Goal: Task Accomplishment & Management: Complete application form

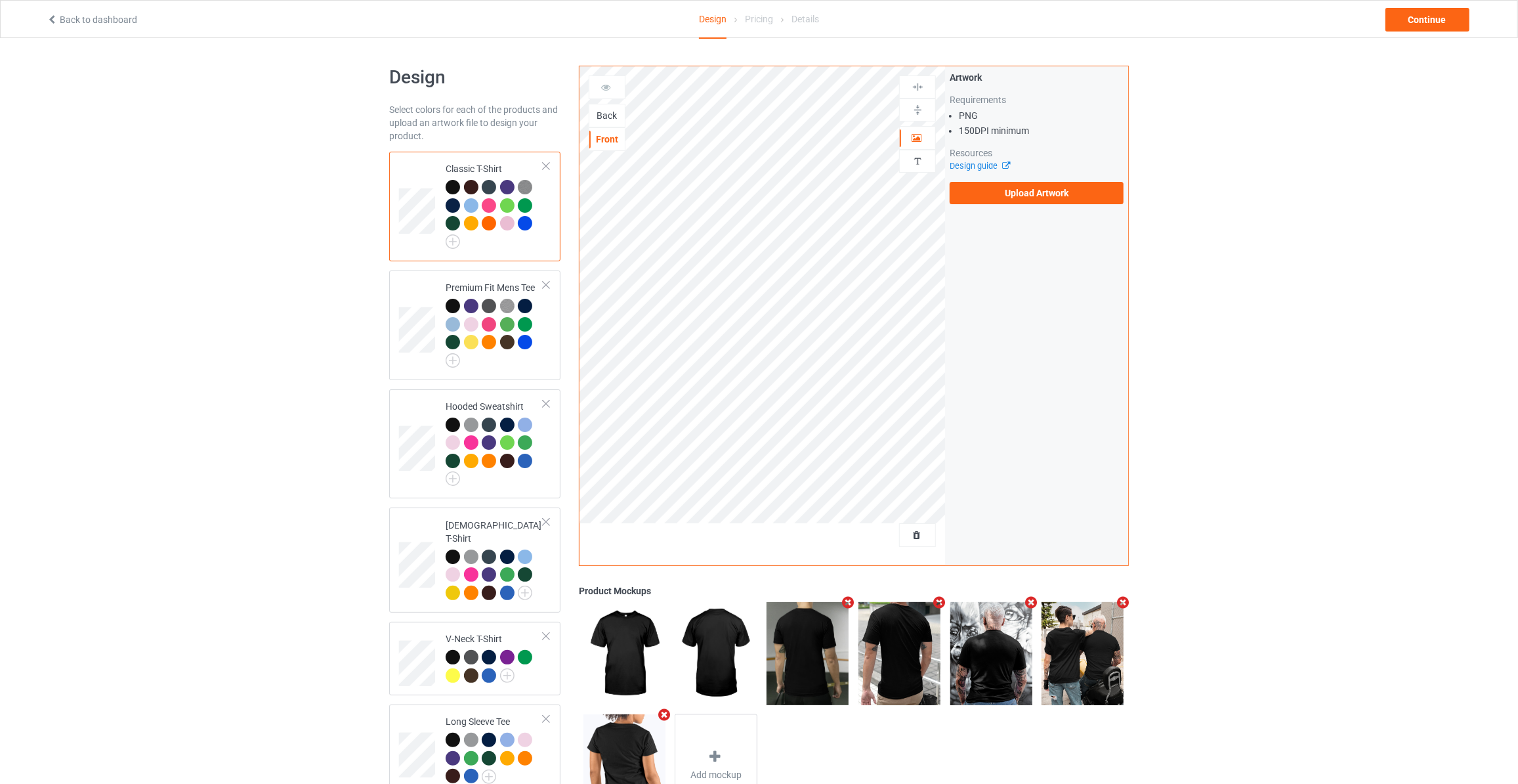
click at [610, 113] on div "Back" at bounding box center [607, 115] width 36 height 13
click at [1039, 178] on div "Artwork Requirements PNG 150 DPI minimum Resources Design guide Upload Artwork" at bounding box center [1037, 137] width 174 height 133
click at [1044, 189] on label "Upload Artwork" at bounding box center [1037, 192] width 174 height 22
click at [0, 0] on input "Upload Artwork" at bounding box center [0, 0] width 0 height 0
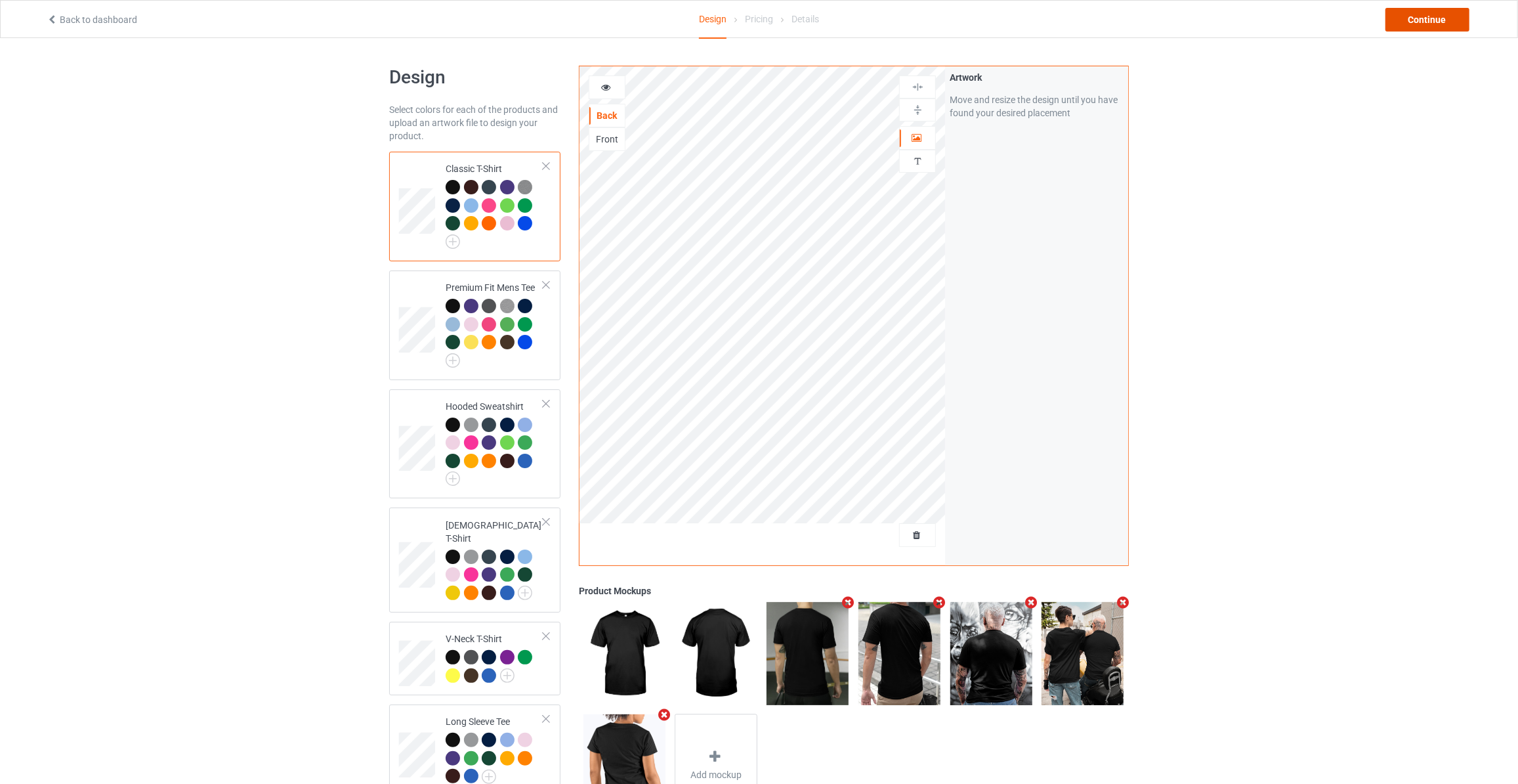
click at [1426, 25] on div "Continue" at bounding box center [1428, 19] width 84 height 24
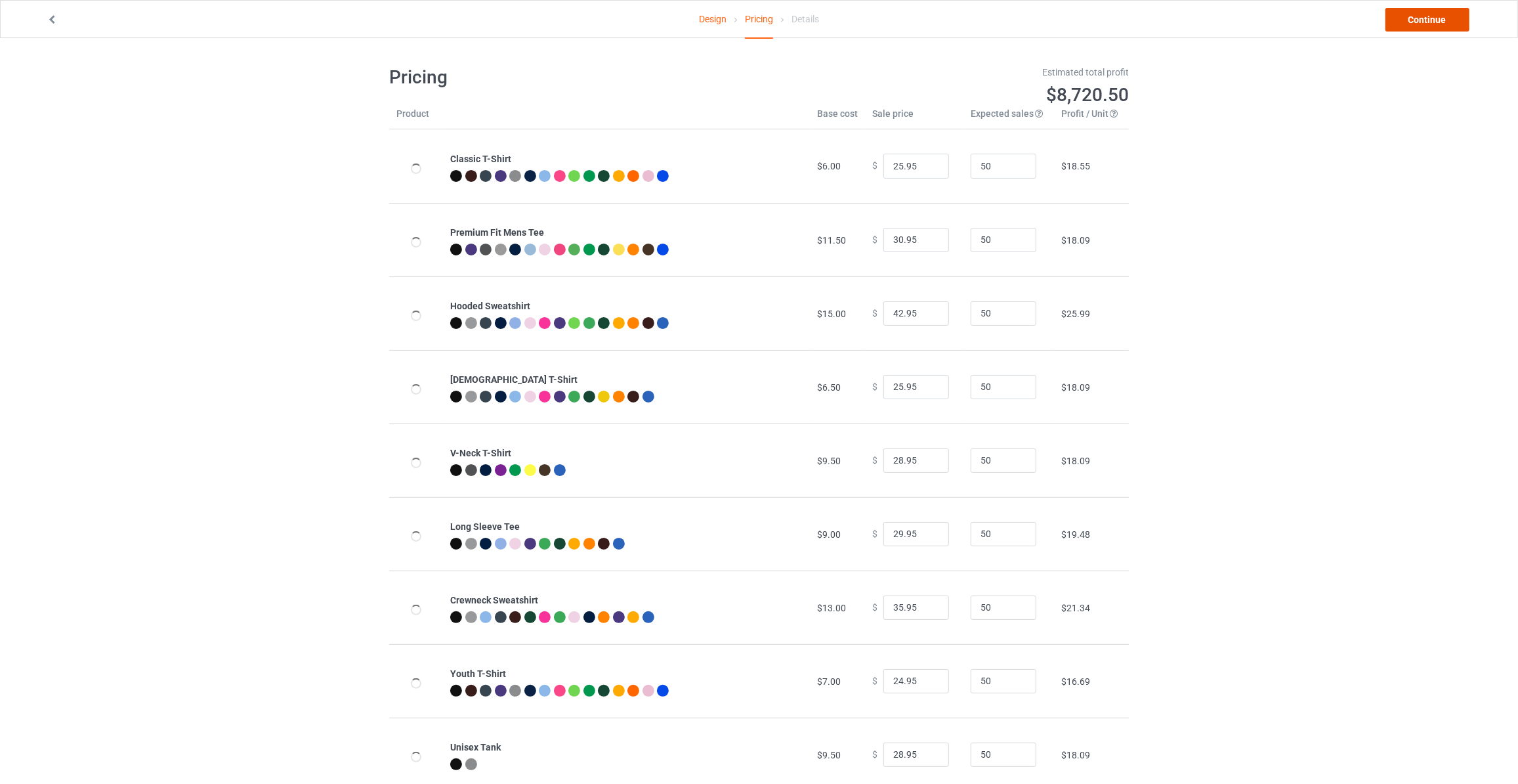
click at [1426, 25] on link "Continue" at bounding box center [1428, 19] width 84 height 24
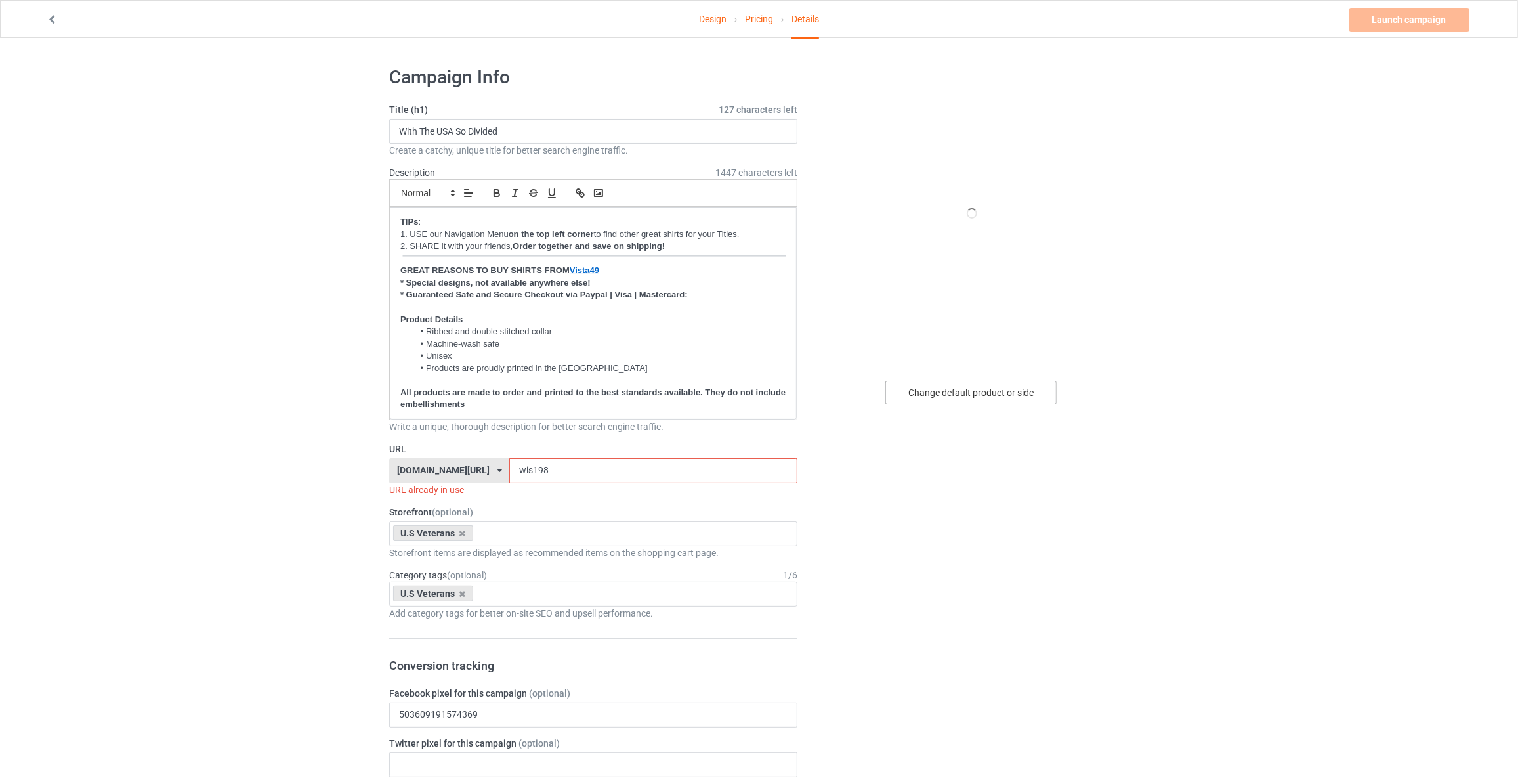
click at [987, 401] on div "Change default product or side" at bounding box center [971, 392] width 171 height 24
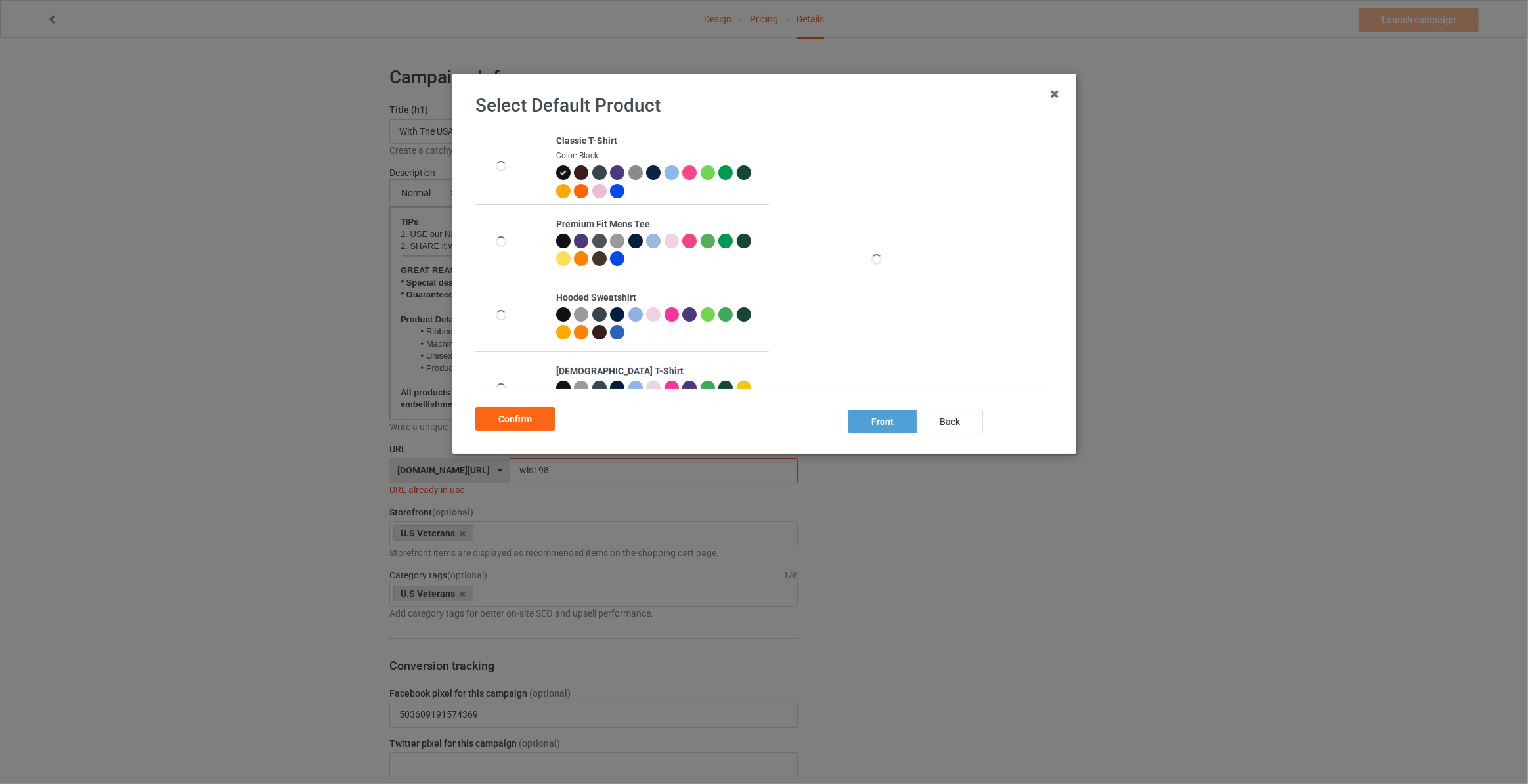
click at [930, 419] on div "back" at bounding box center [950, 421] width 66 height 24
click at [508, 420] on div "Confirm" at bounding box center [515, 419] width 80 height 24
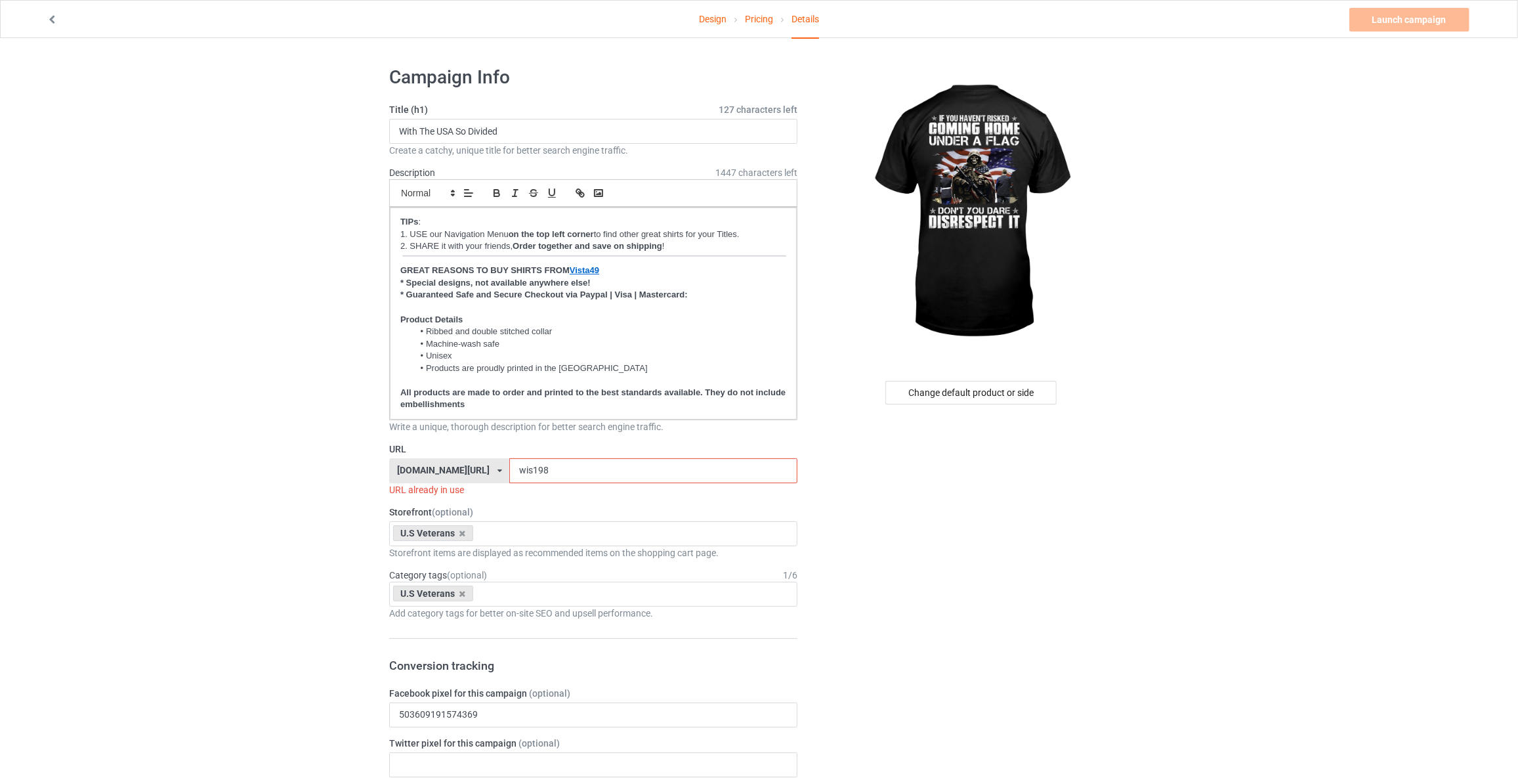
click at [526, 141] on input "With The USA So Divided" at bounding box center [593, 131] width 409 height 25
click at [541, 122] on input "With The USA So Divided" at bounding box center [593, 131] width 409 height 25
type input "If You Haven't Risked Coming Home Under A Flag Don't You Dare Disrespect It"
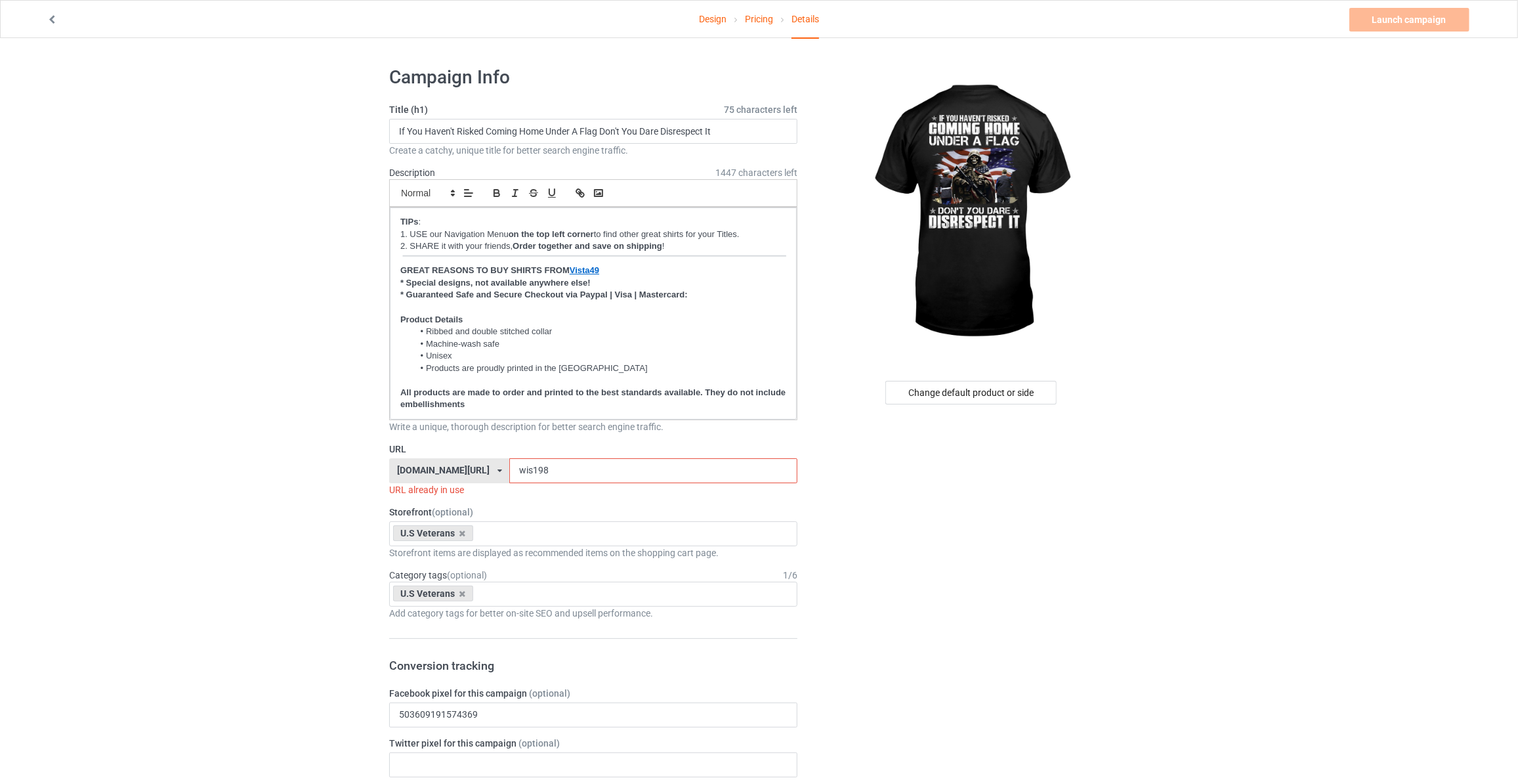
drag, startPoint x: 534, startPoint y: 465, endPoint x: 283, endPoint y: 436, distance: 252.7
click at [509, 469] on input "ify208" at bounding box center [653, 470] width 287 height 25
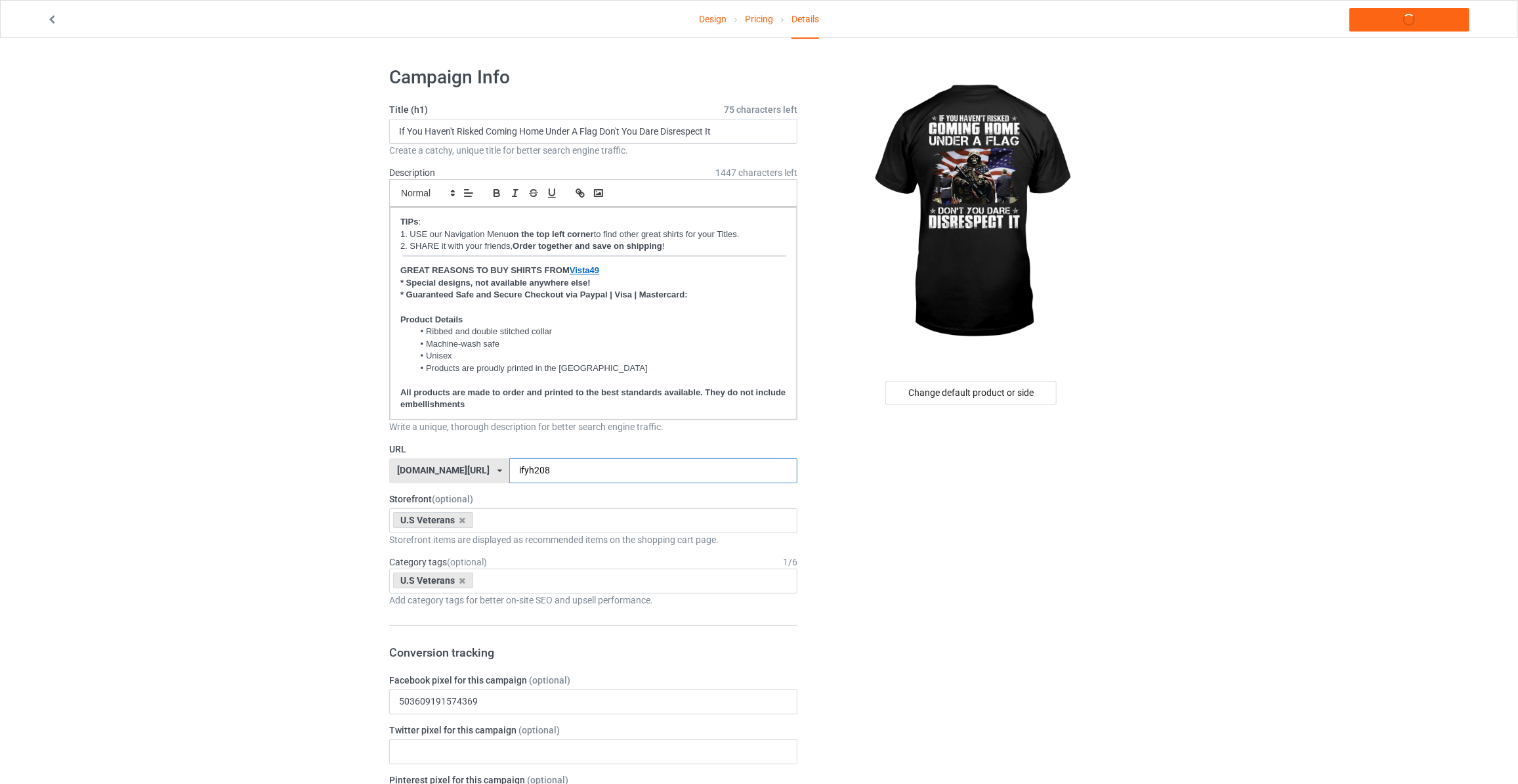
type input "ifyh208"
click at [1397, 23] on link "Launch campaign" at bounding box center [1409, 19] width 120 height 24
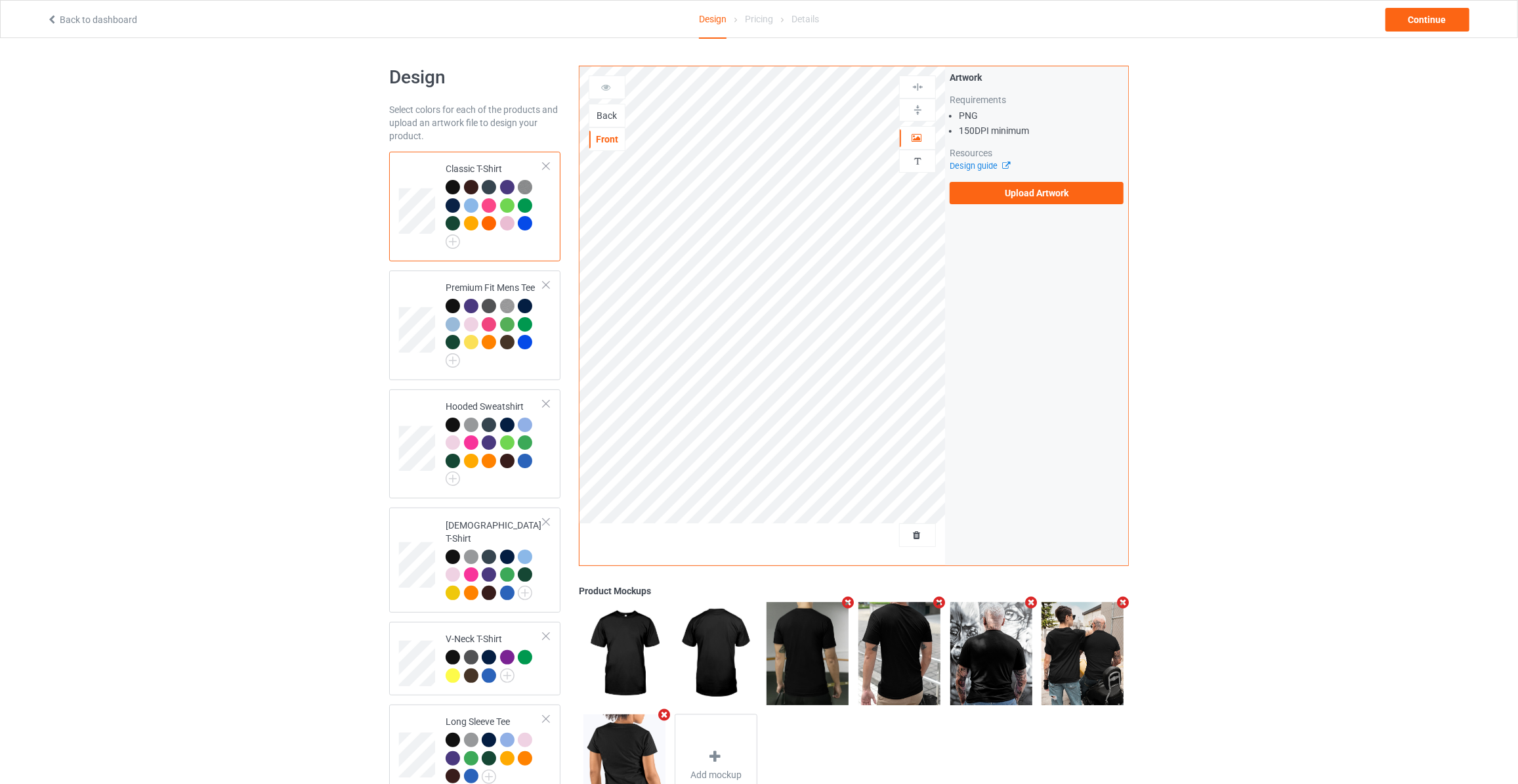
click at [609, 114] on div "Back" at bounding box center [607, 115] width 36 height 13
click at [1024, 178] on div "Artwork Requirements PNG 150 DPI minimum Resources Design guide Upload Artwork" at bounding box center [1037, 137] width 174 height 133
click at [1022, 192] on label "Upload Artwork" at bounding box center [1037, 192] width 174 height 22
click at [0, 0] on input "Upload Artwork" at bounding box center [0, 0] width 0 height 0
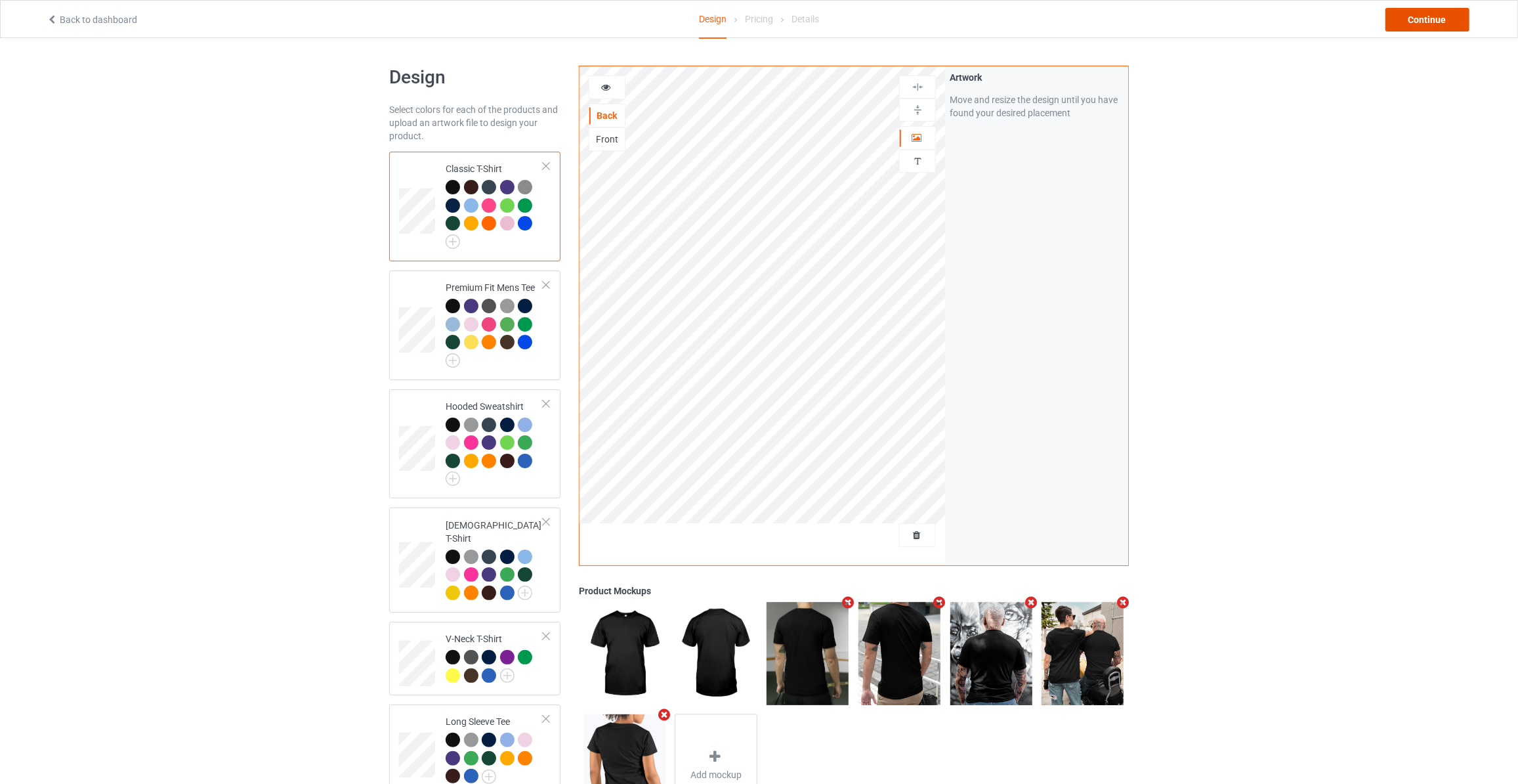
click at [1404, 19] on div "Continue" at bounding box center [1428, 19] width 84 height 24
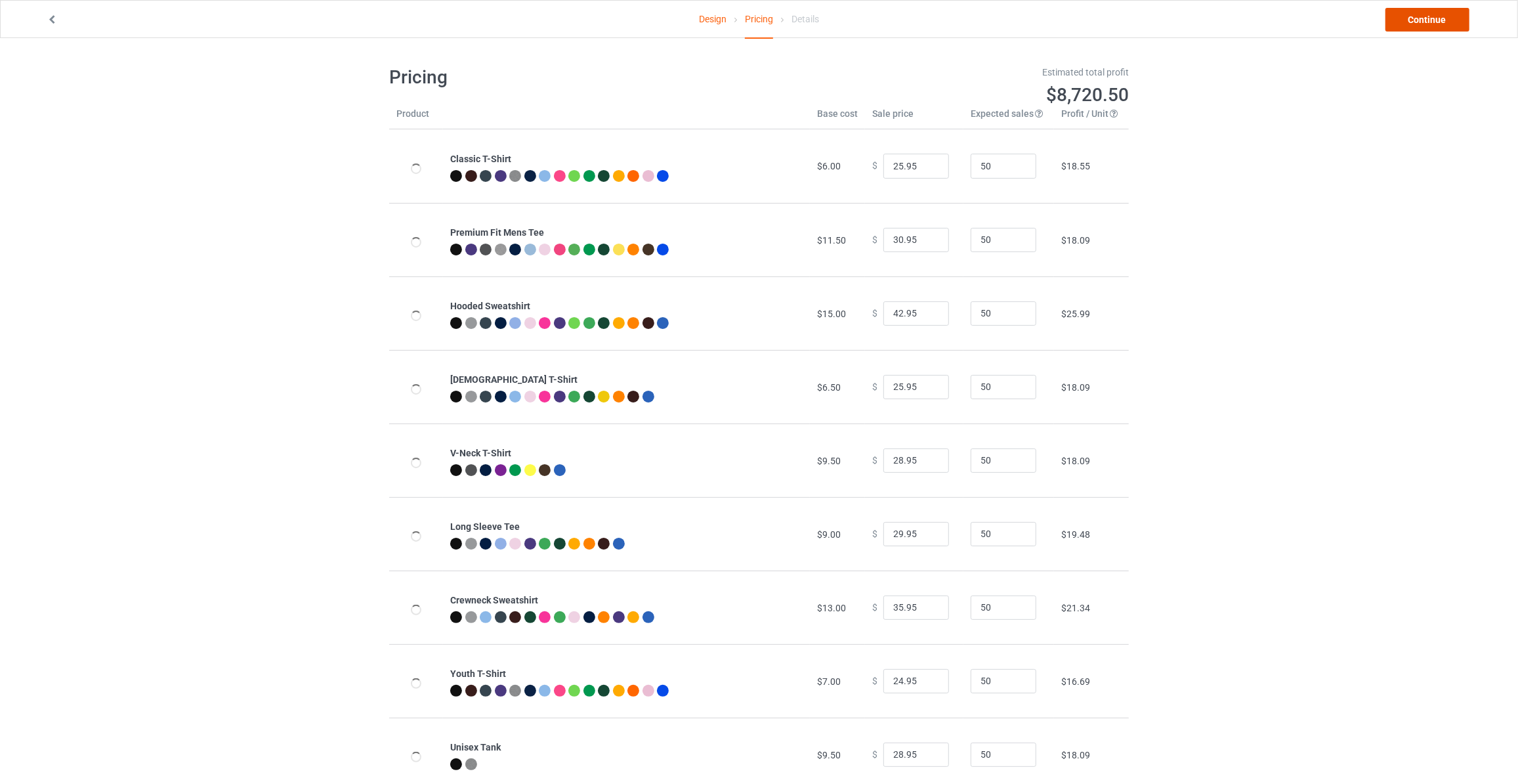
click at [1406, 19] on link "Continue" at bounding box center [1428, 19] width 84 height 24
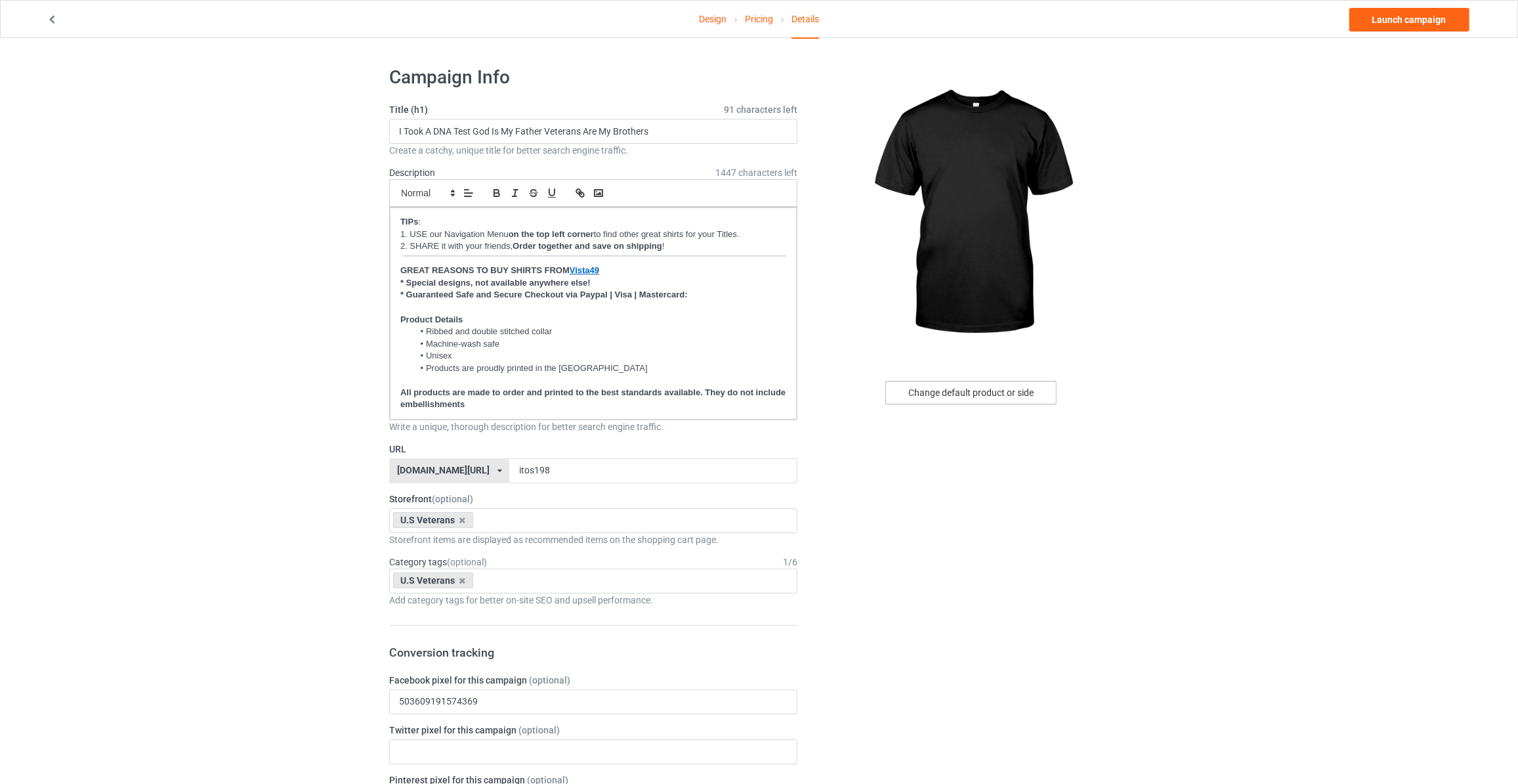
click at [990, 389] on div "Change default product or side" at bounding box center [971, 392] width 171 height 24
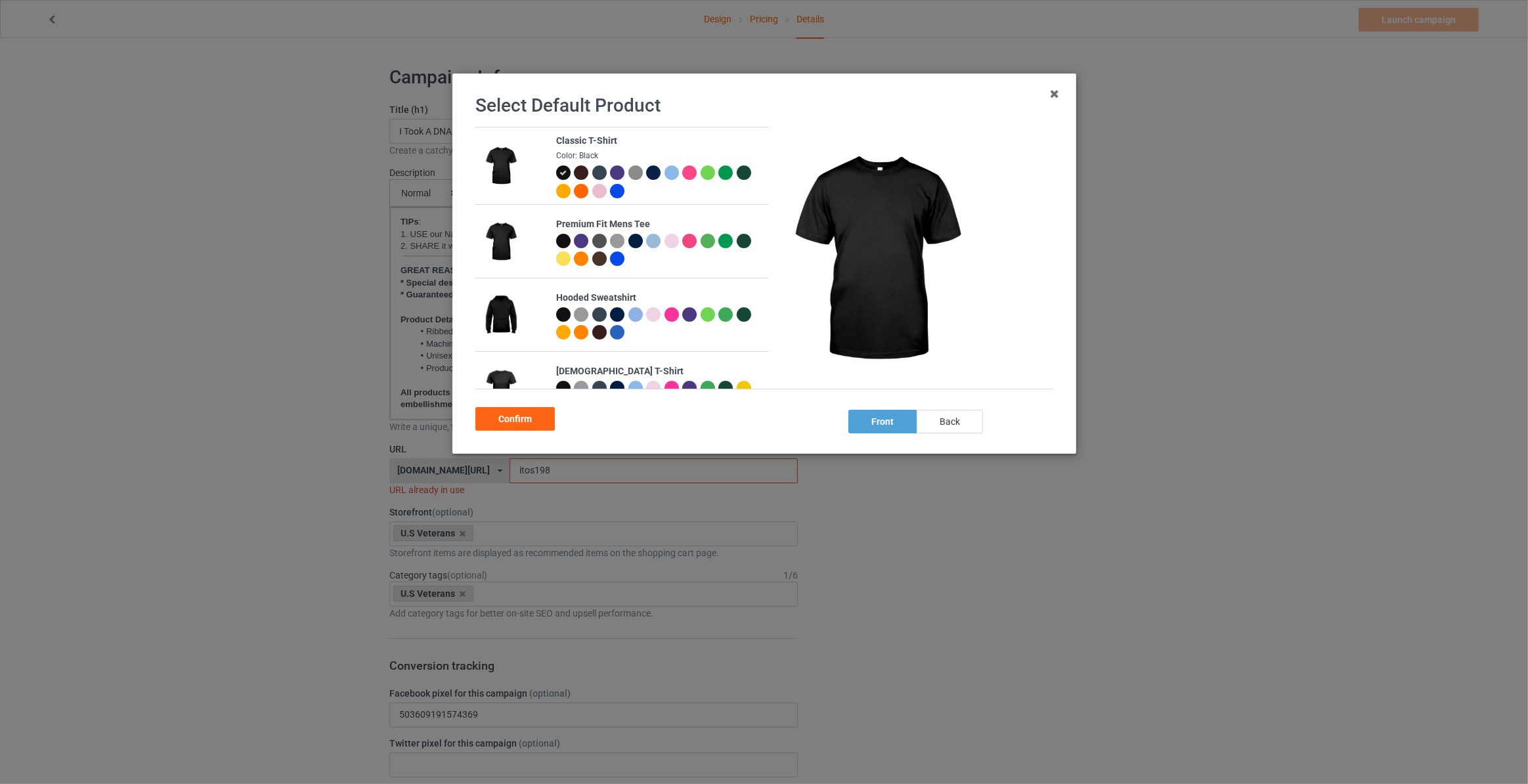
click at [949, 424] on div "back" at bounding box center [950, 421] width 66 height 24
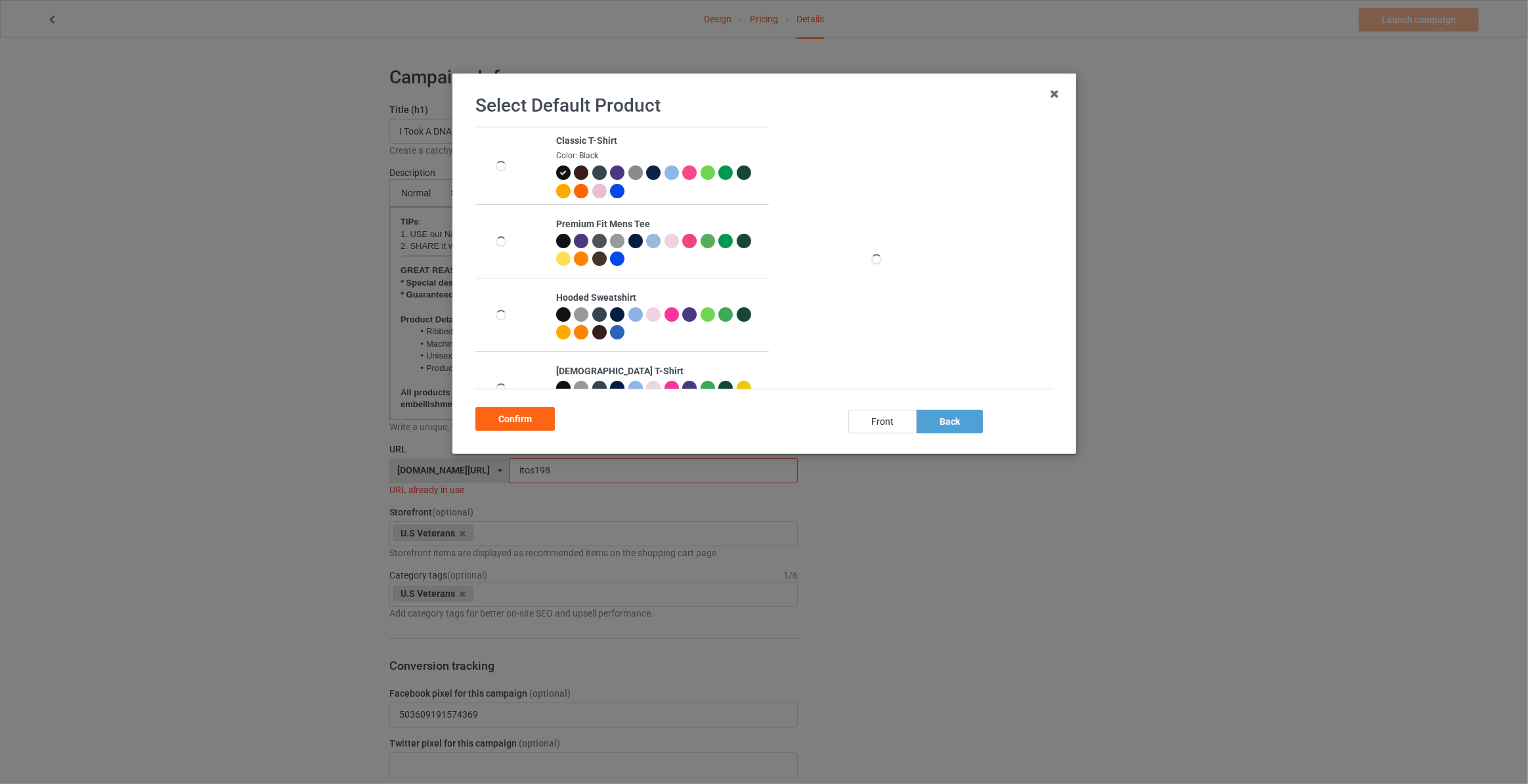
drag, startPoint x: 539, startPoint y: 418, endPoint x: 526, endPoint y: 353, distance: 66.3
click at [539, 420] on div "Confirm" at bounding box center [515, 419] width 80 height 24
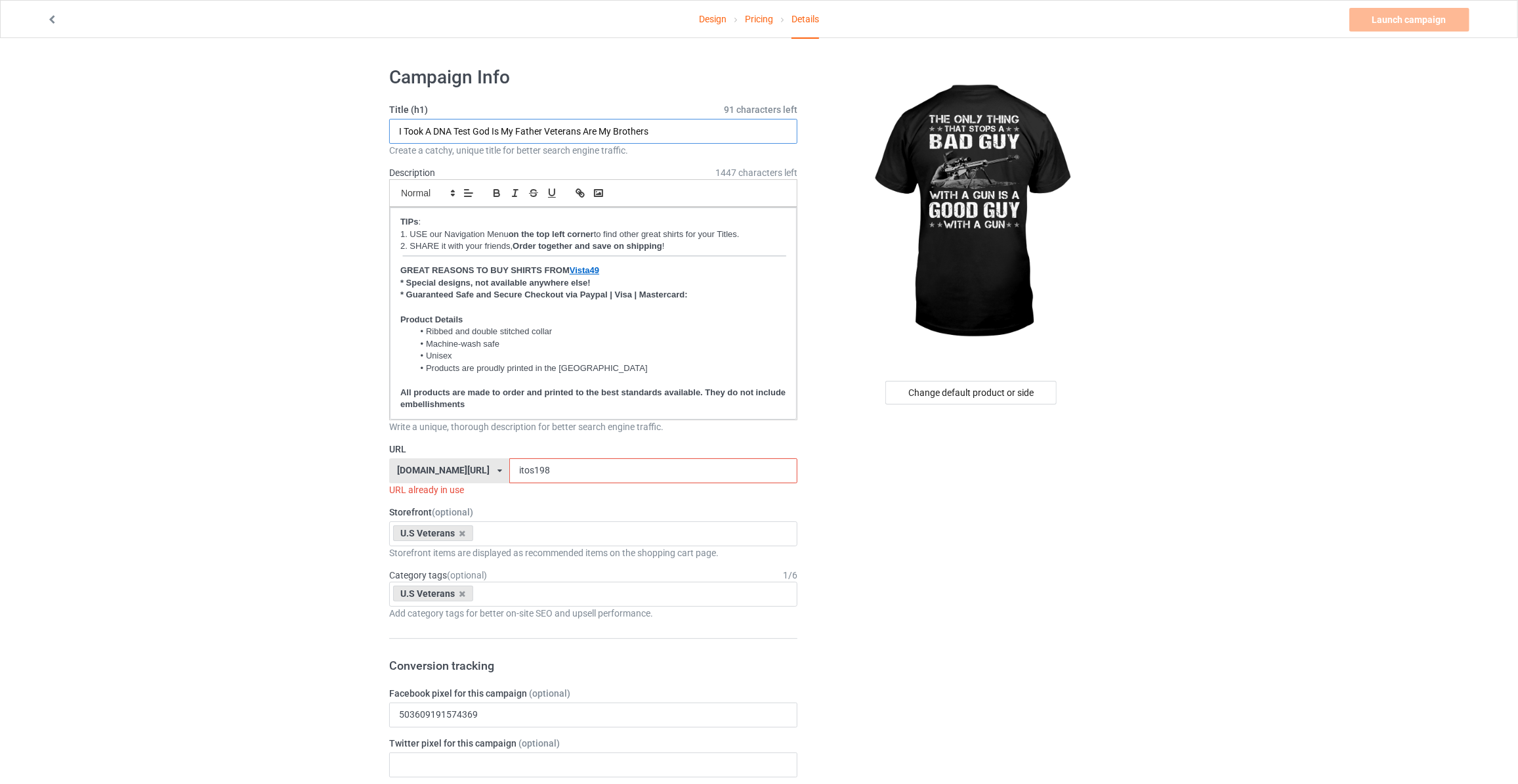
click at [509, 127] on input "I Took A DNA Test God Is My Father Veterans Are My Brothers" at bounding box center [593, 131] width 409 height 25
click at [594, 132] on input "The Only Thing That Stops A Bad Guy" at bounding box center [593, 131] width 409 height 25
type input "The Only Thing That Stops A Bad Guy With A Gun Is A Good Guy With A Gun"
drag, startPoint x: 555, startPoint y: 466, endPoint x: 162, endPoint y: 439, distance: 393.9
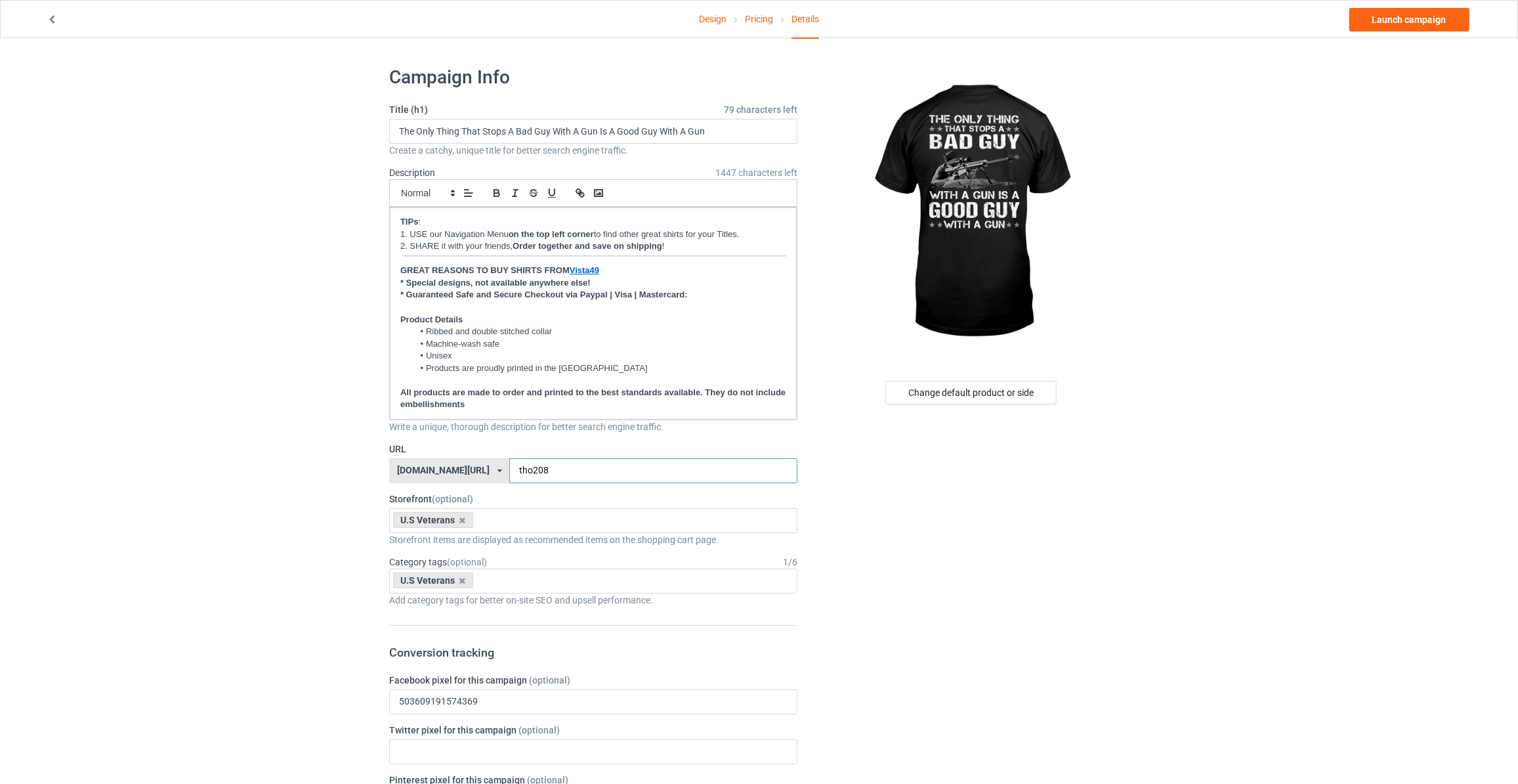
type input "tho208"
click at [1395, 23] on link "Launch campaign" at bounding box center [1409, 19] width 120 height 24
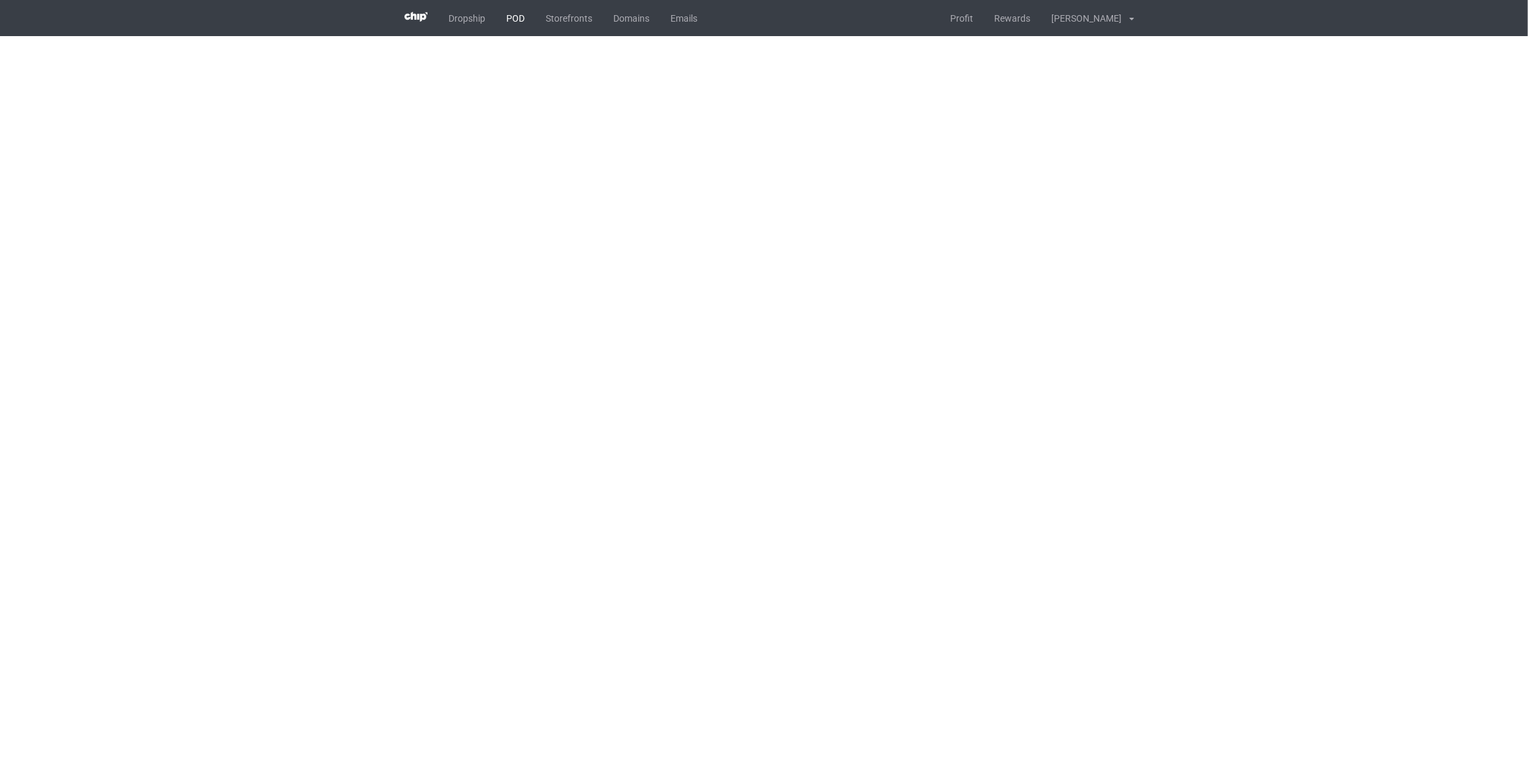
click at [519, 21] on link "POD" at bounding box center [516, 18] width 39 height 36
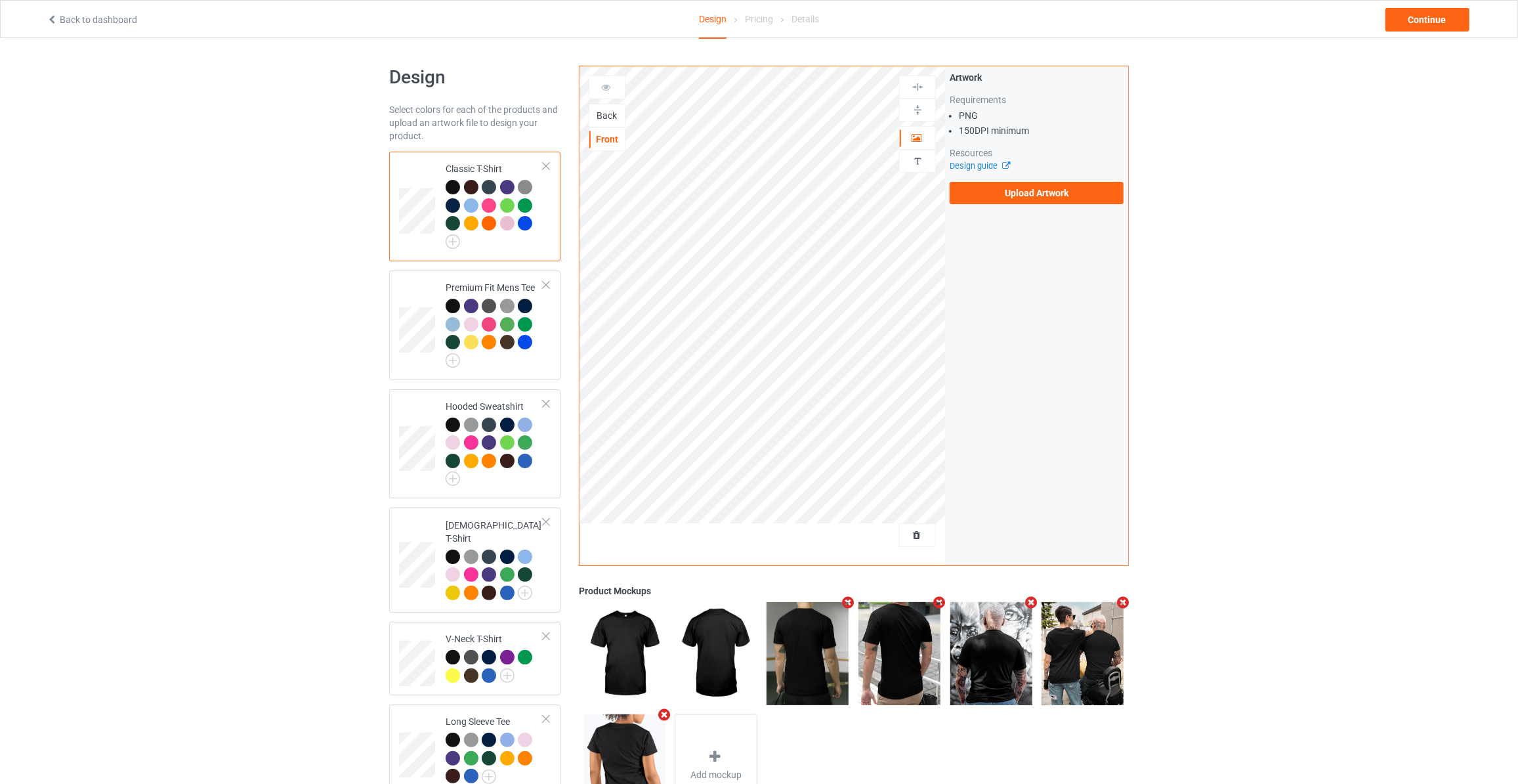
click at [613, 112] on div "Back" at bounding box center [607, 115] width 36 height 13
click at [995, 184] on label "Upload Artwork" at bounding box center [1037, 192] width 174 height 22
click at [0, 0] on input "Upload Artwork" at bounding box center [0, 0] width 0 height 0
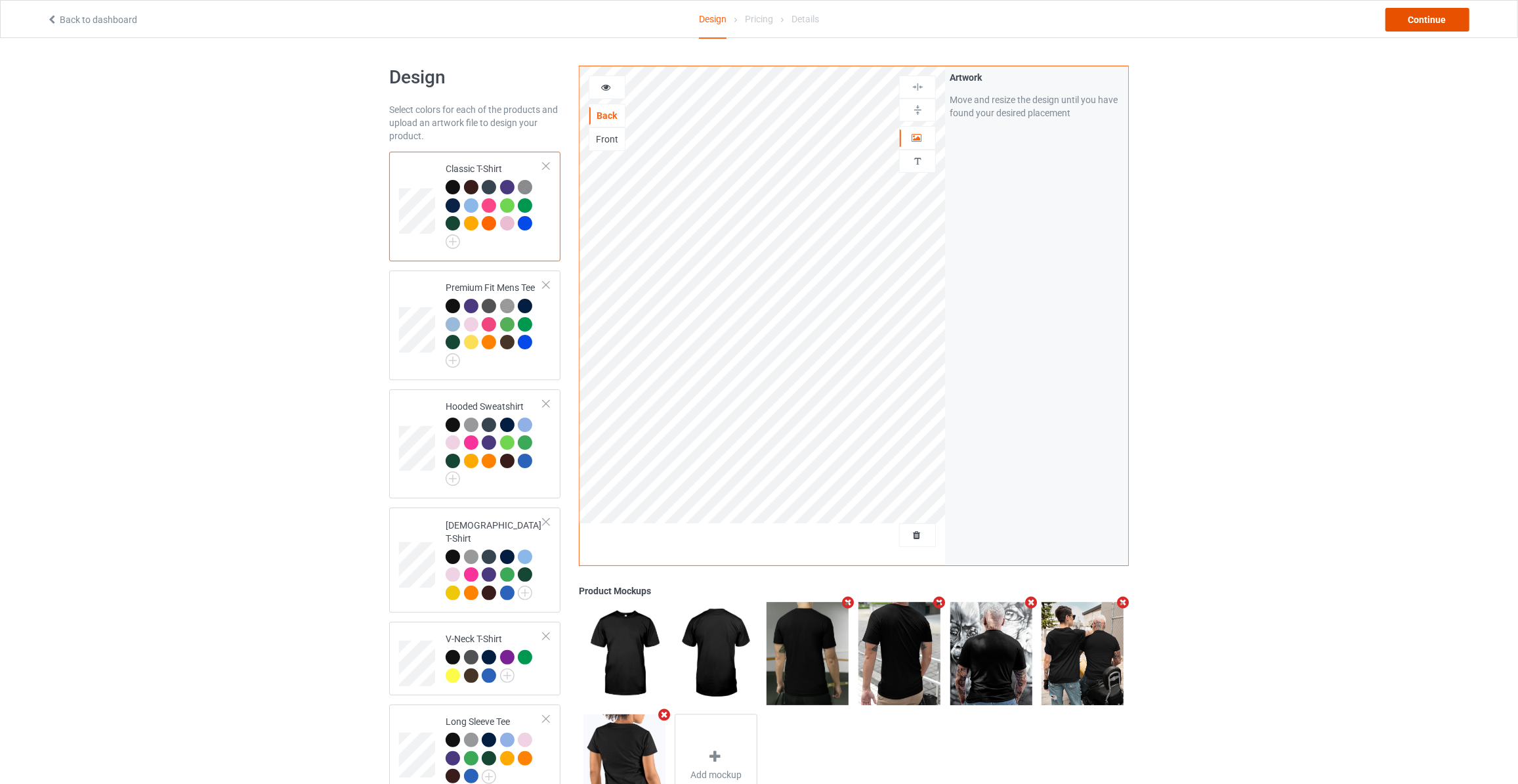
click at [1424, 23] on div "Continue" at bounding box center [1428, 19] width 84 height 24
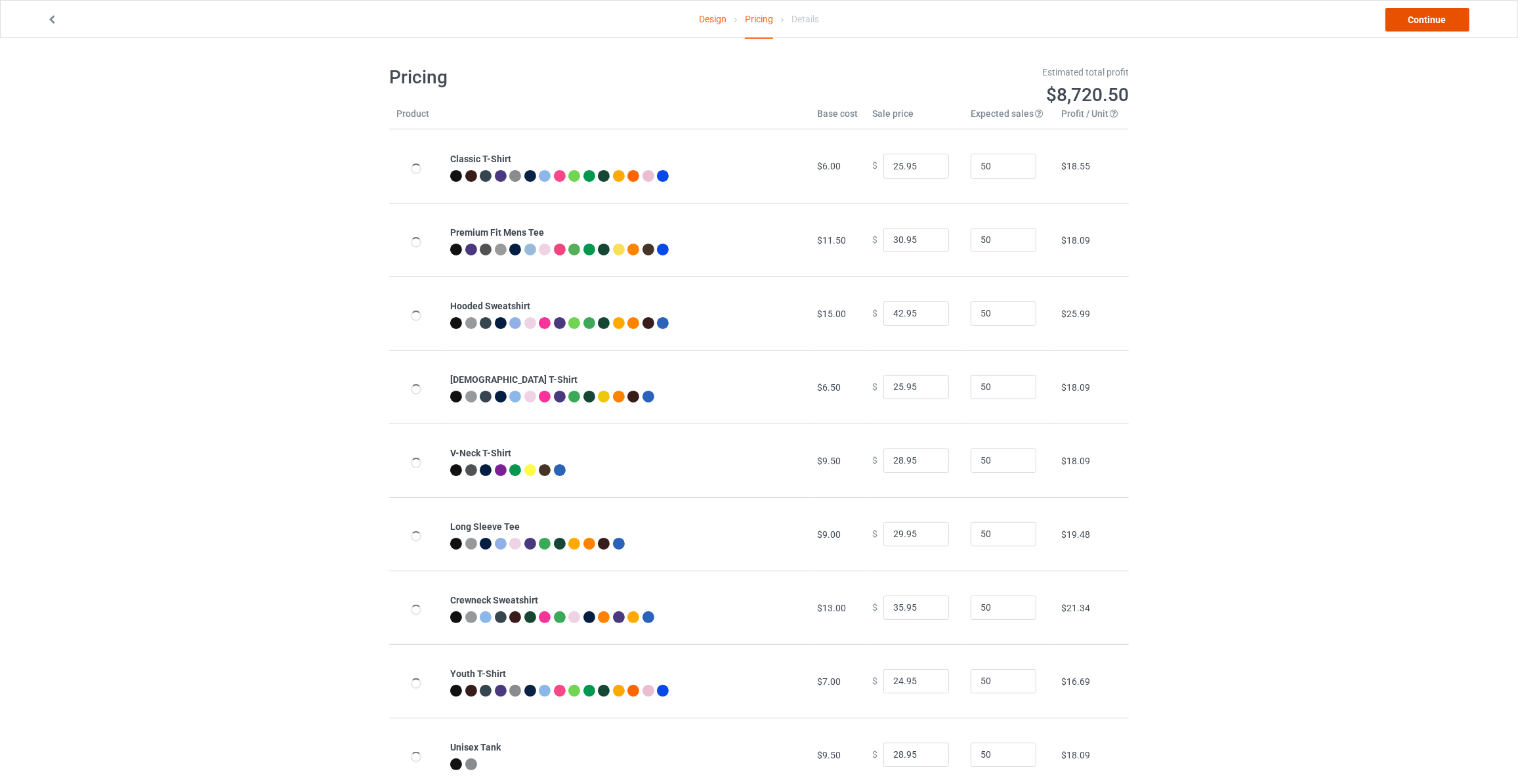
click at [1424, 23] on link "Continue" at bounding box center [1428, 19] width 84 height 24
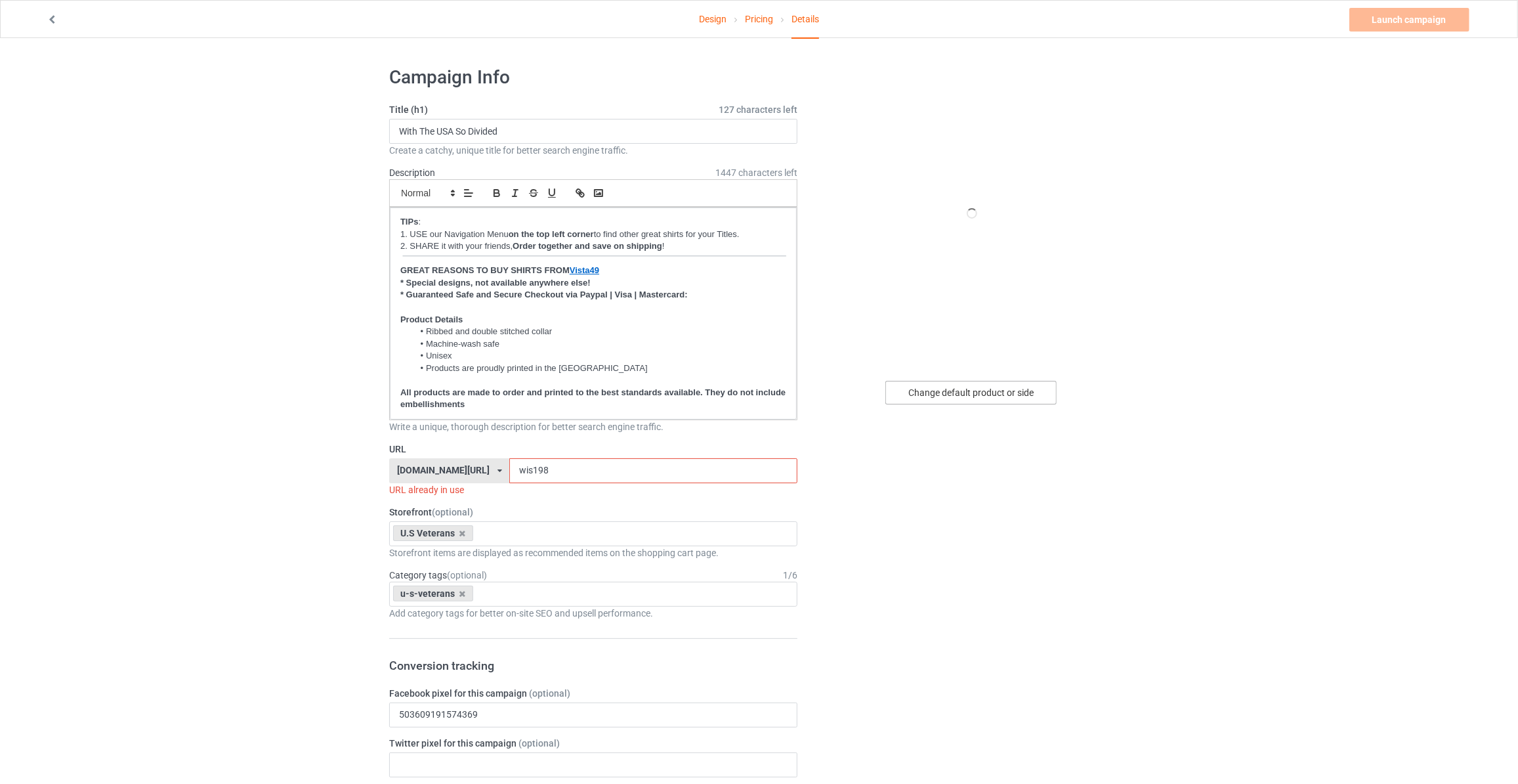
click at [991, 381] on div "Change default product or side" at bounding box center [971, 392] width 171 height 24
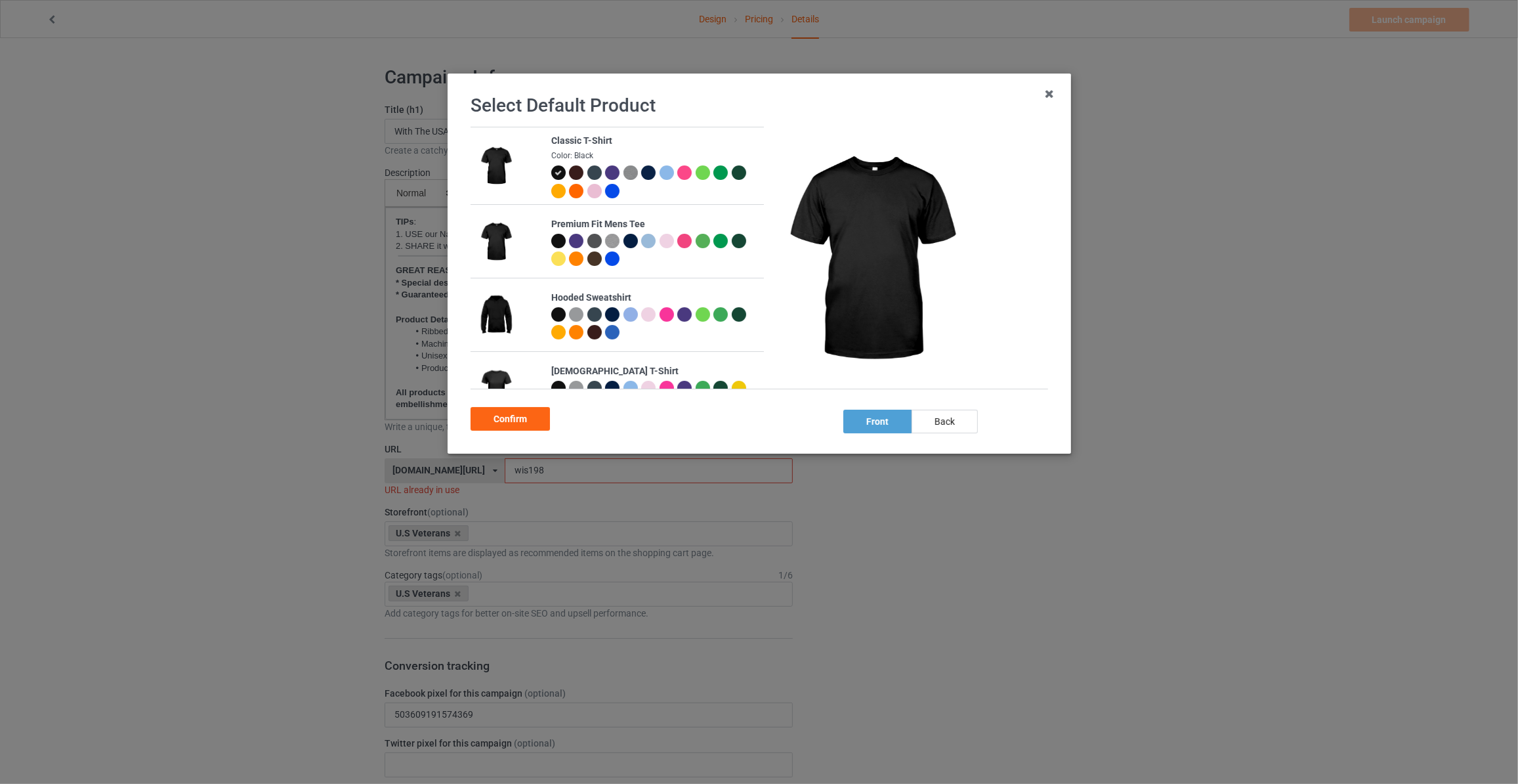
click at [976, 395] on div "Classic T-Shirt Color: Black Premium Fit Mens Tee Hooded Sweatshirt Ladies T-Sh…" at bounding box center [764, 264] width 587 height 276
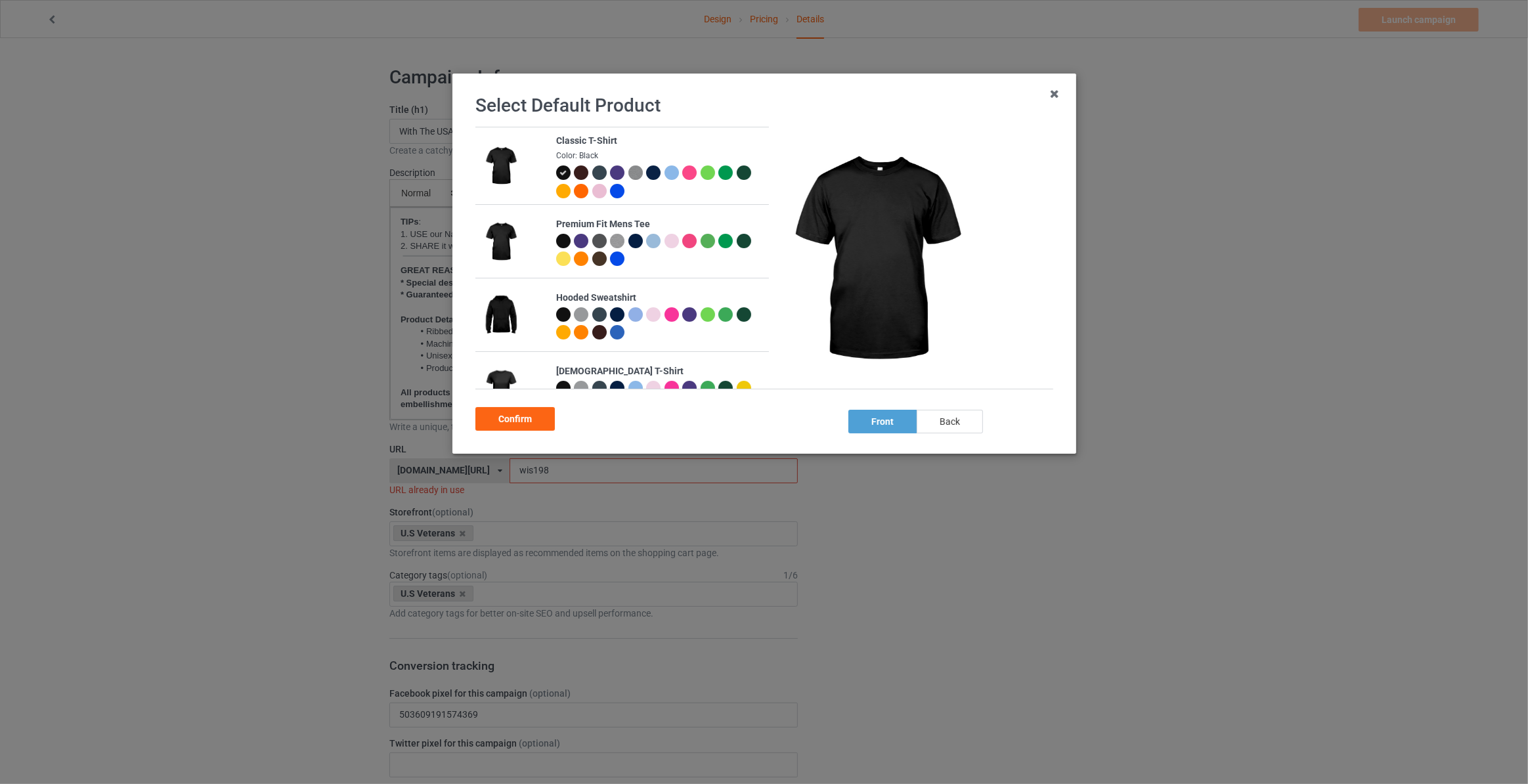
click at [951, 426] on div "back" at bounding box center [950, 421] width 66 height 24
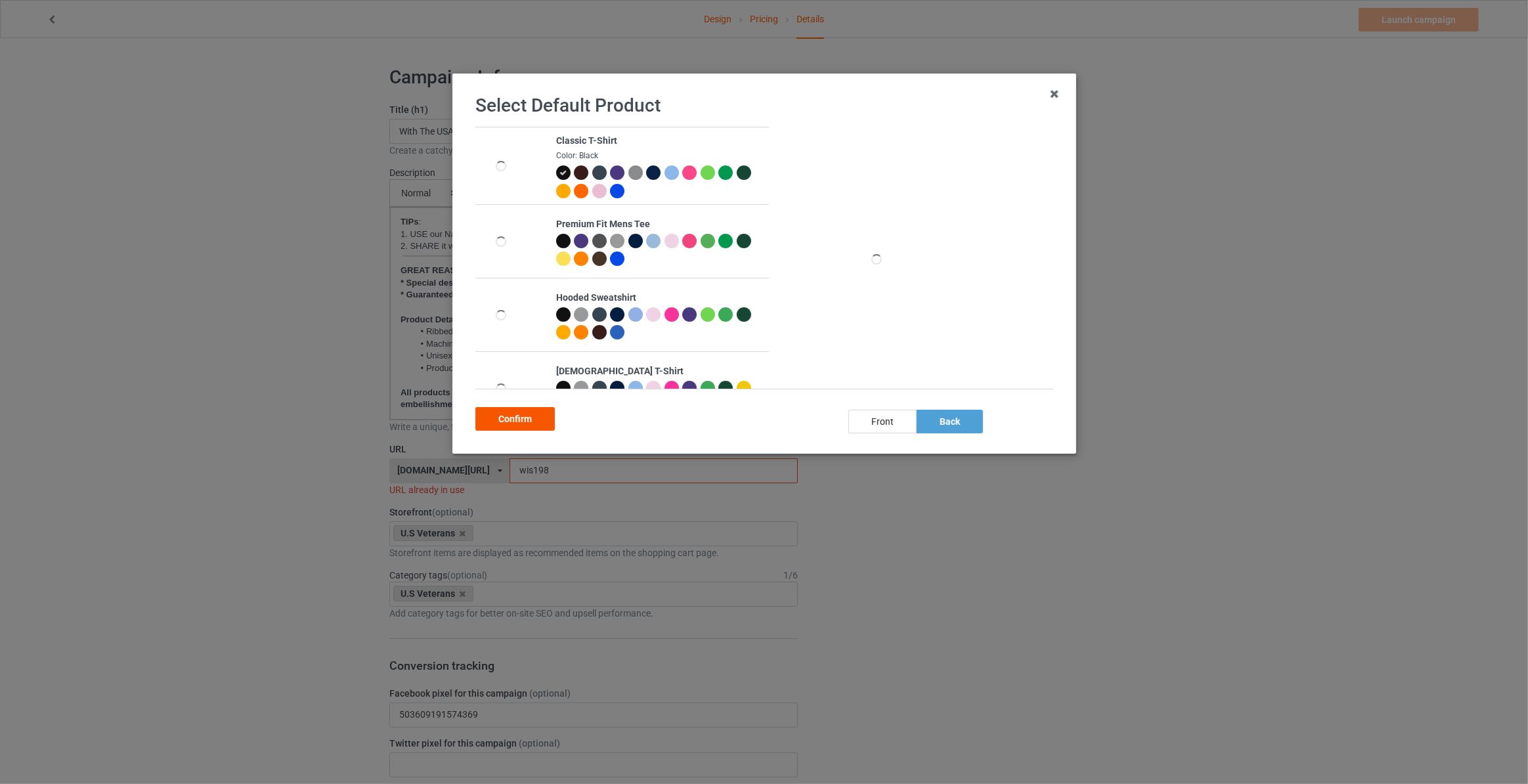
click at [509, 412] on div "Confirm" at bounding box center [515, 419] width 80 height 24
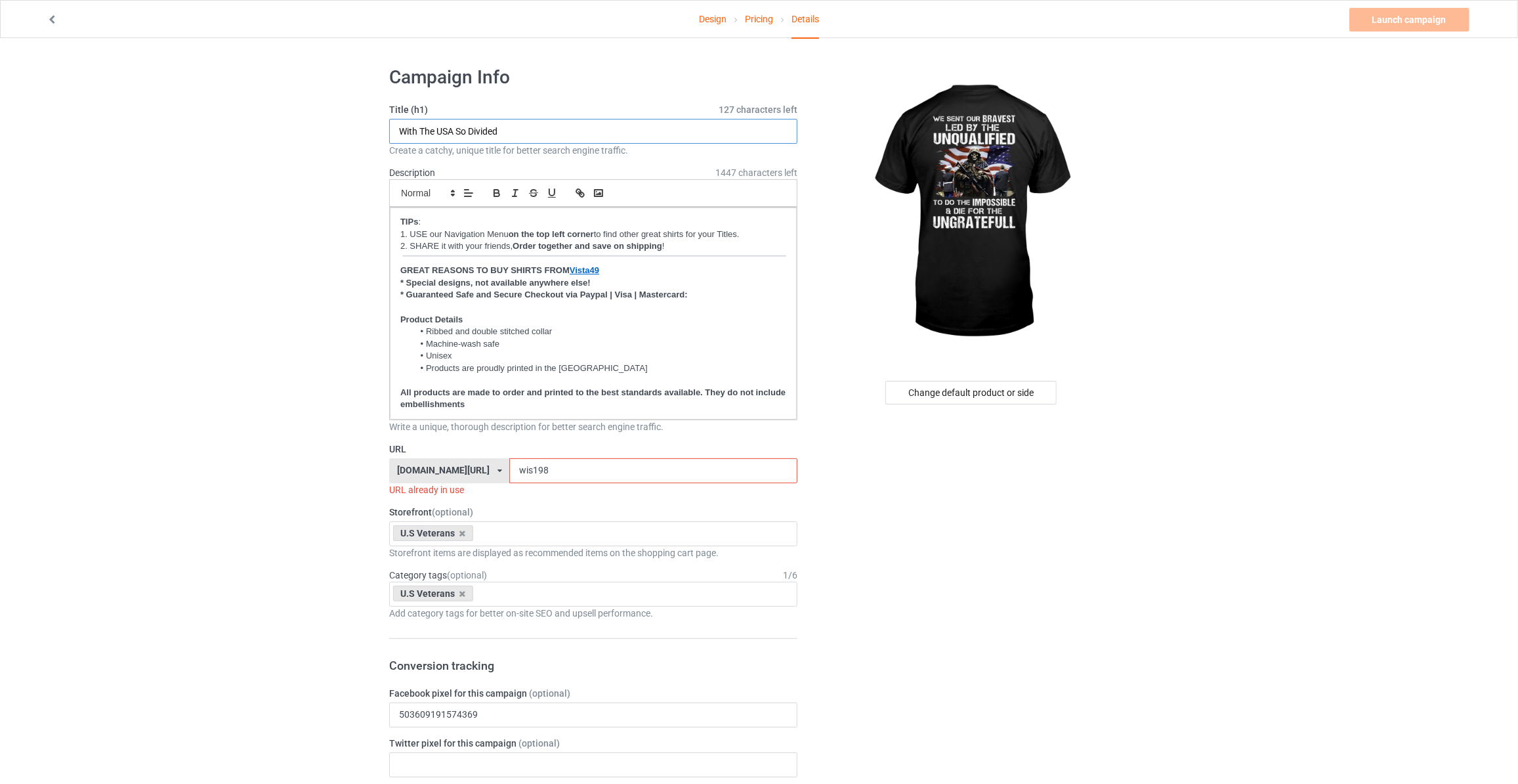
click at [570, 129] on input "With The USA So Divided" at bounding box center [593, 131] width 409 height 25
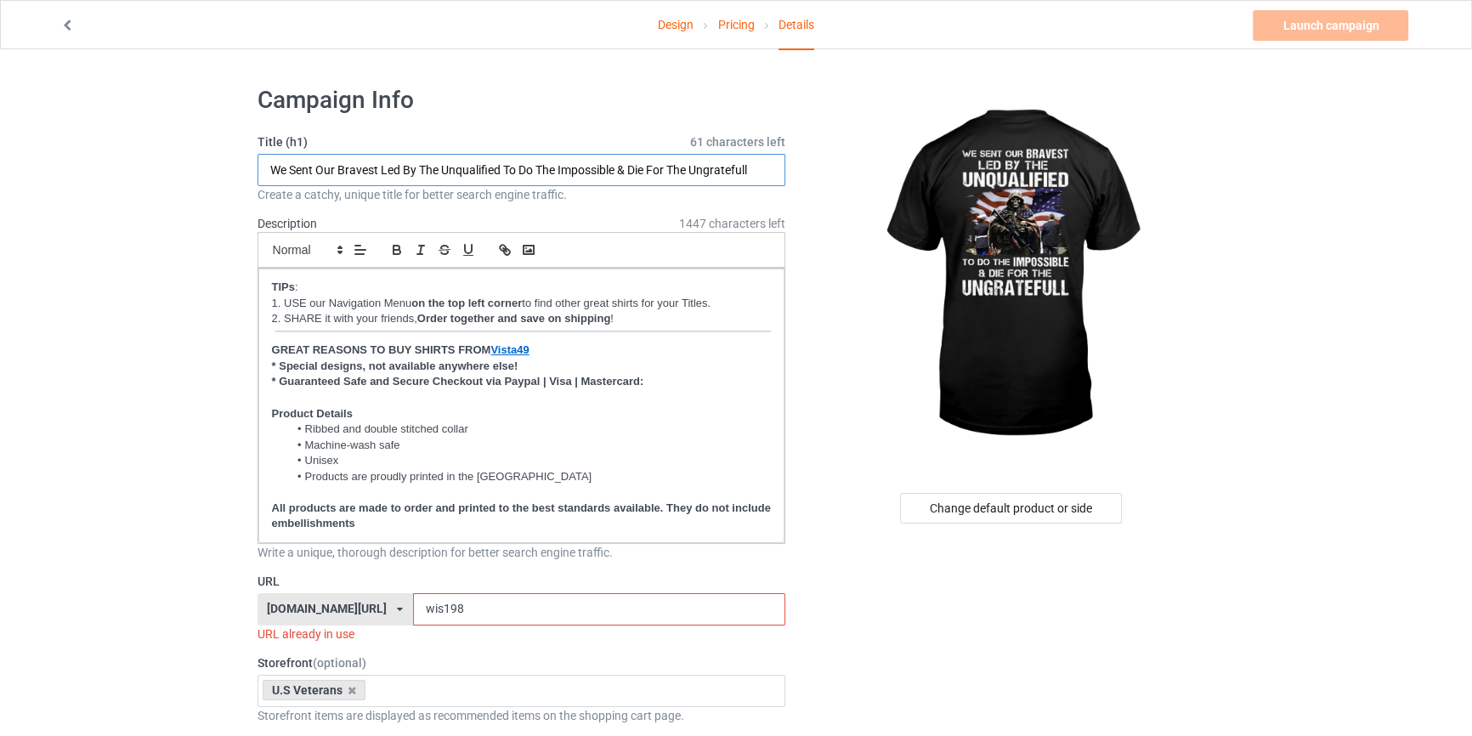
click at [761, 170] on input "We Sent Our Bravest Led By The Unqualified To Do The Impossible & Die For The U…" at bounding box center [521, 170] width 529 height 32
type input "We Sent Our Bravest Led By The Unqualified To Do The Impossible & Die For The U…"
click at [678, 37] on link "Design" at bounding box center [676, 25] width 36 height 48
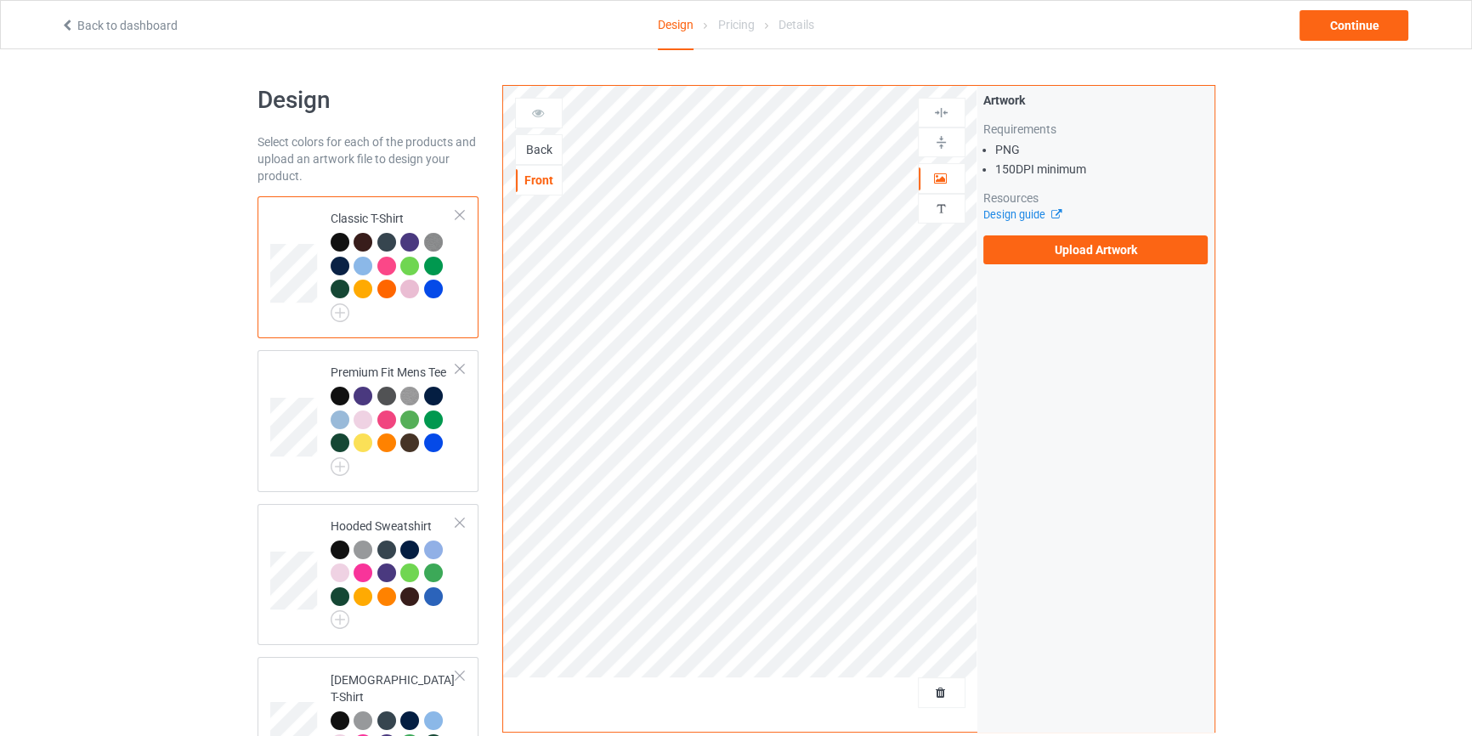
click at [549, 144] on div "Back" at bounding box center [539, 149] width 46 height 17
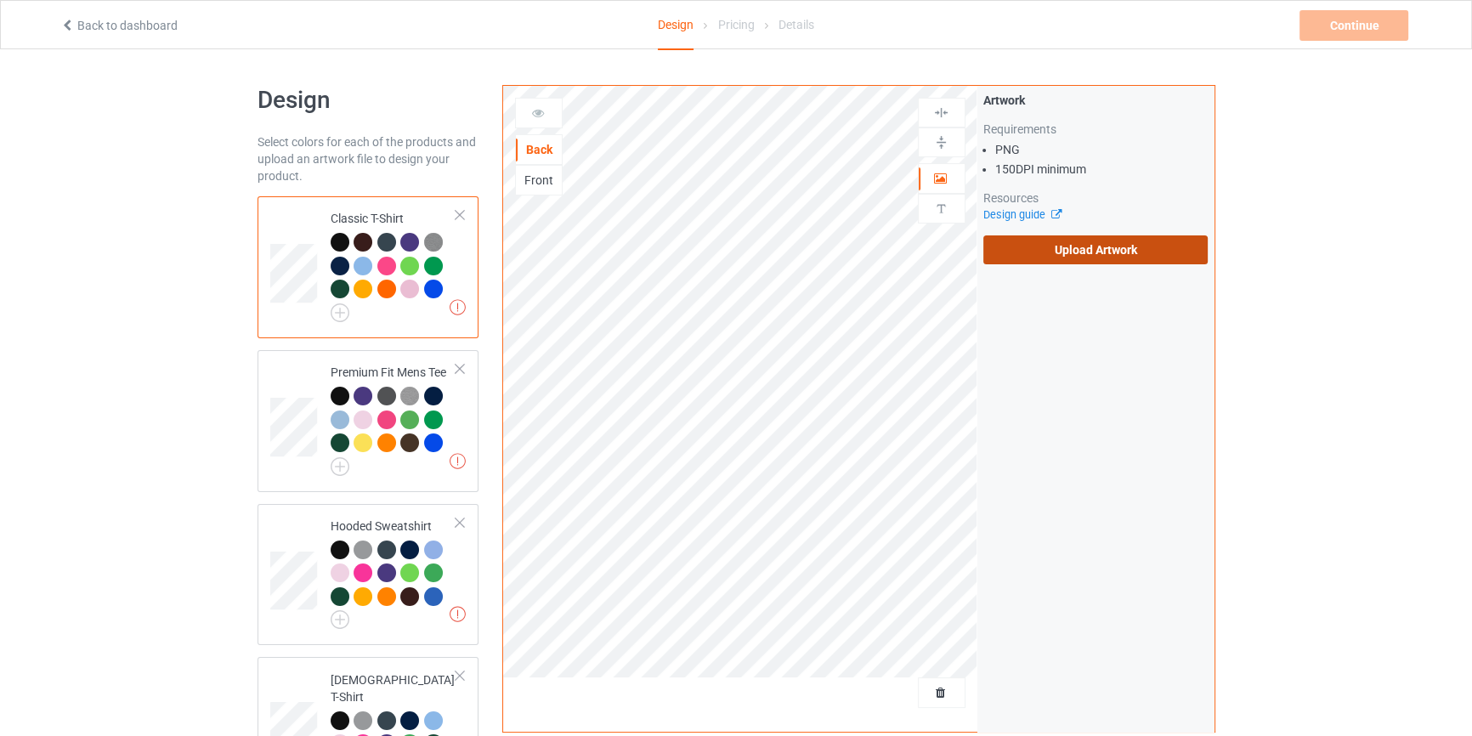
click at [1095, 259] on label "Upload Artwork" at bounding box center [1095, 249] width 225 height 29
click at [0, 0] on input "Upload Artwork" at bounding box center [0, 0] width 0 height 0
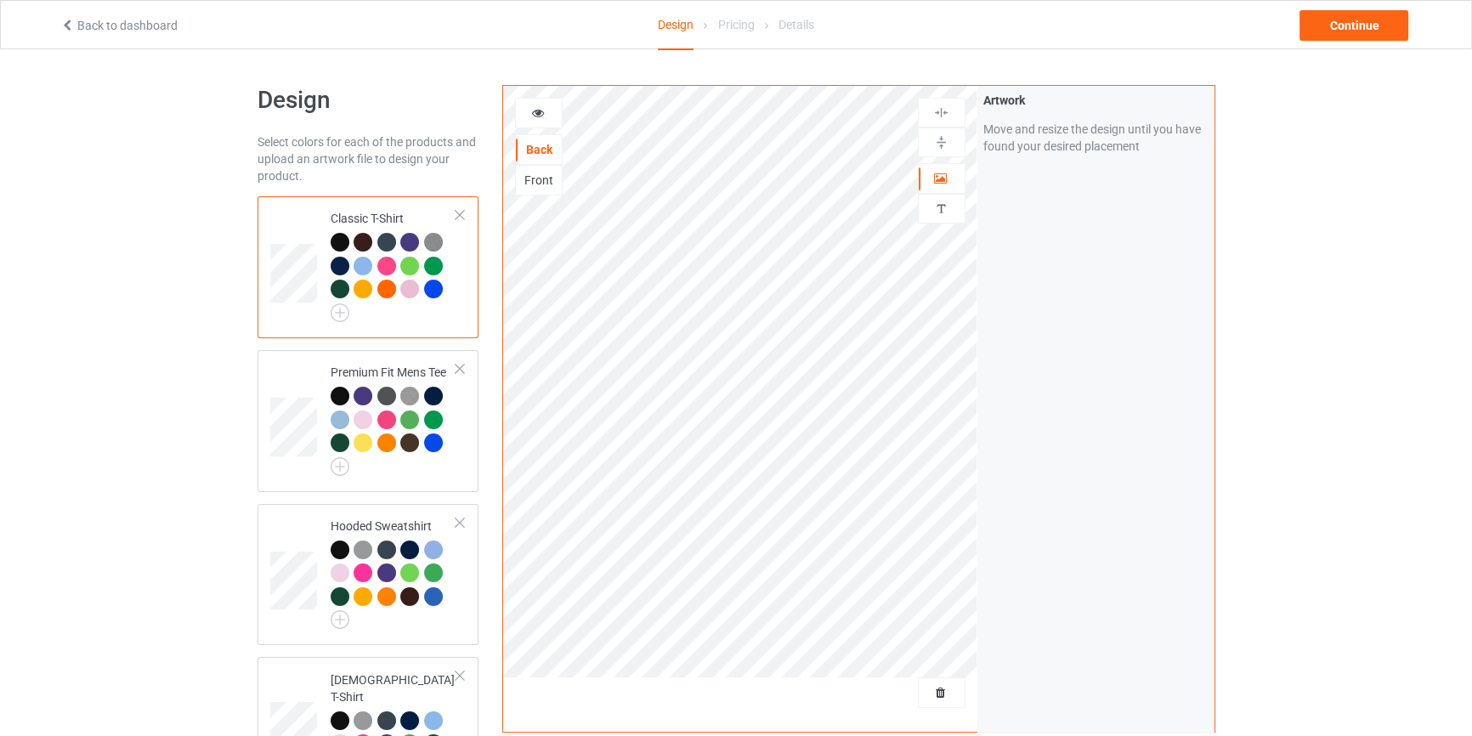
click at [1343, 29] on div "Continue" at bounding box center [1353, 25] width 109 height 31
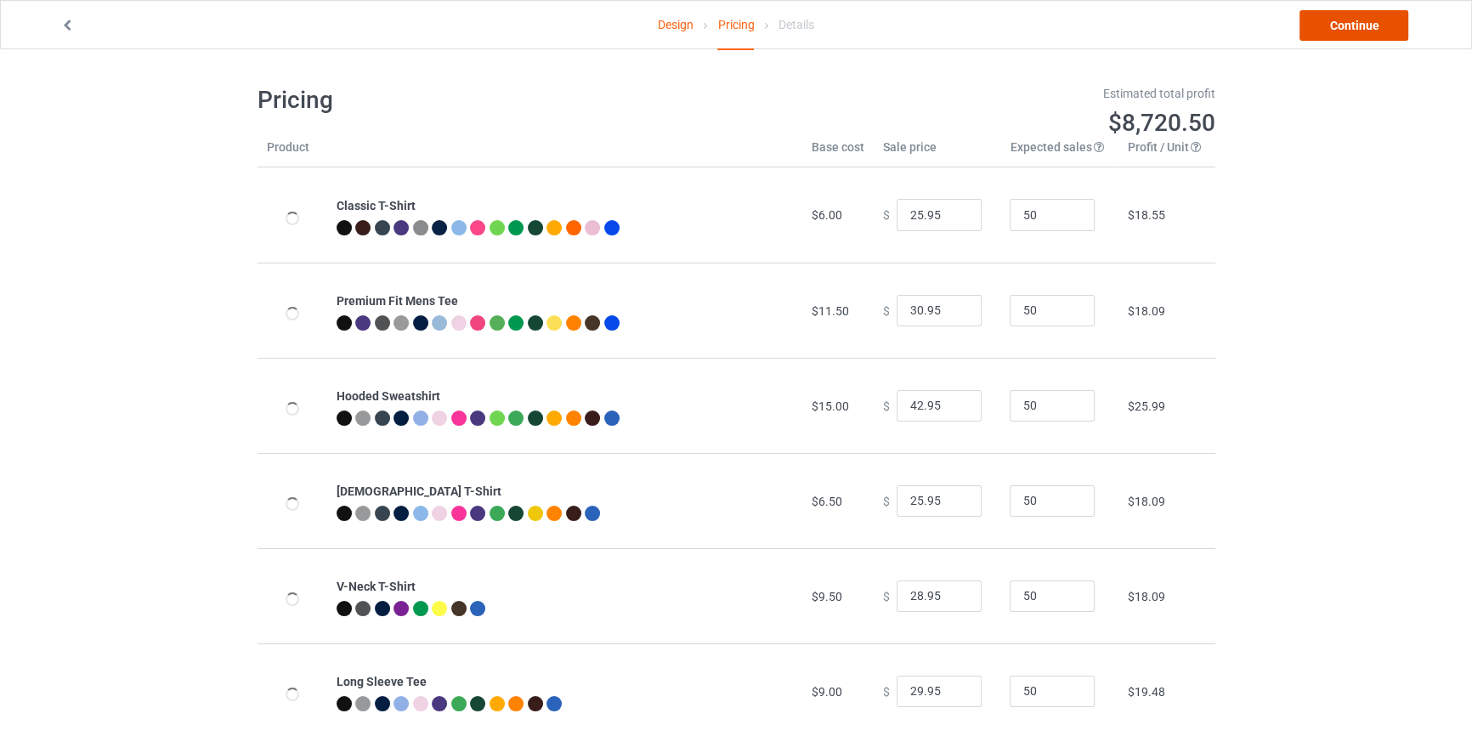
click at [1343, 29] on link "Continue" at bounding box center [1353, 25] width 109 height 31
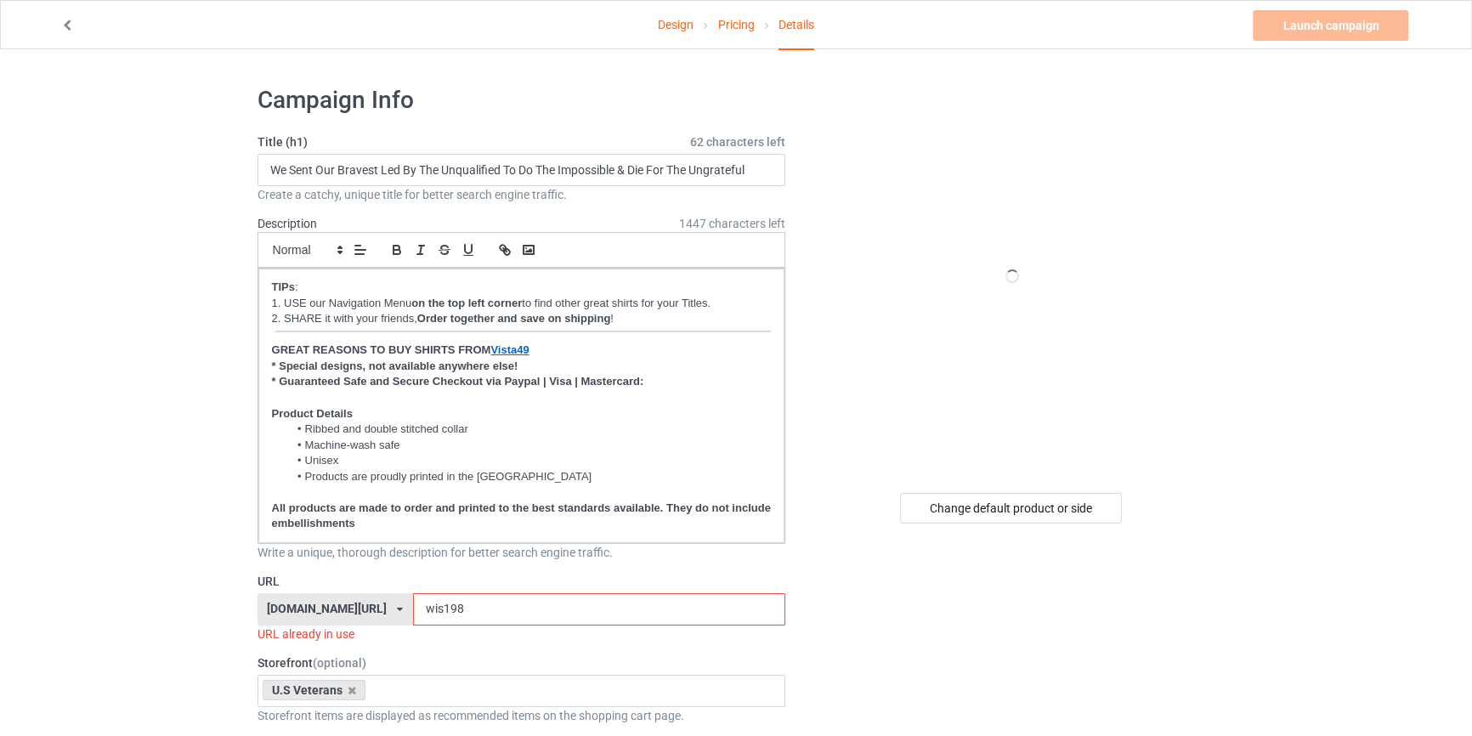
click at [1029, 503] on div "Change default product or side" at bounding box center [1011, 508] width 222 height 31
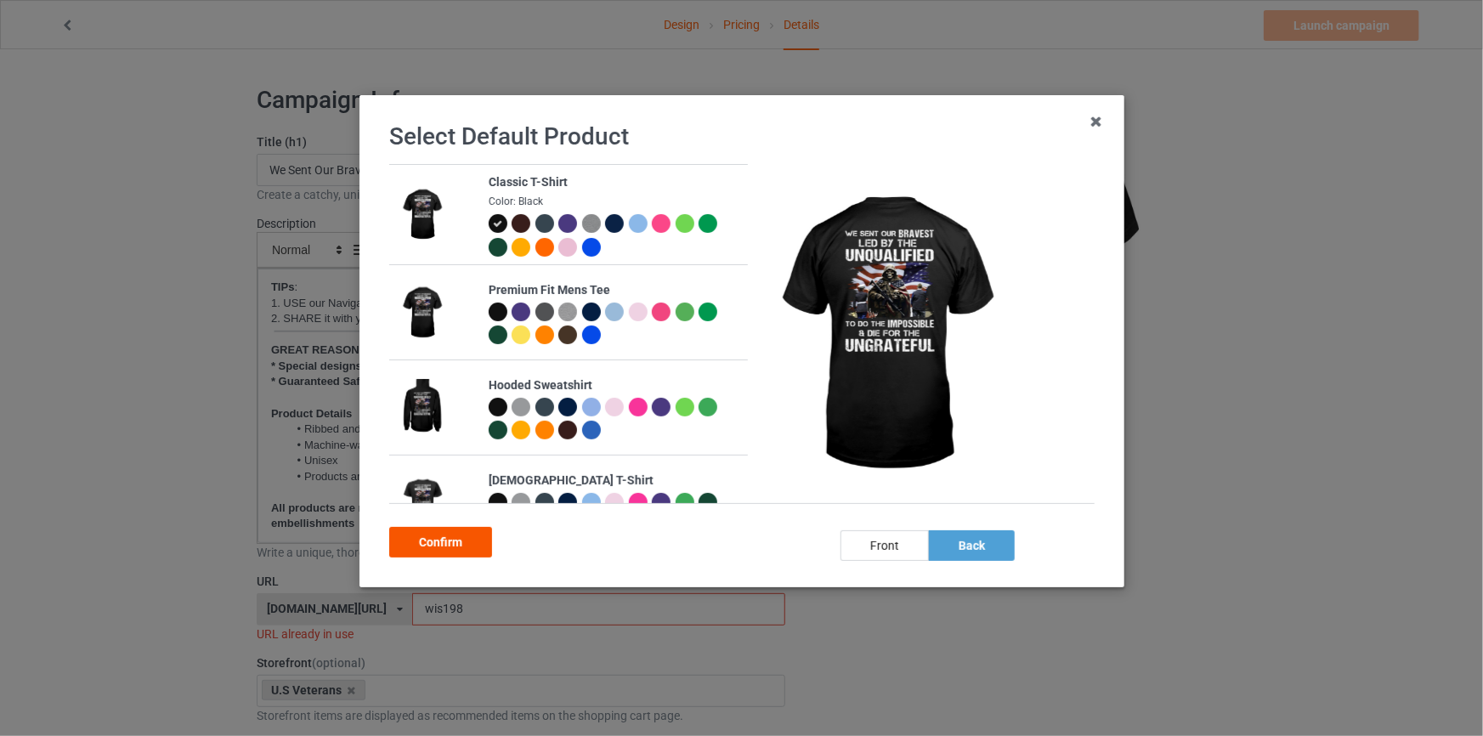
click at [432, 538] on div "Confirm" at bounding box center [440, 542] width 103 height 31
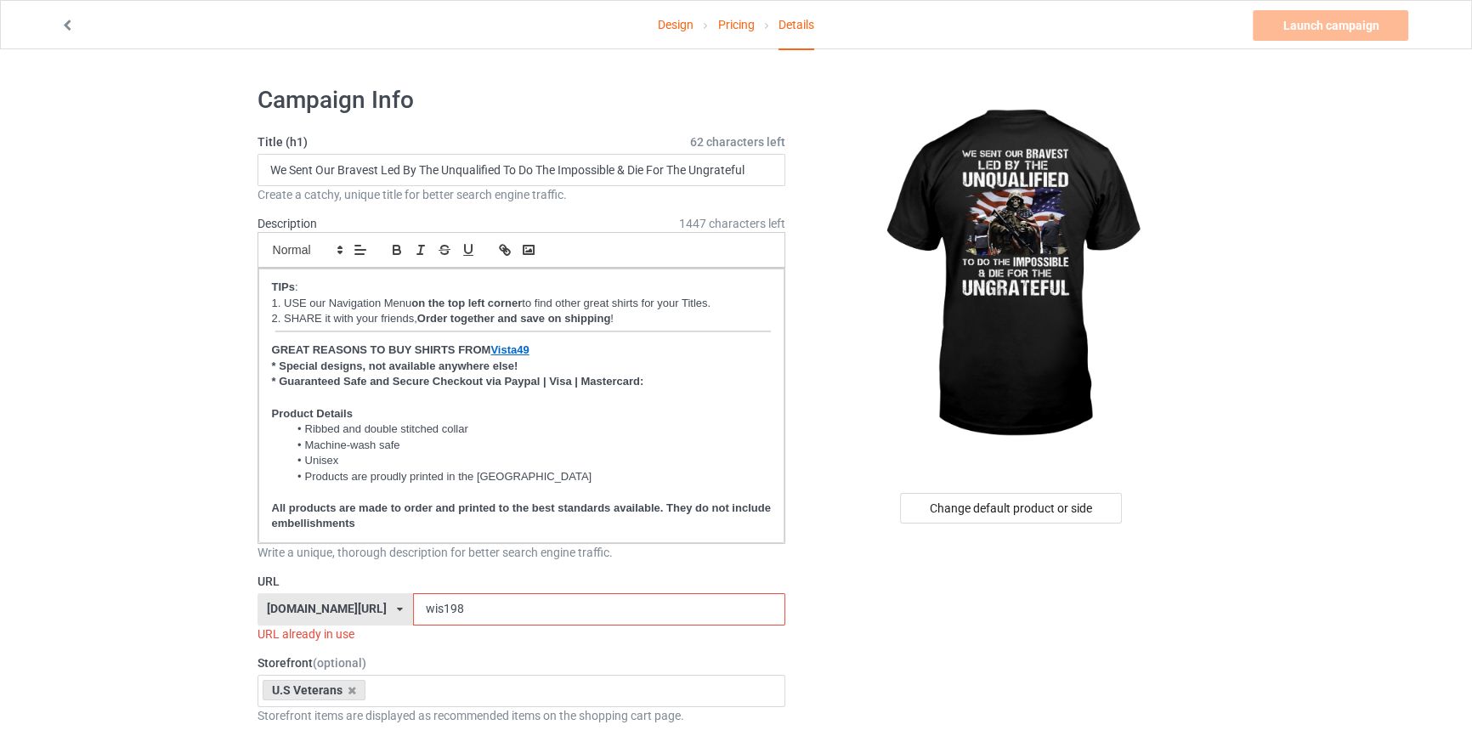
drag, startPoint x: 449, startPoint y: 612, endPoint x: 0, endPoint y: 564, distance: 451.2
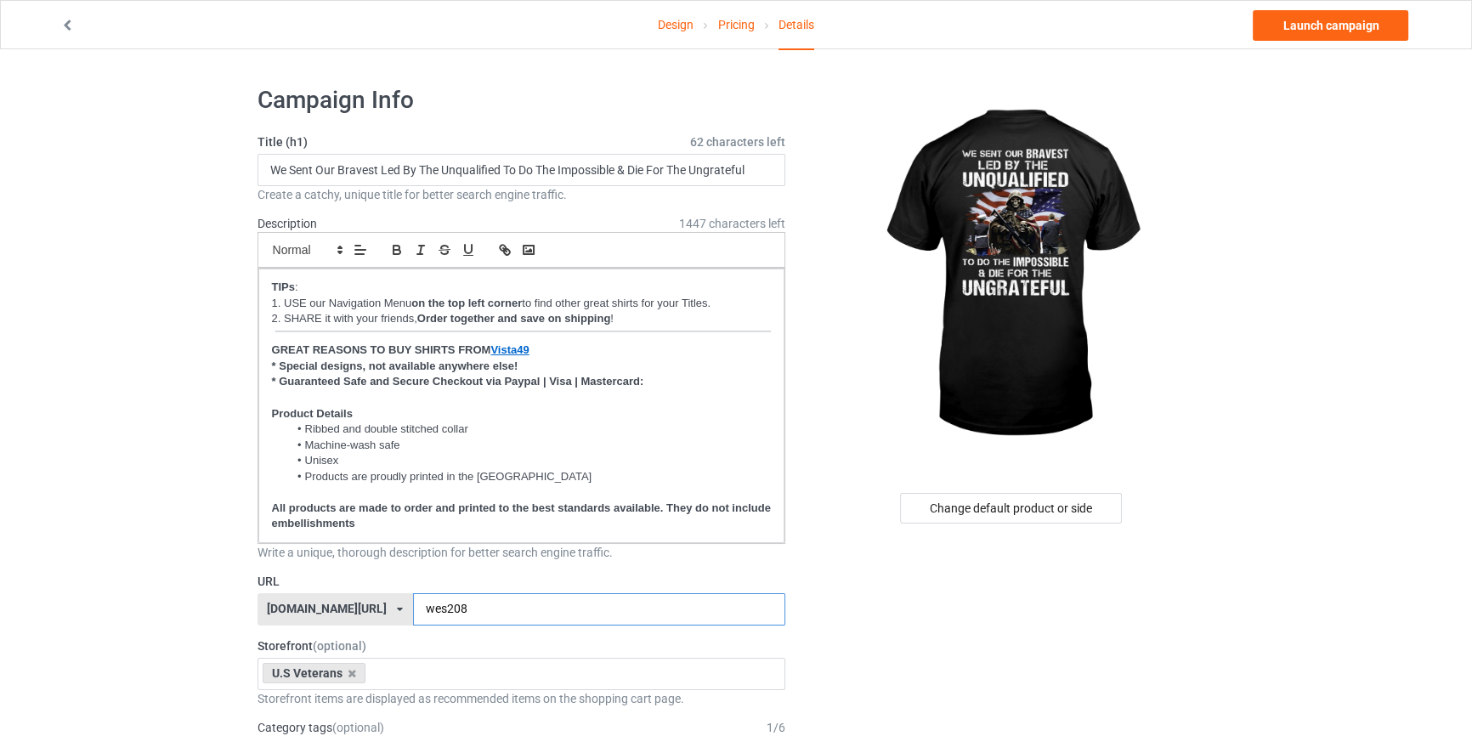
type input "wes208"
click at [1305, 25] on link "Launch campaign" at bounding box center [1329, 25] width 155 height 31
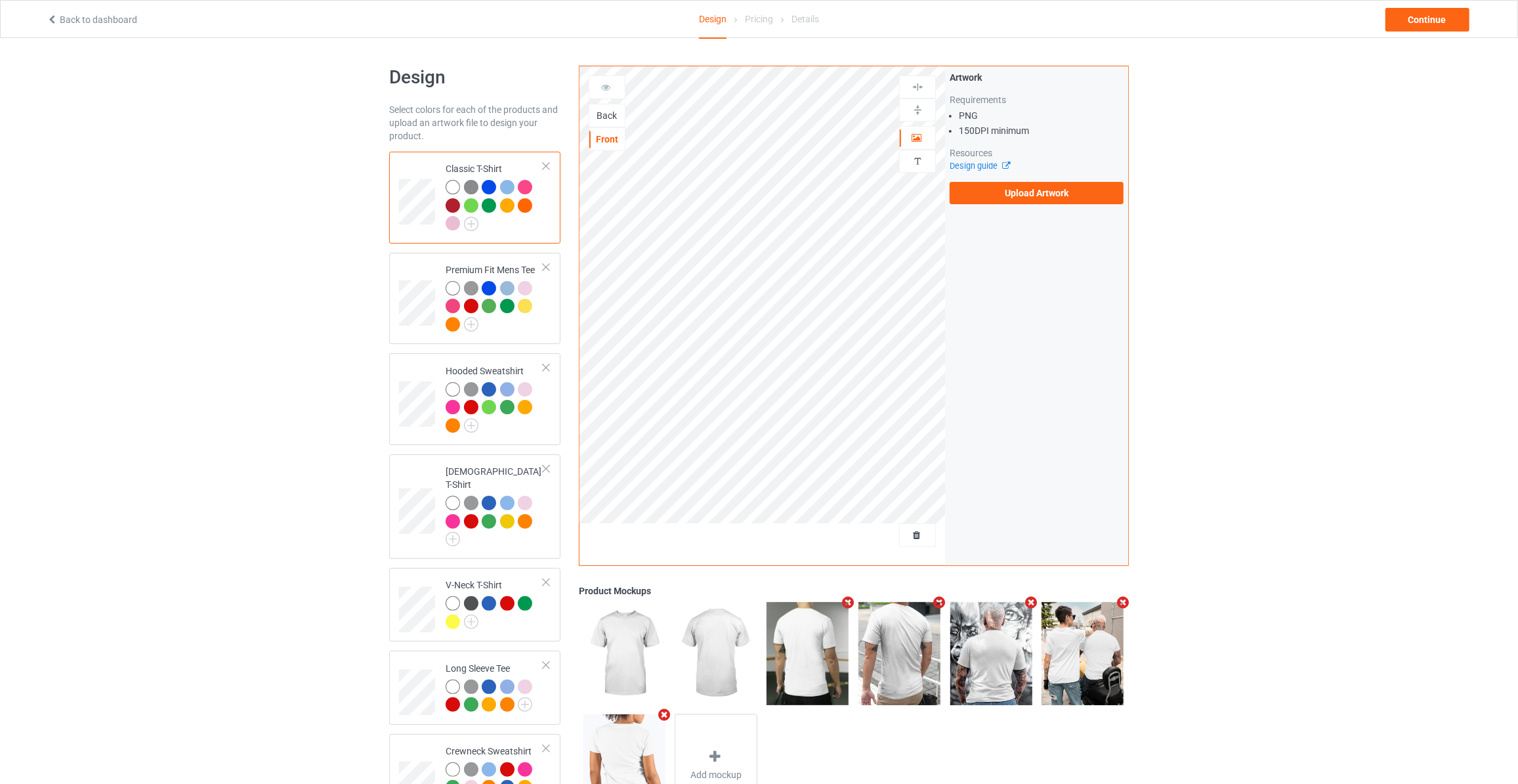
click at [613, 120] on div "Back" at bounding box center [607, 115] width 36 height 13
click at [970, 185] on label "Upload Artwork" at bounding box center [1037, 192] width 174 height 22
click at [0, 0] on input "Upload Artwork" at bounding box center [0, 0] width 0 height 0
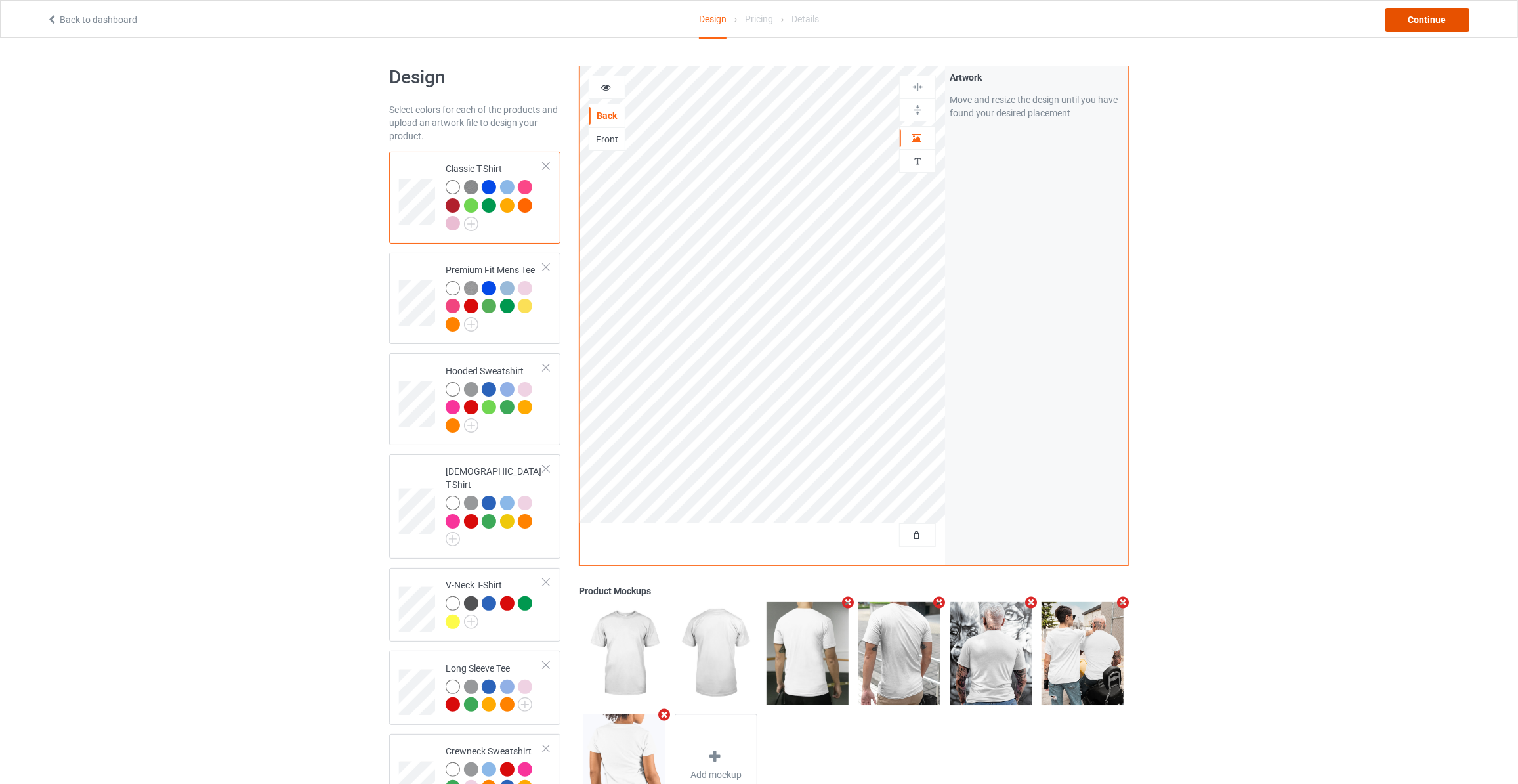
click at [1431, 29] on div "Continue" at bounding box center [1428, 19] width 84 height 24
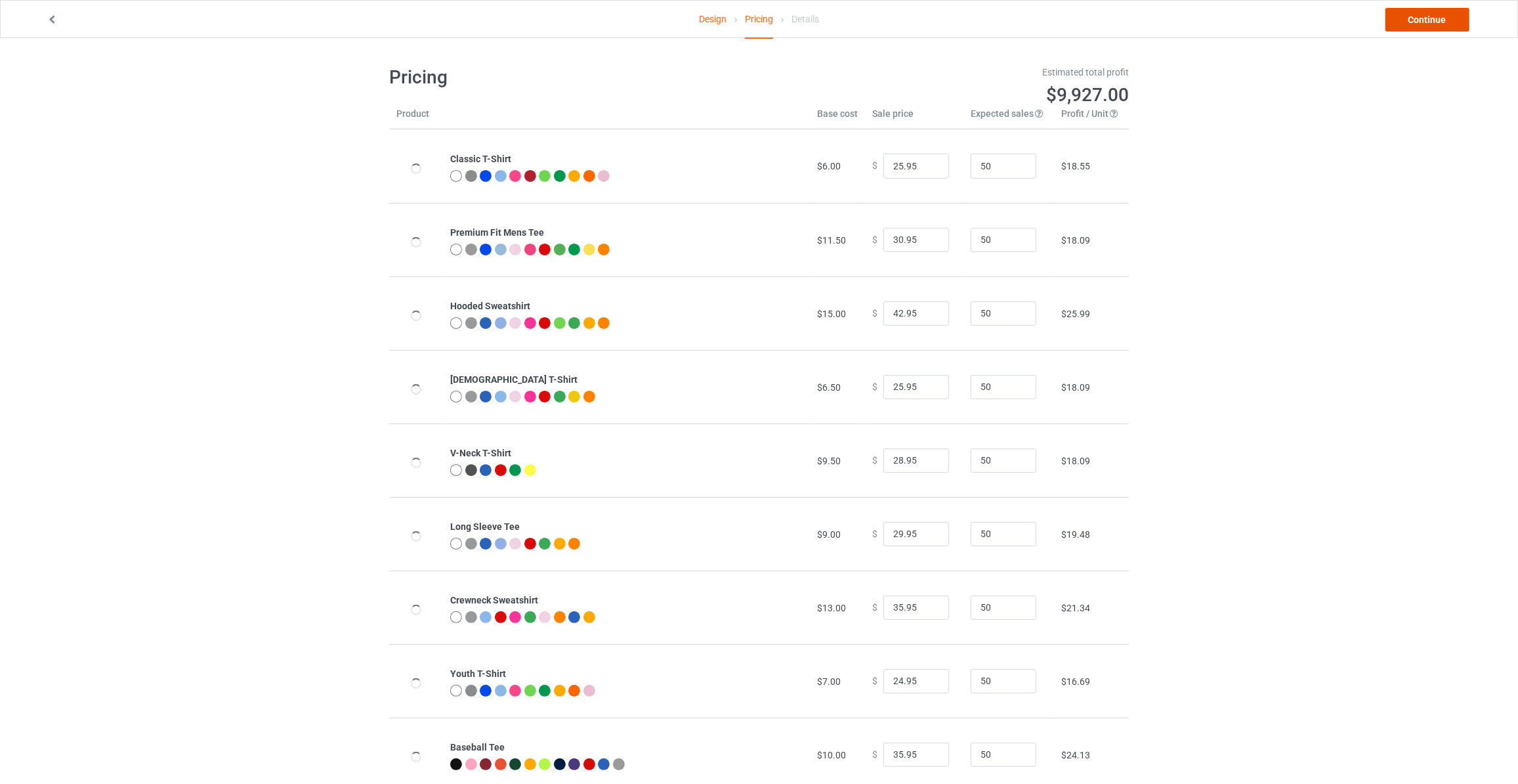
click at [1431, 29] on link "Continue" at bounding box center [1428, 19] width 84 height 24
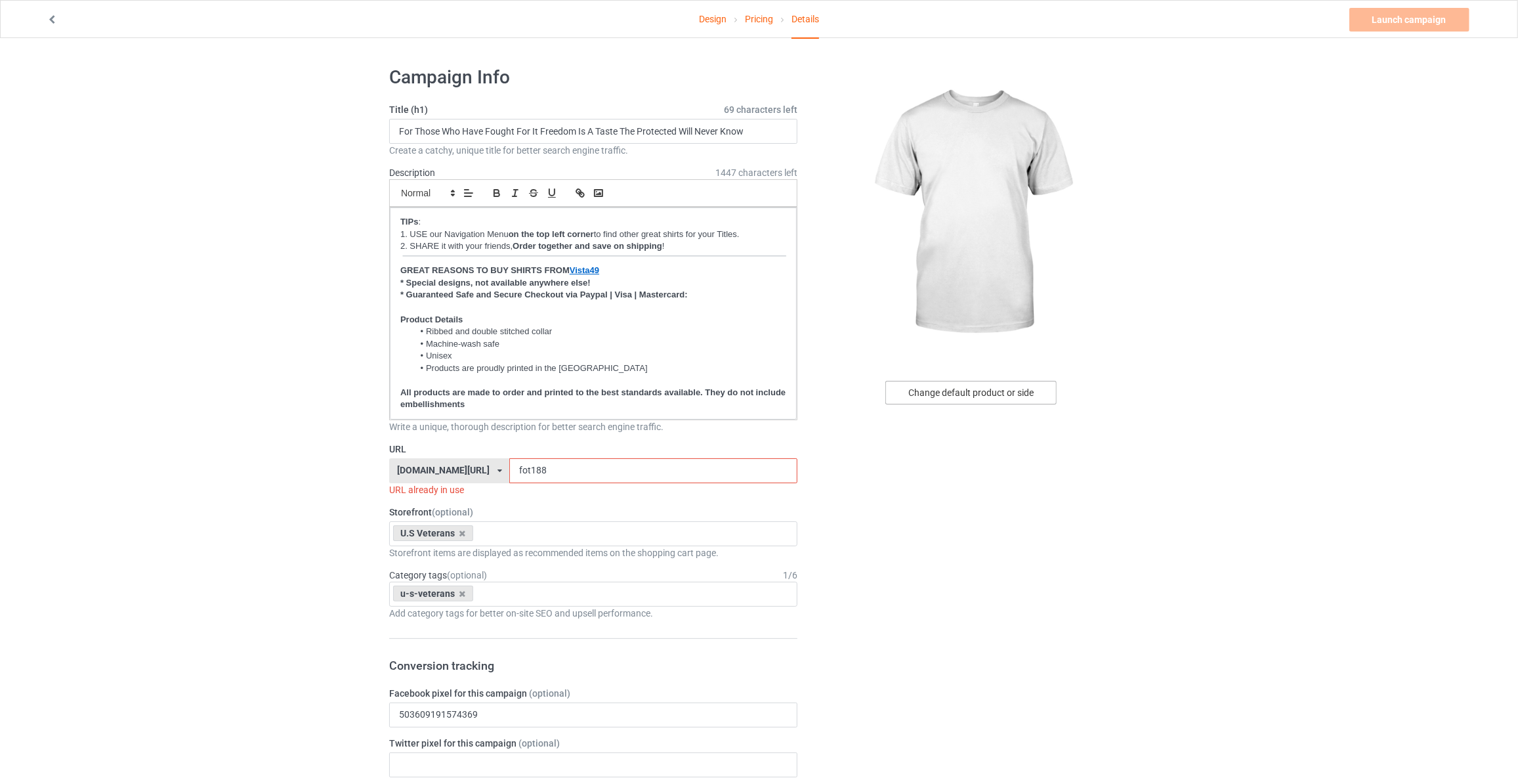
click at [997, 386] on div "Change default product or side" at bounding box center [971, 392] width 171 height 24
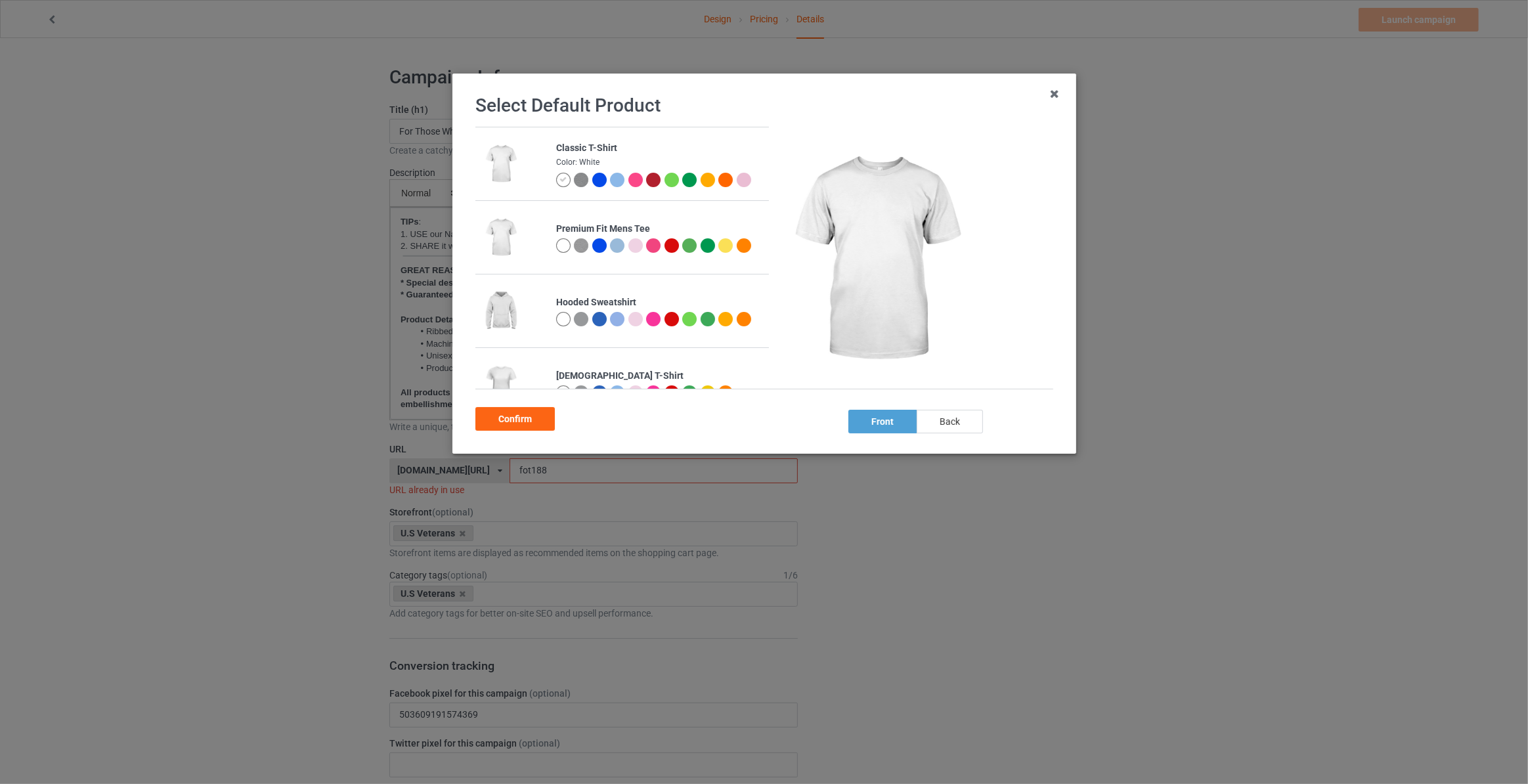
click at [972, 416] on div "back" at bounding box center [950, 421] width 66 height 24
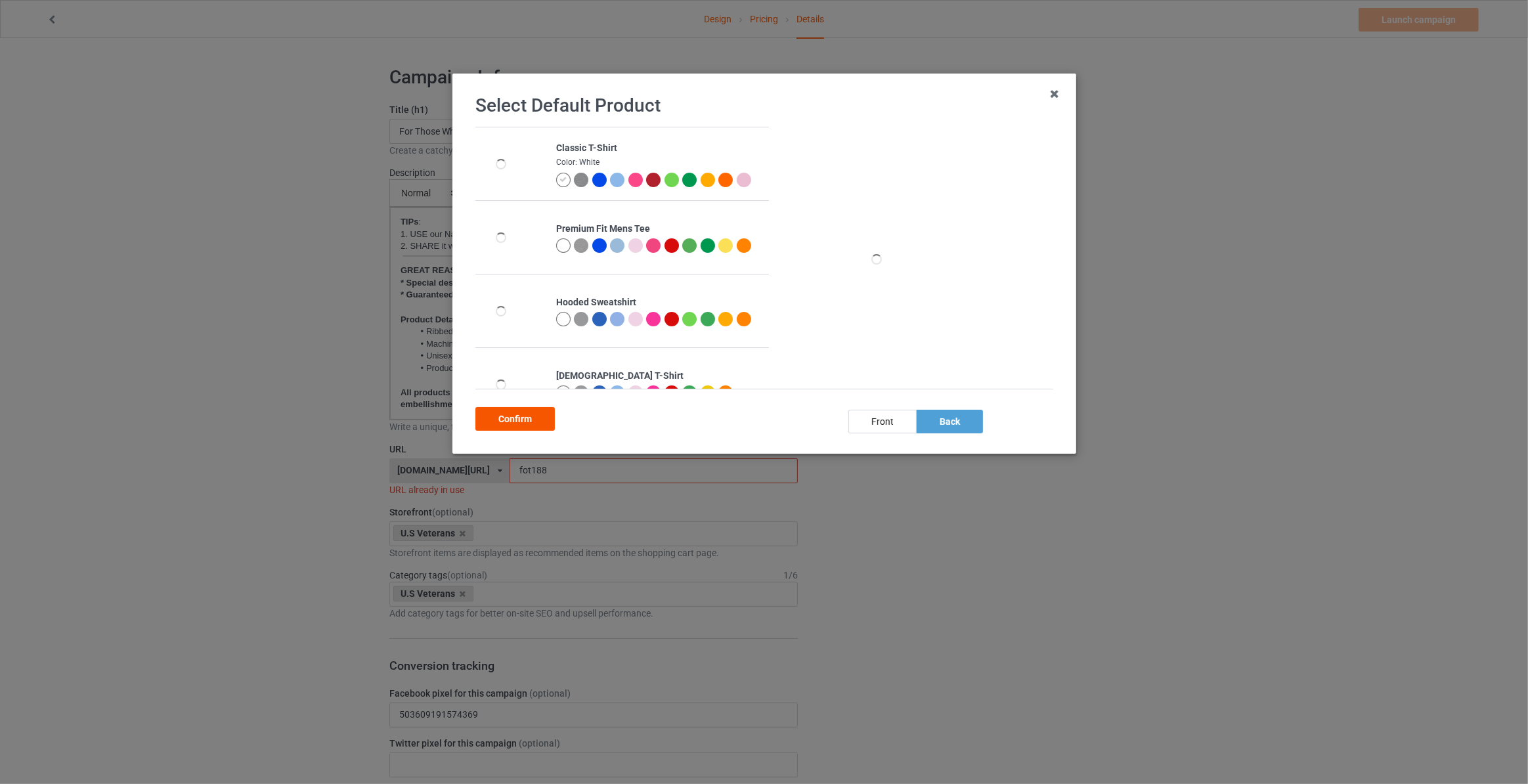
click at [536, 422] on div "Confirm" at bounding box center [515, 419] width 80 height 24
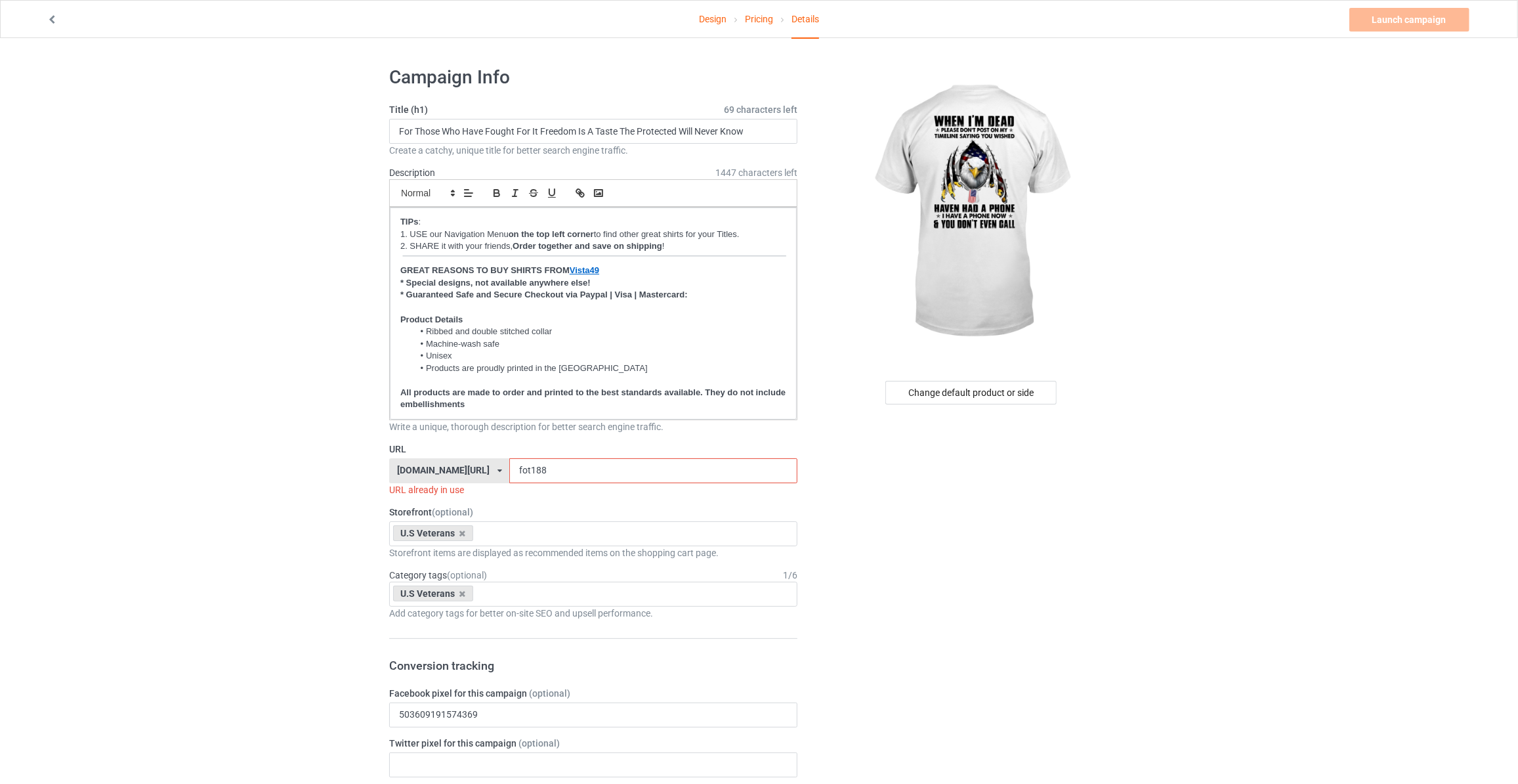
click at [721, 16] on link "Design" at bounding box center [713, 19] width 28 height 37
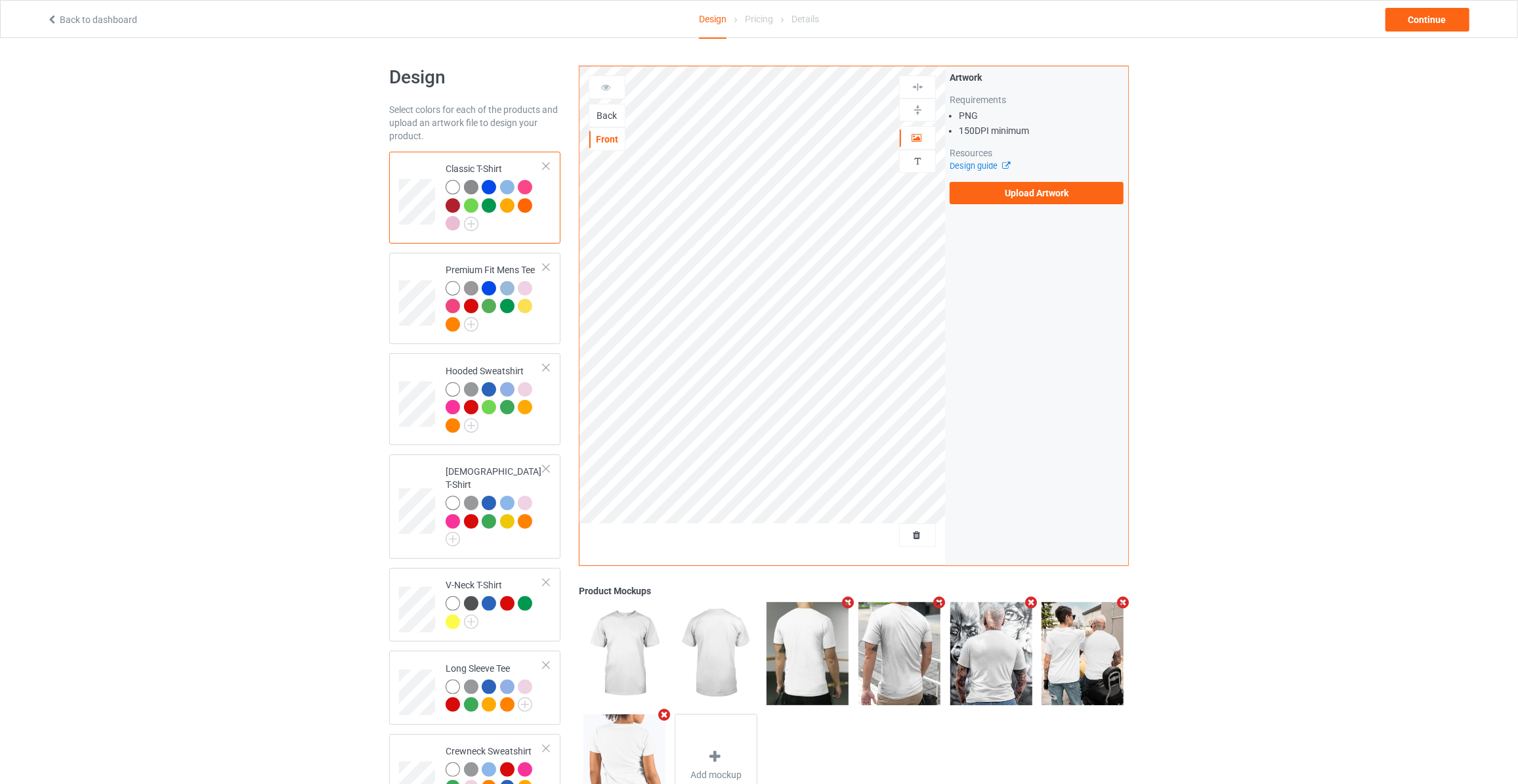
click at [616, 122] on div "Back" at bounding box center [607, 115] width 37 height 24
click at [614, 120] on div "Back" at bounding box center [607, 115] width 36 height 13
click at [1014, 188] on label "Upload Artwork" at bounding box center [1037, 192] width 174 height 22
click at [0, 0] on input "Upload Artwork" at bounding box center [0, 0] width 0 height 0
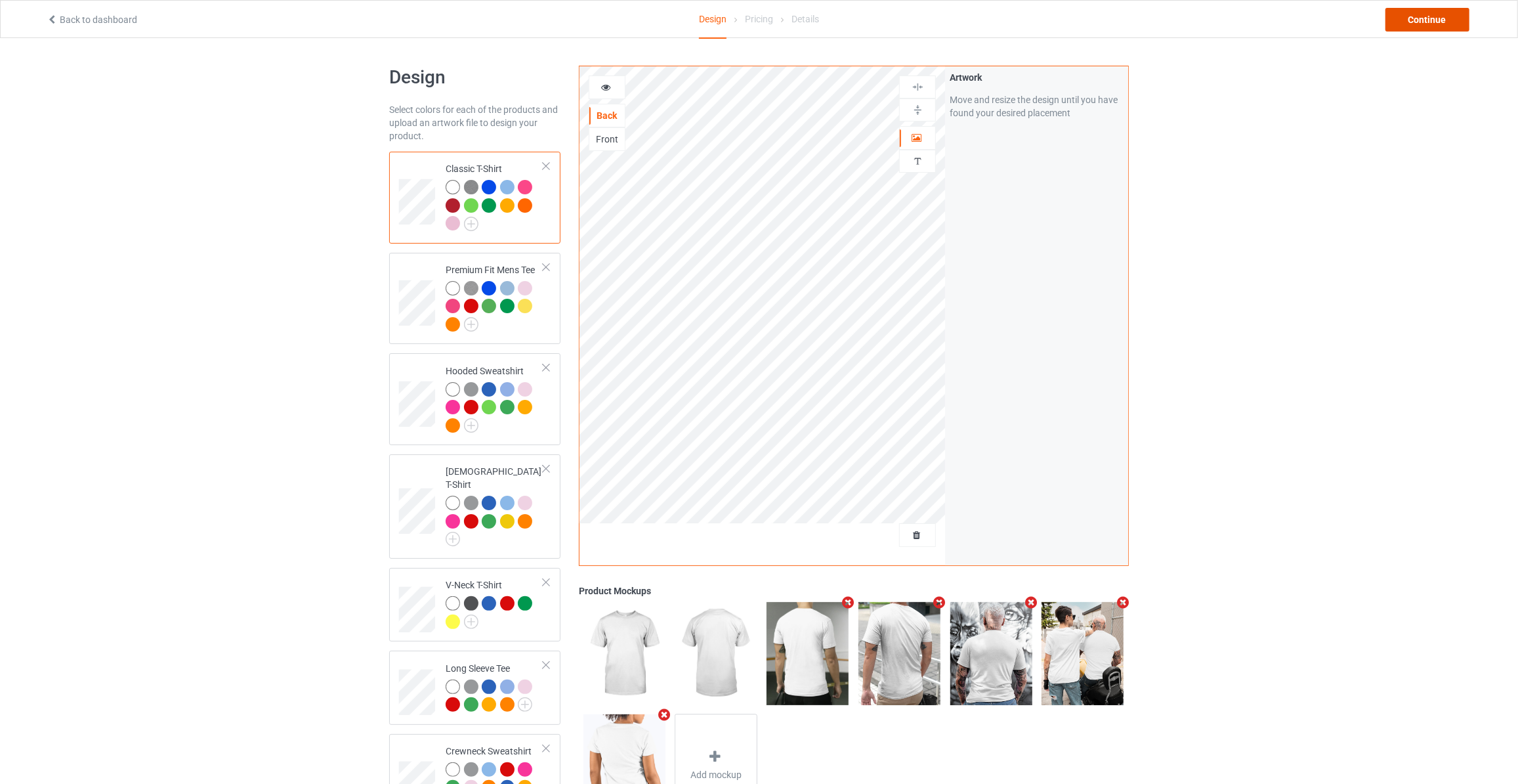
click at [1450, 28] on div "Continue" at bounding box center [1428, 19] width 84 height 24
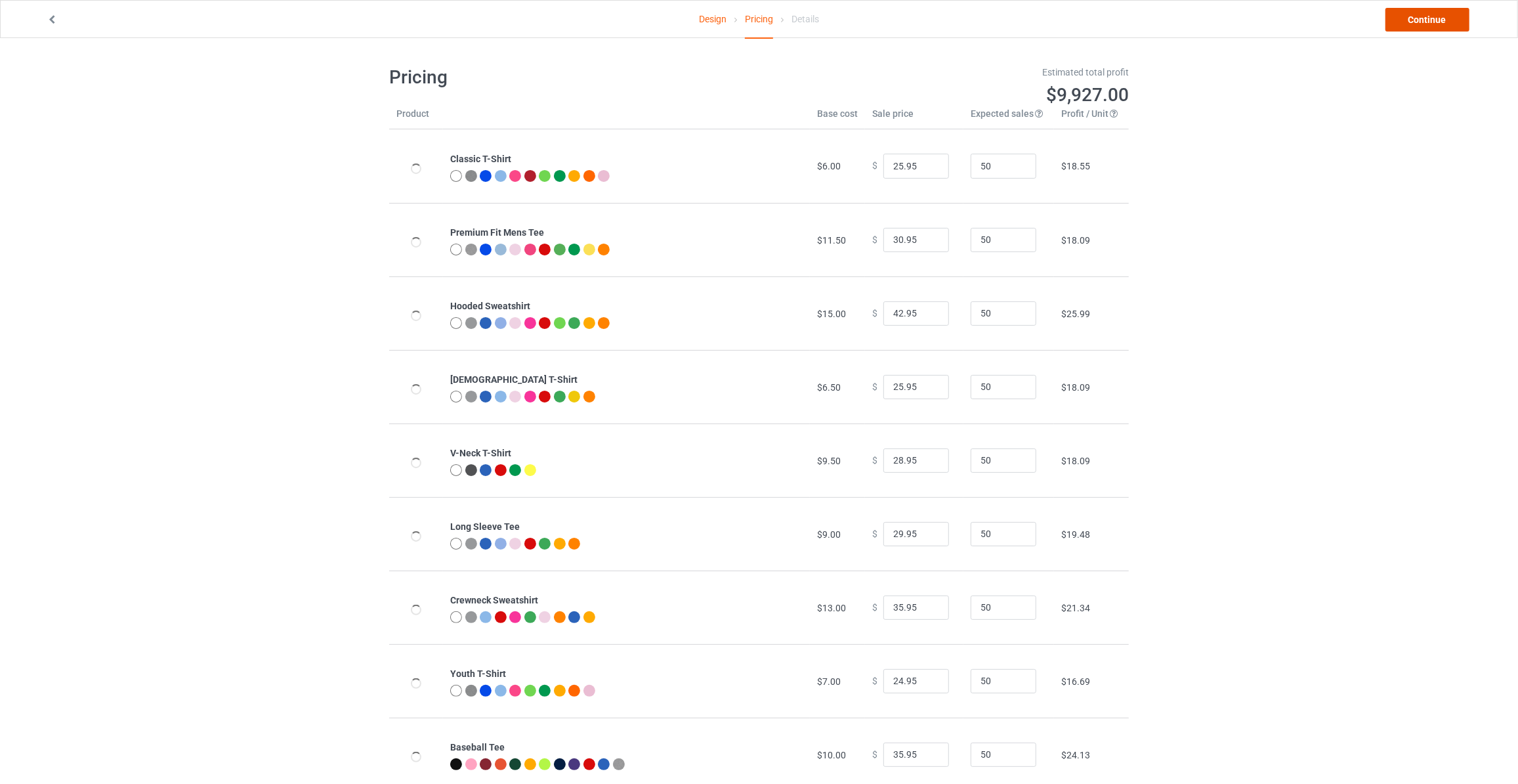
click at [1450, 28] on link "Continue" at bounding box center [1428, 19] width 84 height 24
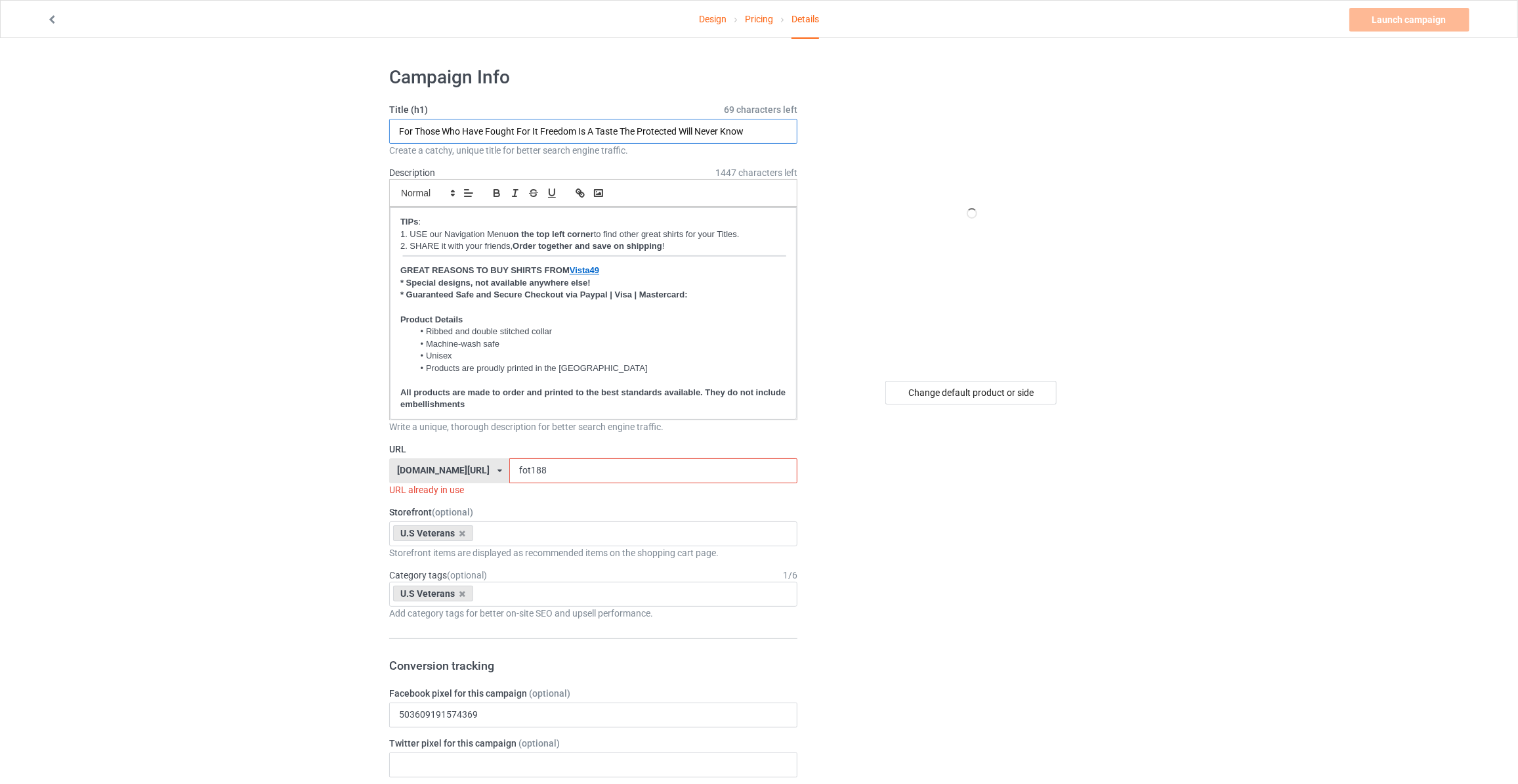
click at [564, 134] on input "For Those Who Have Fought For It Freedom Is A Taste The Protected Will Never Kn…" at bounding box center [593, 131] width 409 height 25
paste input "When I'm Dead Please Don't Post On My Timeline Saying You Wished Heaven Had A P…"
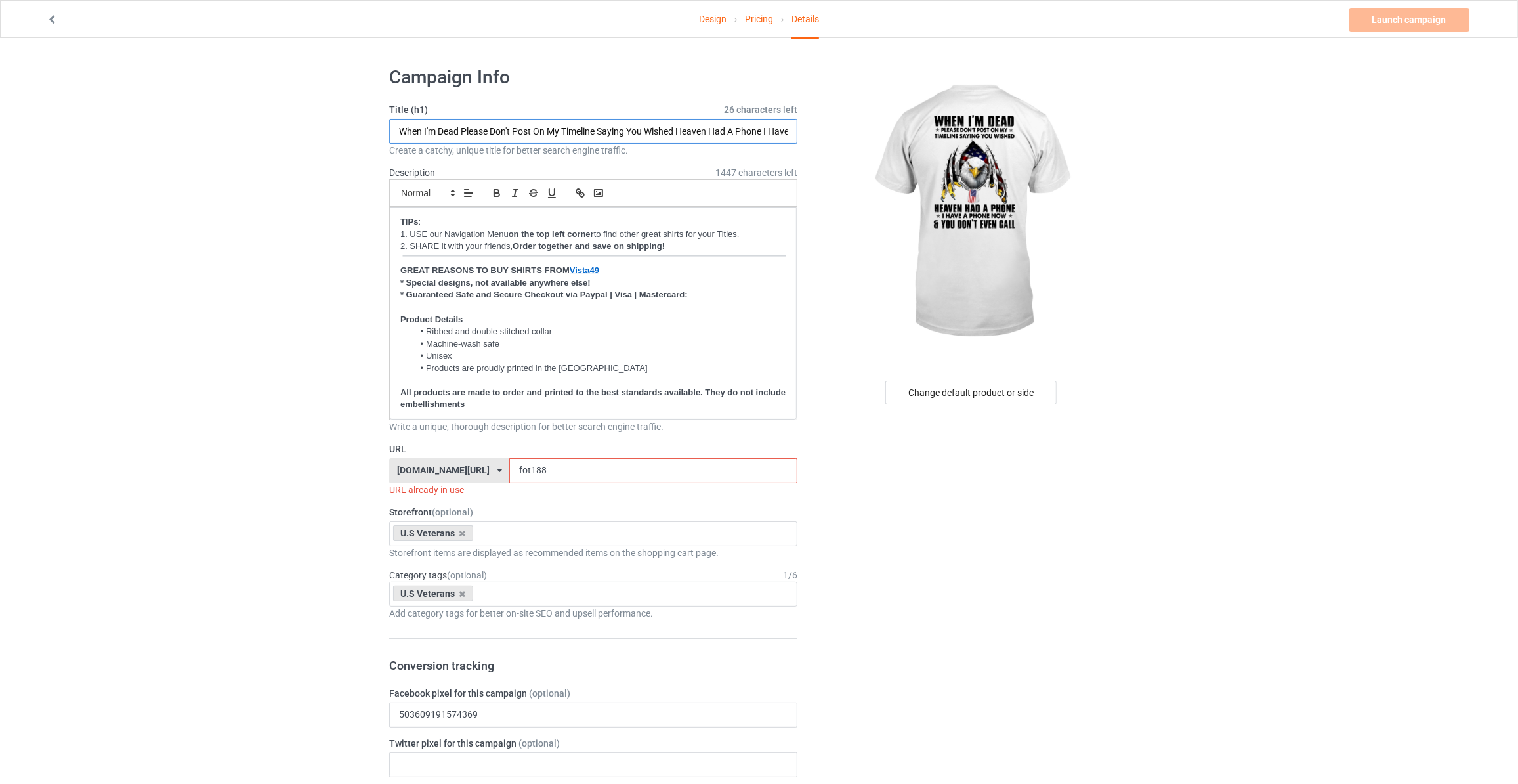
scroll to position [0, 152]
type input "When I'm Dead Please Don't Post On My Timeline Saying You Wished Heaven Had A P…"
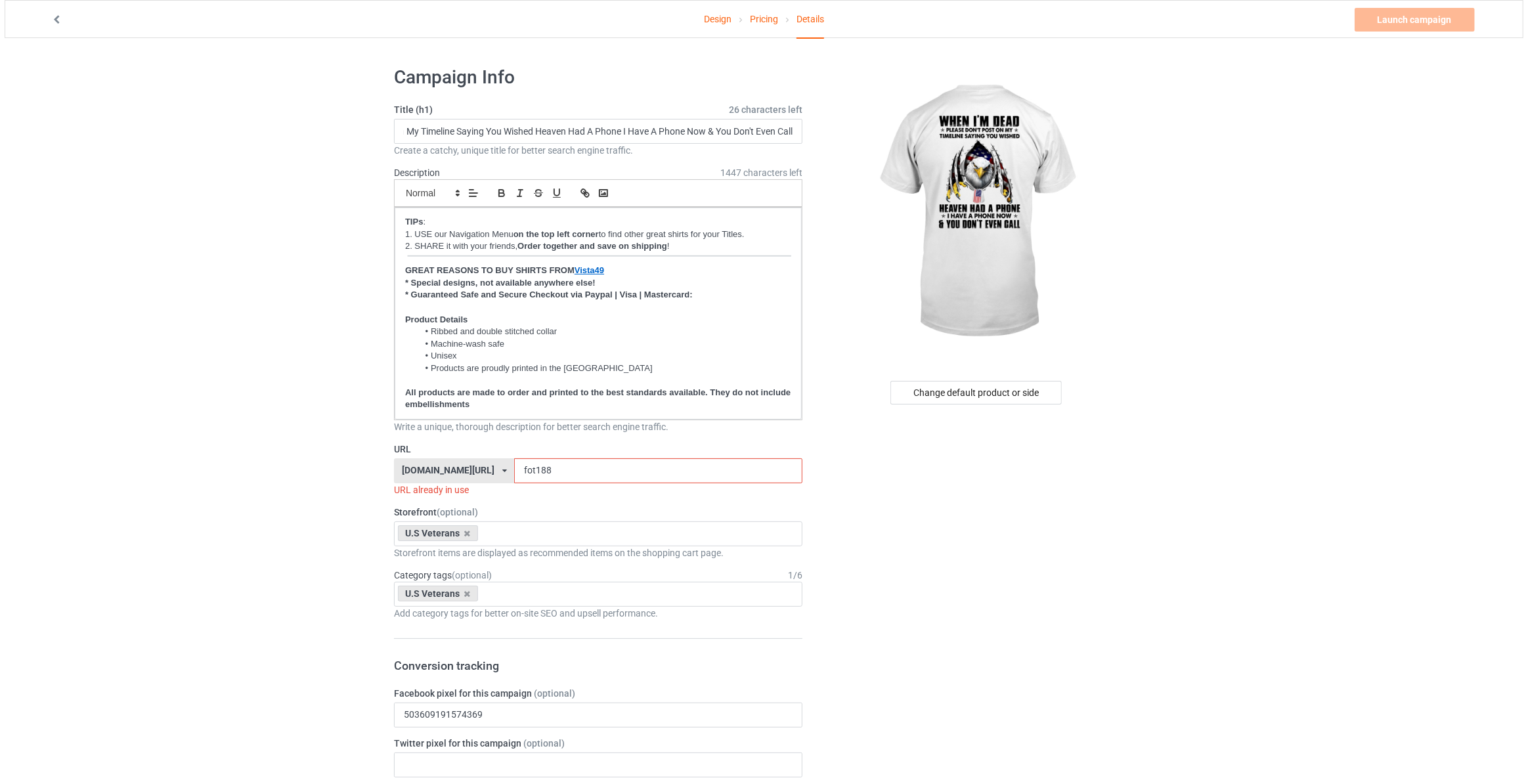
scroll to position [0, 0]
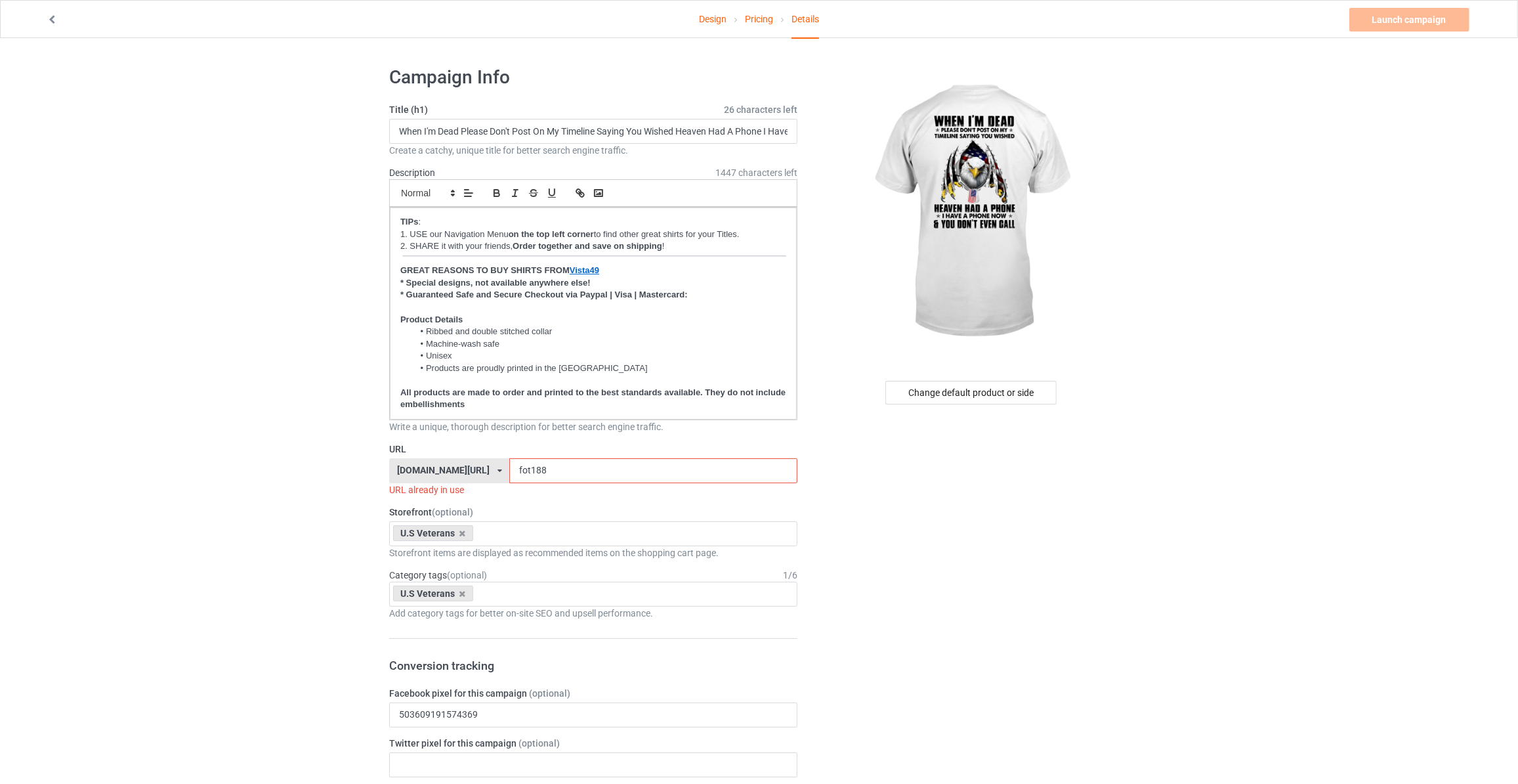
drag, startPoint x: 529, startPoint y: 465, endPoint x: 308, endPoint y: 465, distance: 221.0
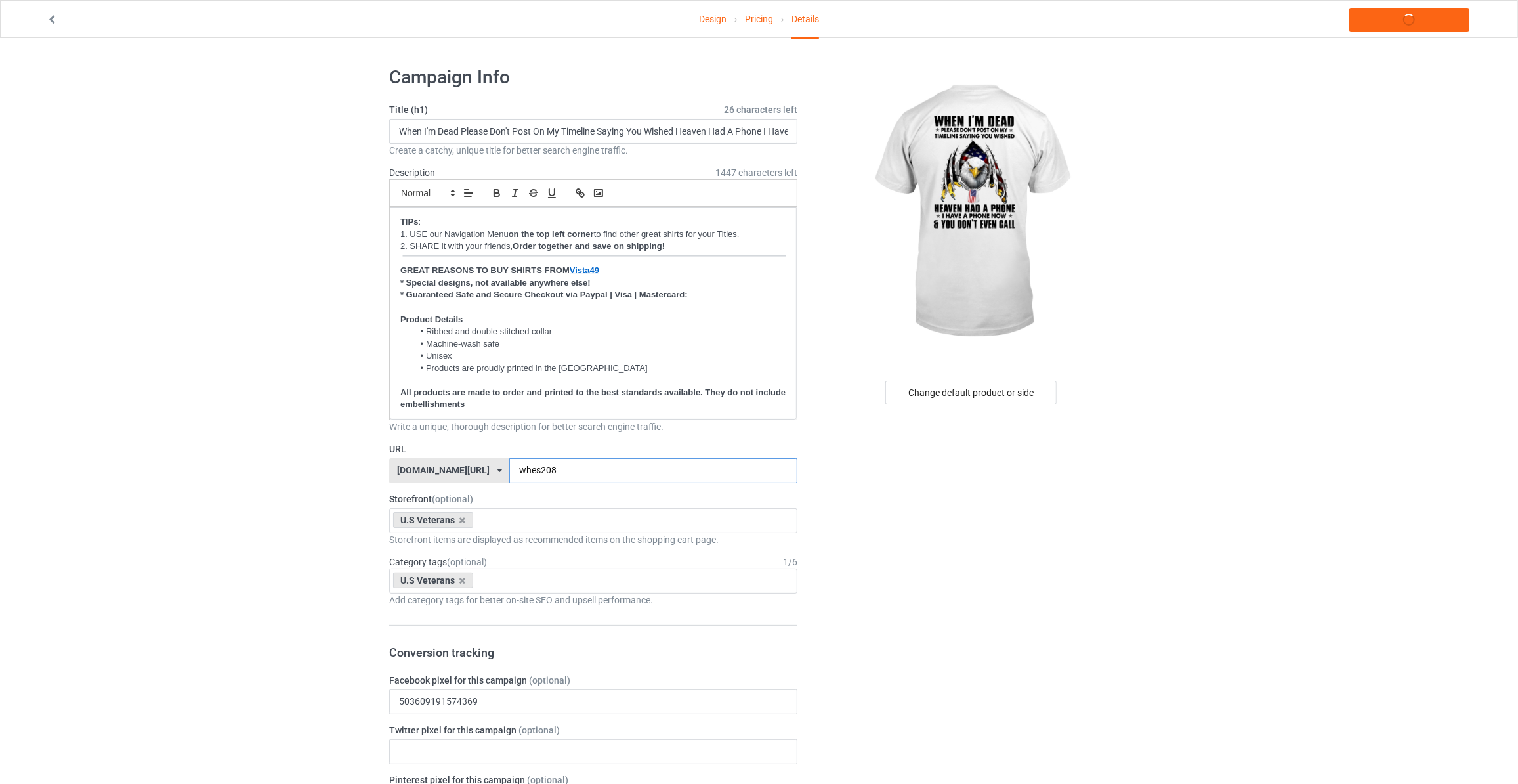
type input "whes208"
click at [1401, 25] on link "Launch campaign" at bounding box center [1409, 19] width 120 height 24
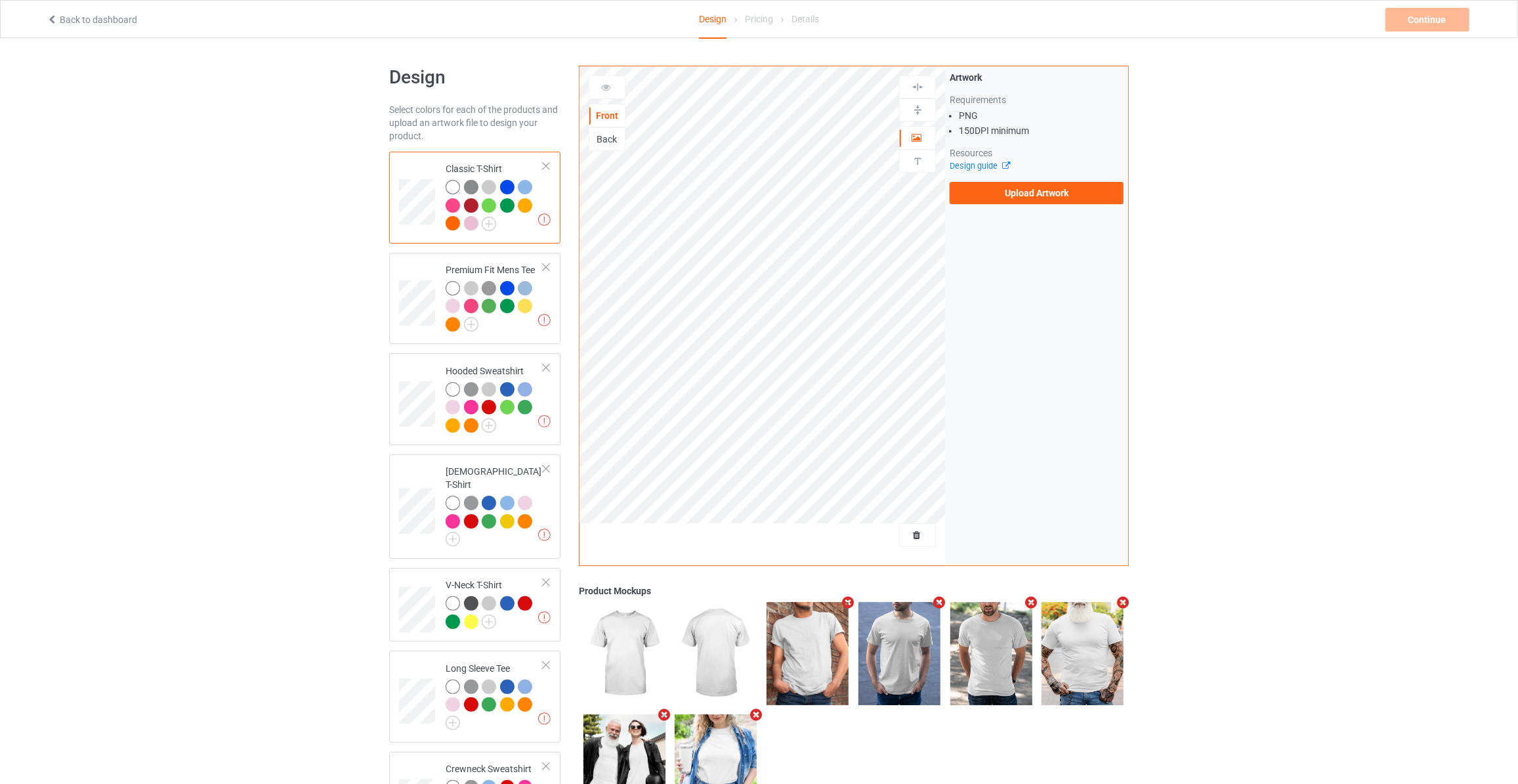
click at [1050, 176] on div "Artwork Requirements PNG 150 DPI minimum Resources Design guide Upload Artwork" at bounding box center [1037, 137] width 174 height 133
click at [1036, 197] on label "Upload Artwork" at bounding box center [1037, 192] width 174 height 22
click at [0, 0] on input "Upload Artwork" at bounding box center [0, 0] width 0 height 0
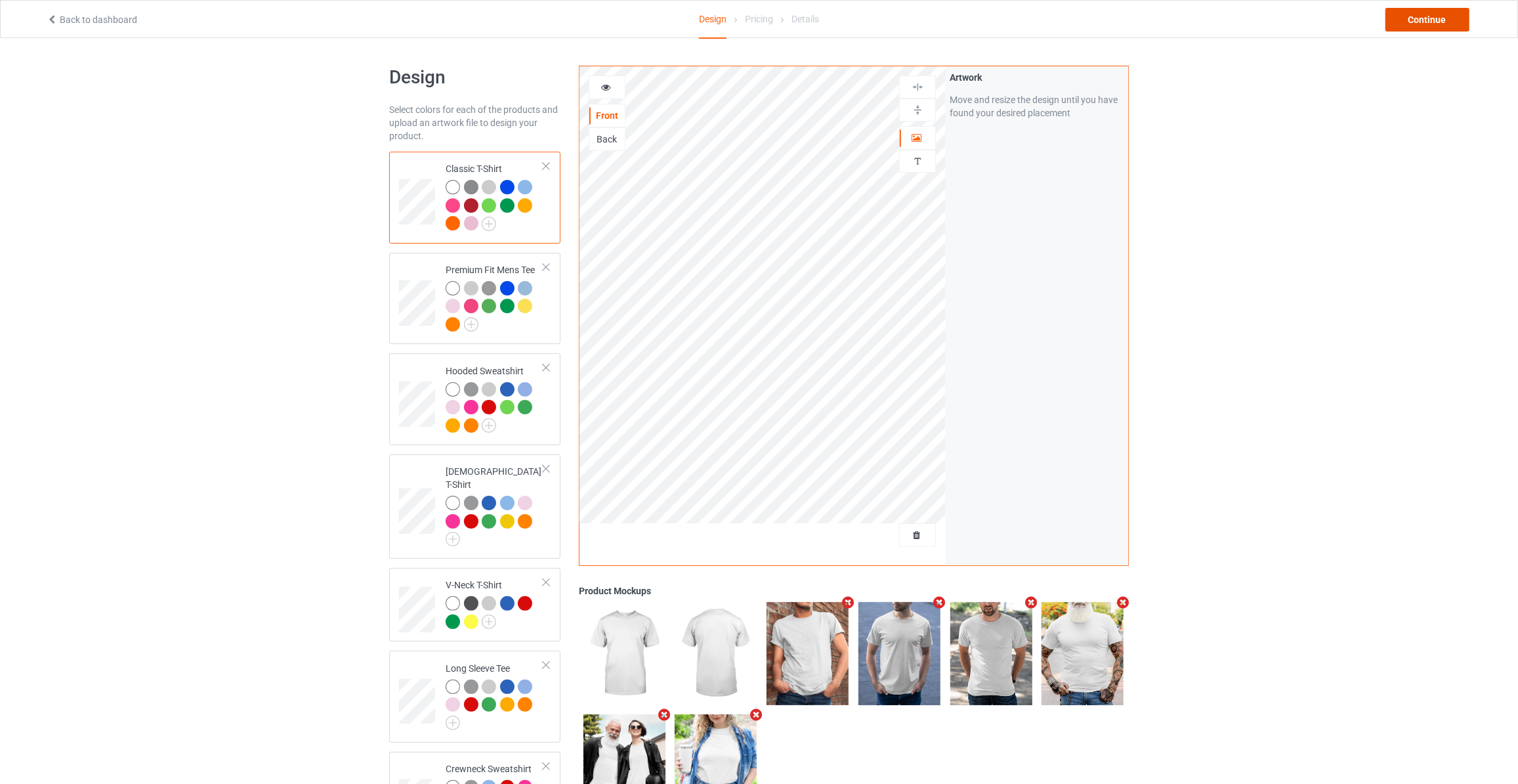
click at [1402, 19] on div "Continue" at bounding box center [1428, 19] width 84 height 24
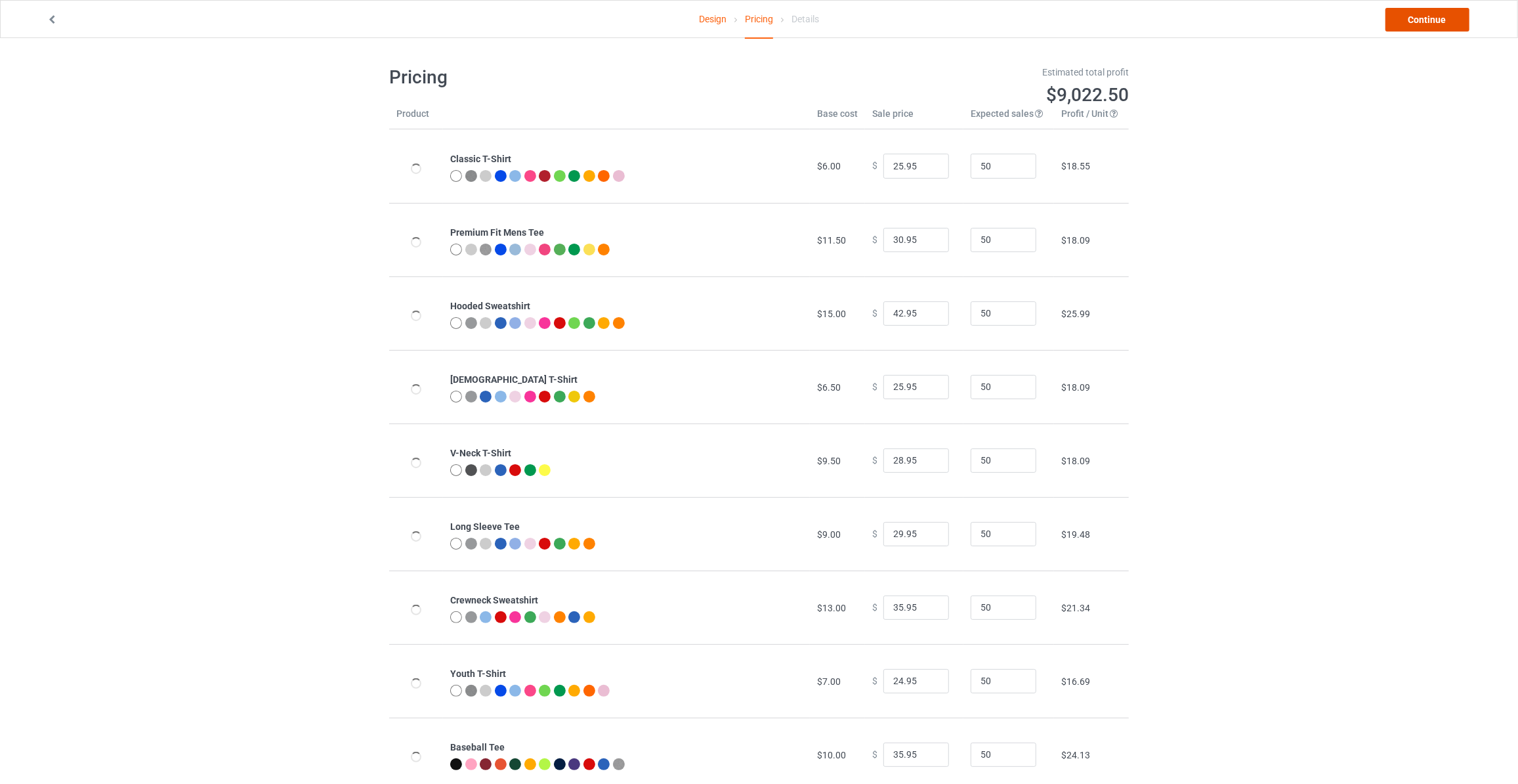
click at [1404, 19] on link "Continue" at bounding box center [1428, 19] width 84 height 24
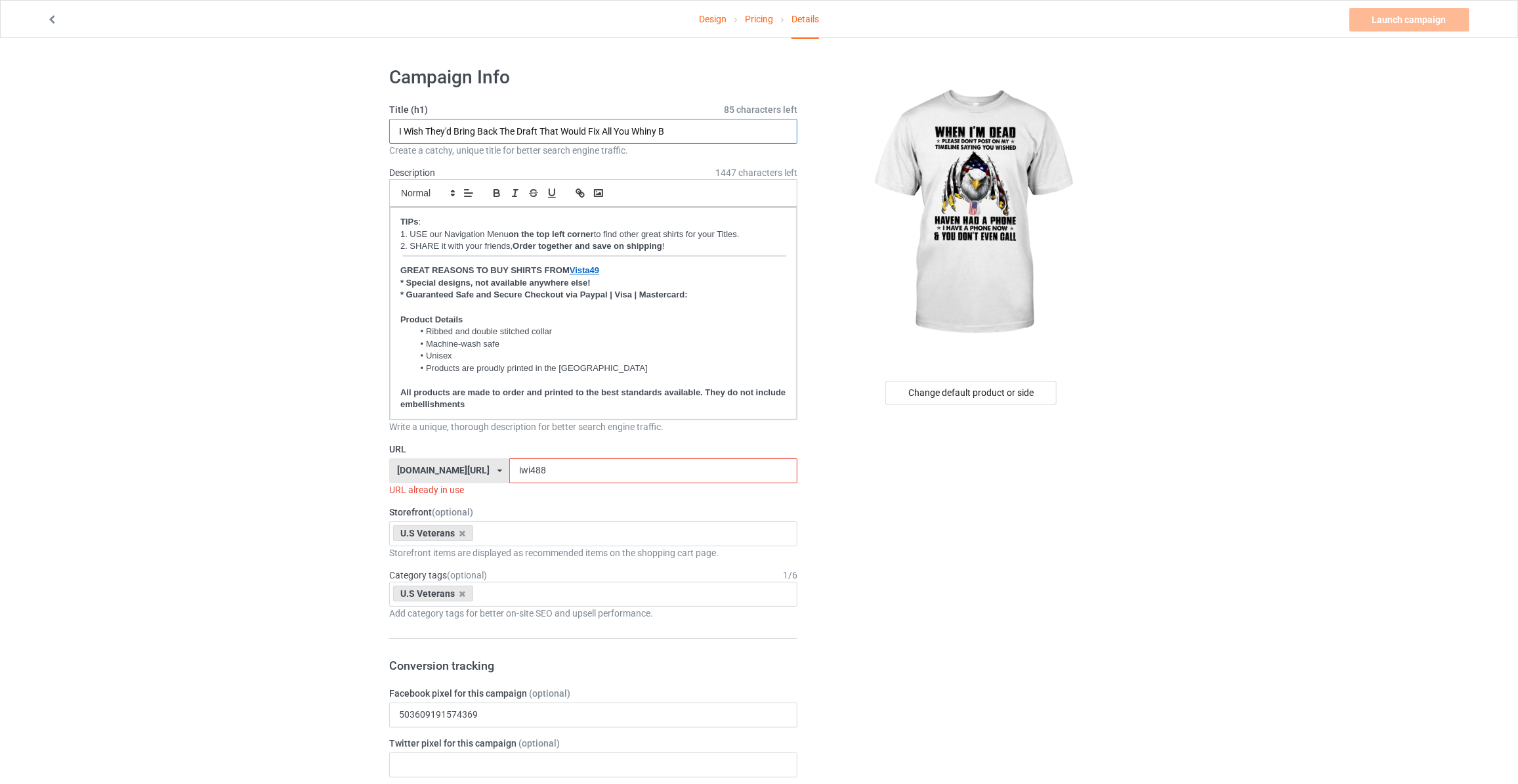
click at [461, 133] on input "I Wish They'd Bring Back The Draft That Would Fix All You Whiny B" at bounding box center [593, 131] width 409 height 25
type input "When I'm Dead Please Don't Post On My Timeline Saying You Wished Haven Had A Ph…"
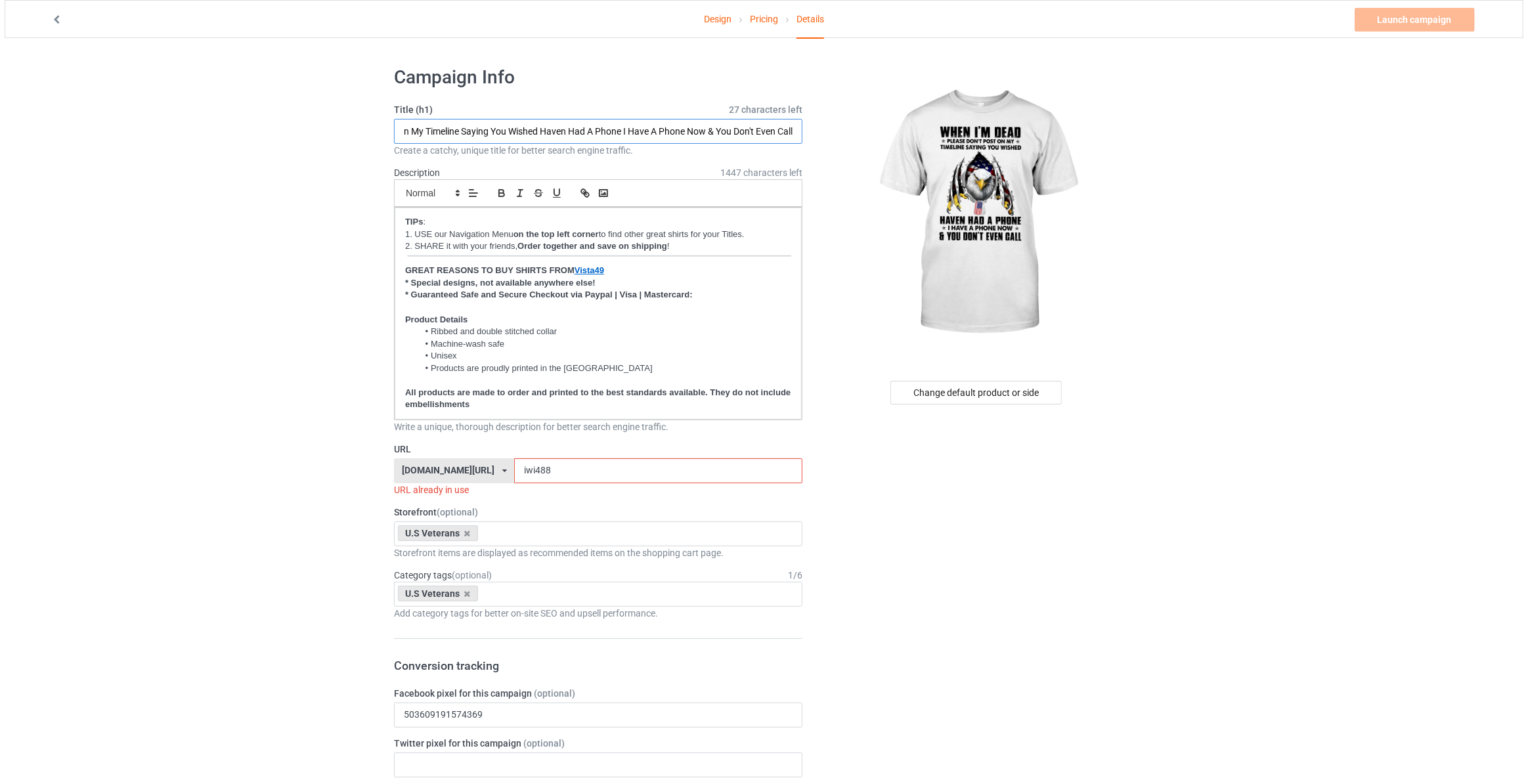
scroll to position [0, 0]
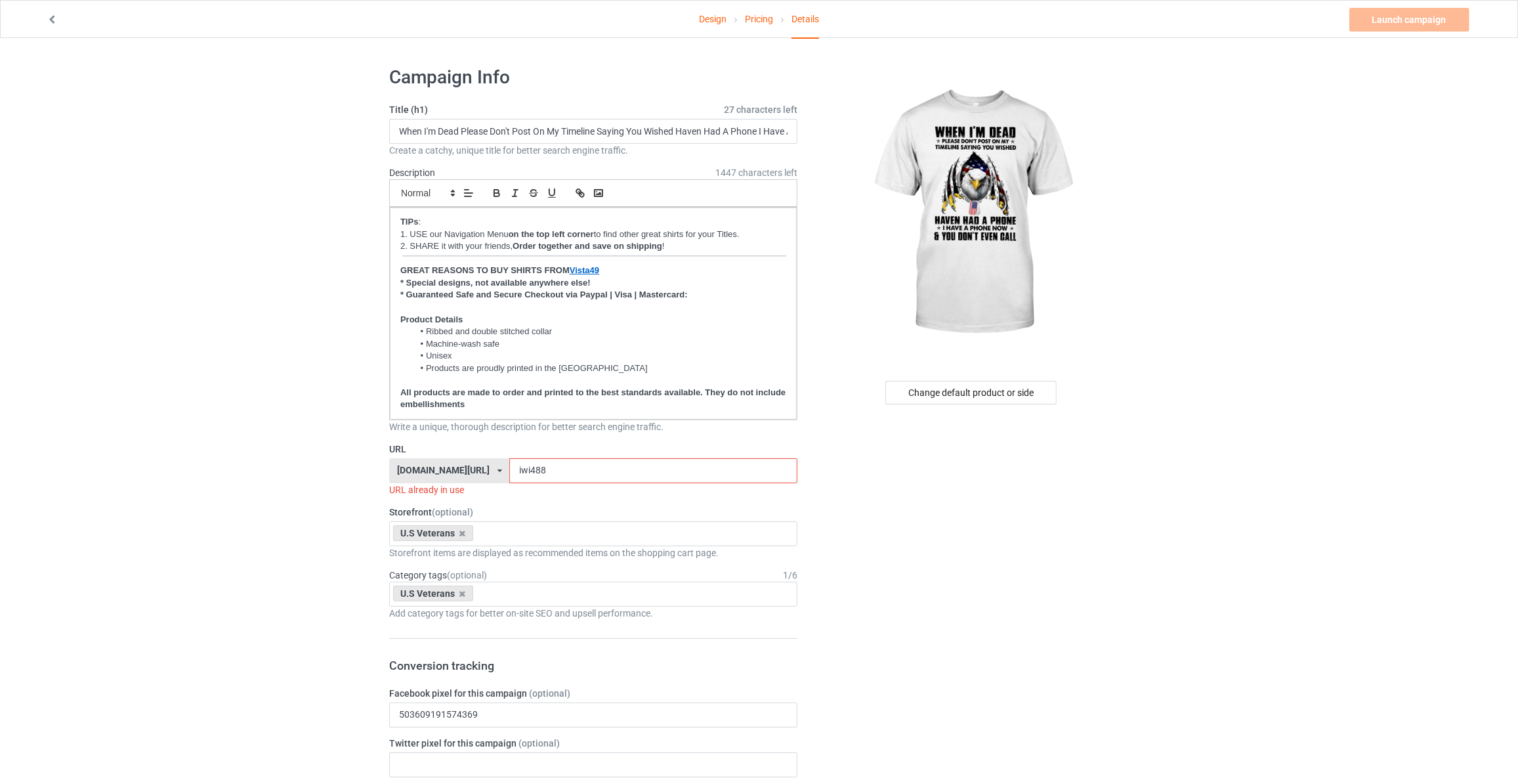
click at [710, 24] on link "Design" at bounding box center [713, 19] width 28 height 37
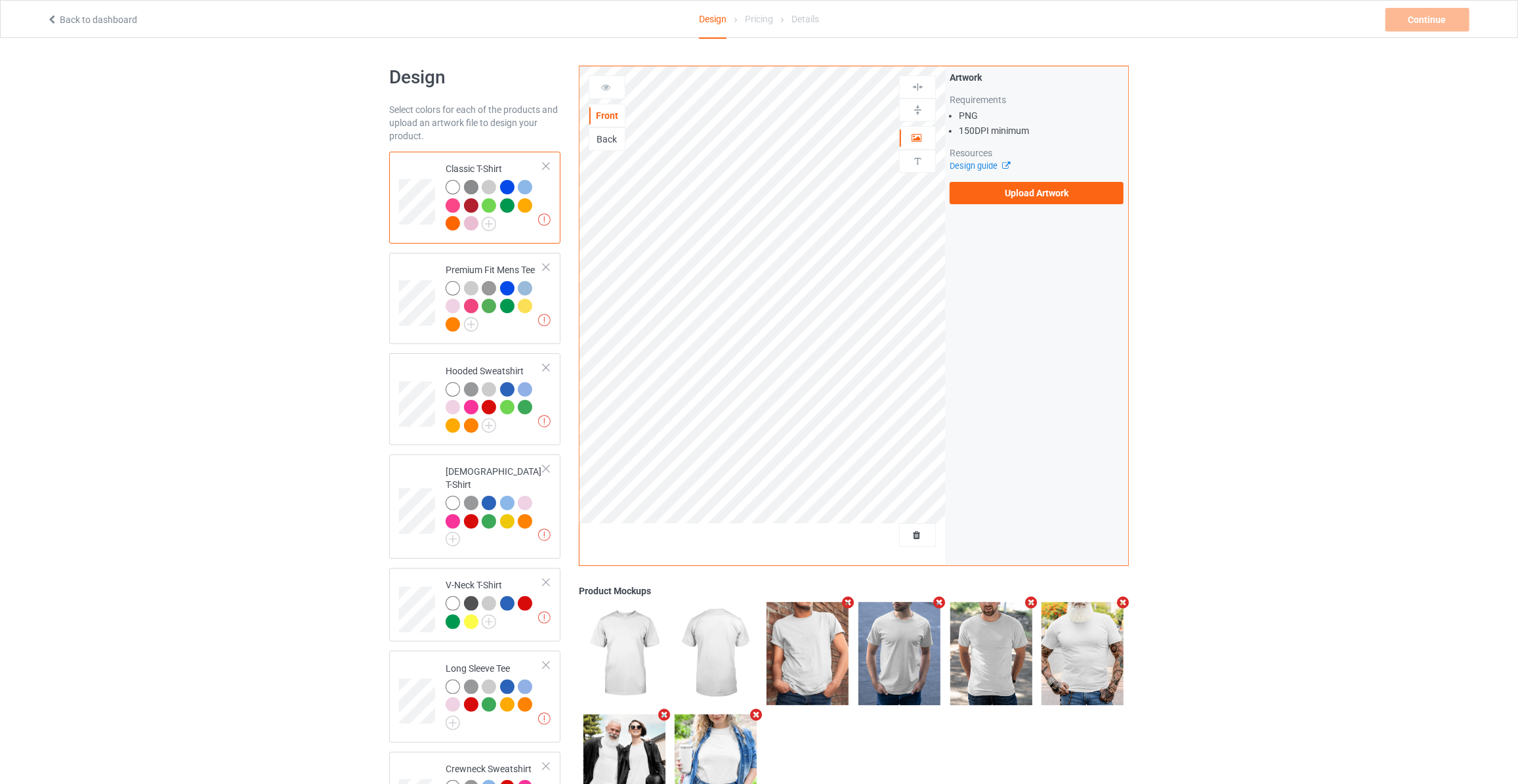
click at [1050, 205] on div "Artwork Requirements PNG 150 DPI minimum Resources Design guide Upload Artwork" at bounding box center [1037, 137] width 183 height 142
click at [1050, 186] on label "Upload Artwork" at bounding box center [1037, 192] width 174 height 22
click at [0, 0] on input "Upload Artwork" at bounding box center [0, 0] width 0 height 0
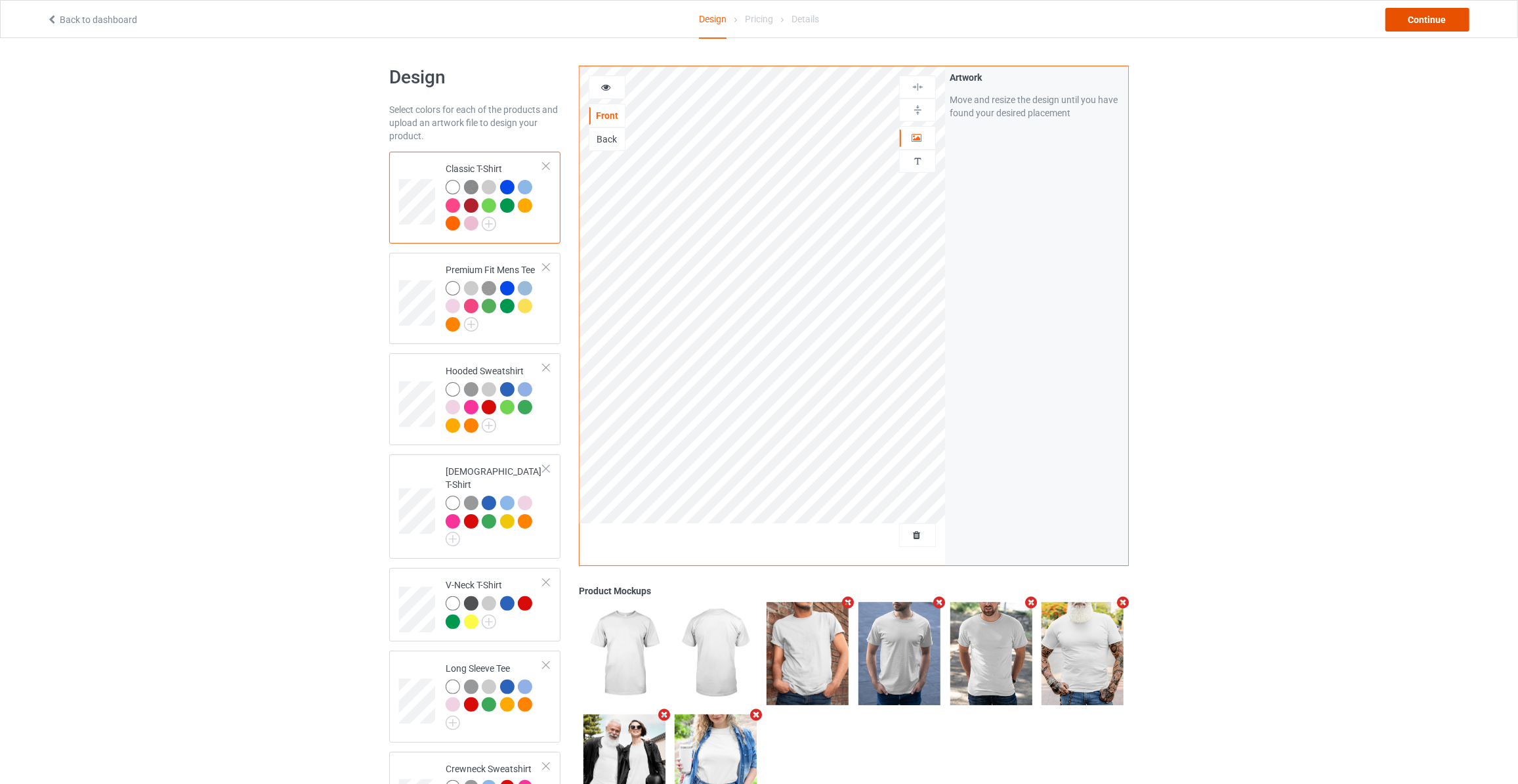
click at [1405, 26] on div "Continue" at bounding box center [1428, 19] width 84 height 24
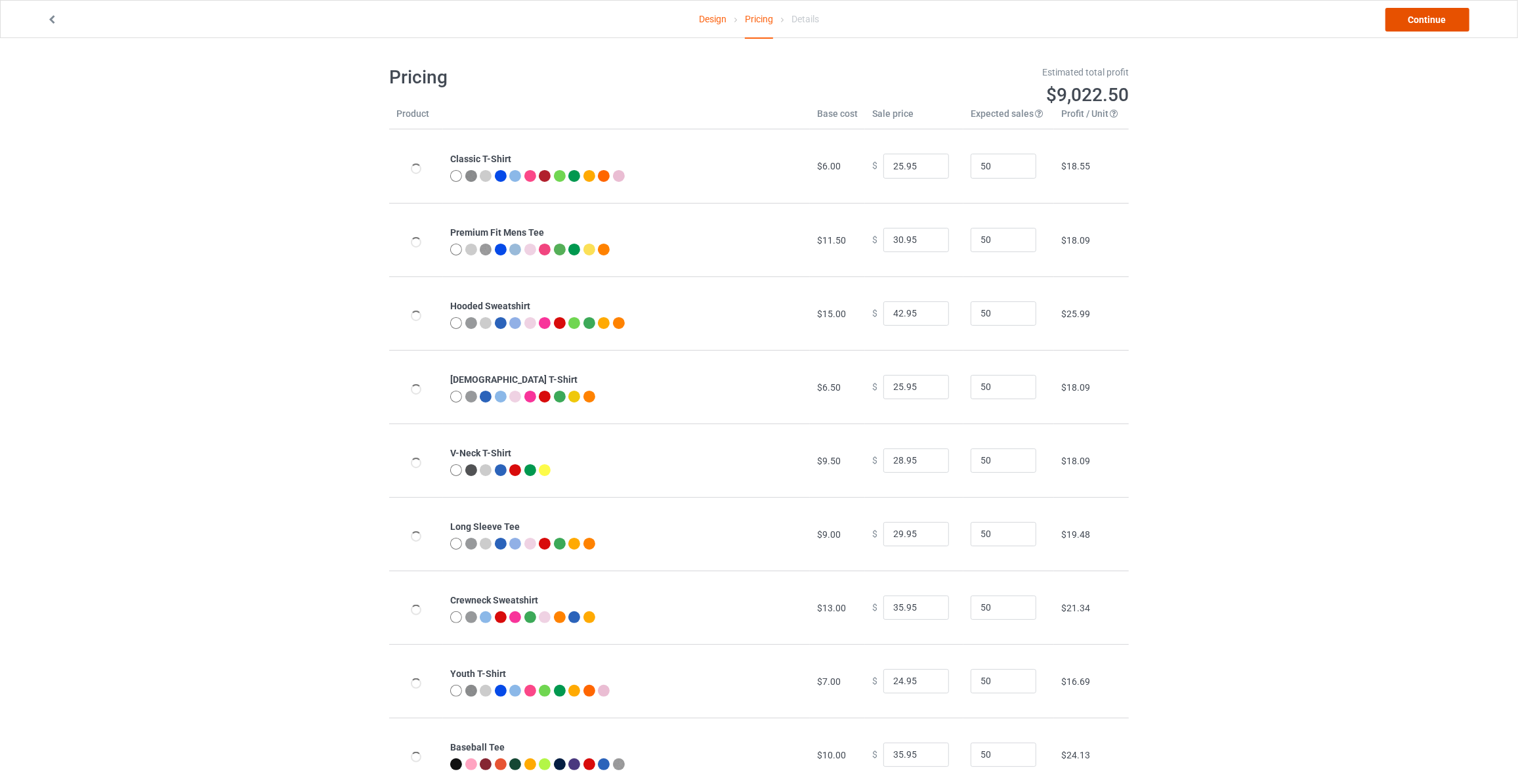
click at [1405, 26] on link "Continue" at bounding box center [1428, 19] width 84 height 24
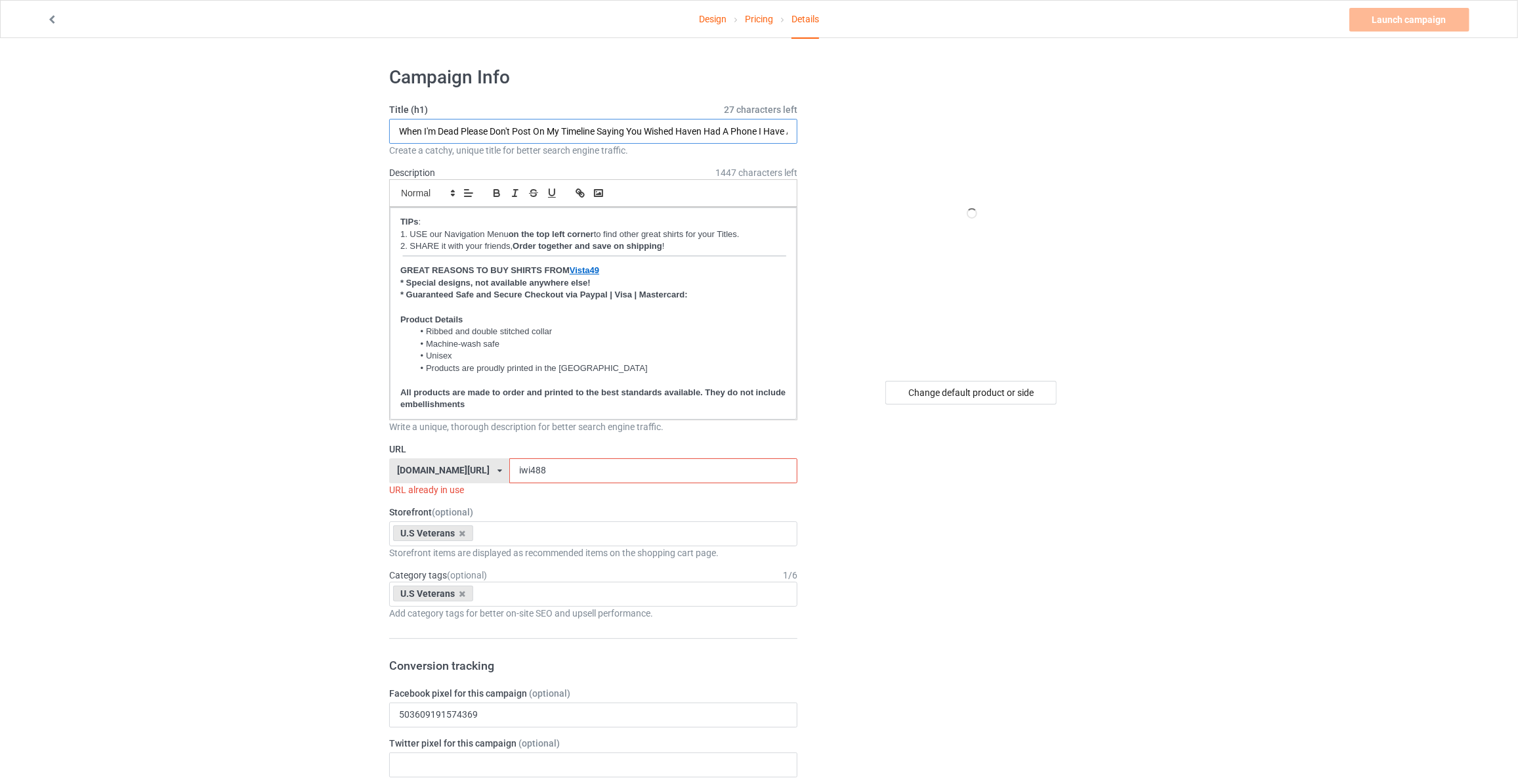
click at [686, 131] on input "When I'm Dead Please Don't Post On My Timeline Saying You Wished Haven Had A Ph…" at bounding box center [593, 131] width 409 height 25
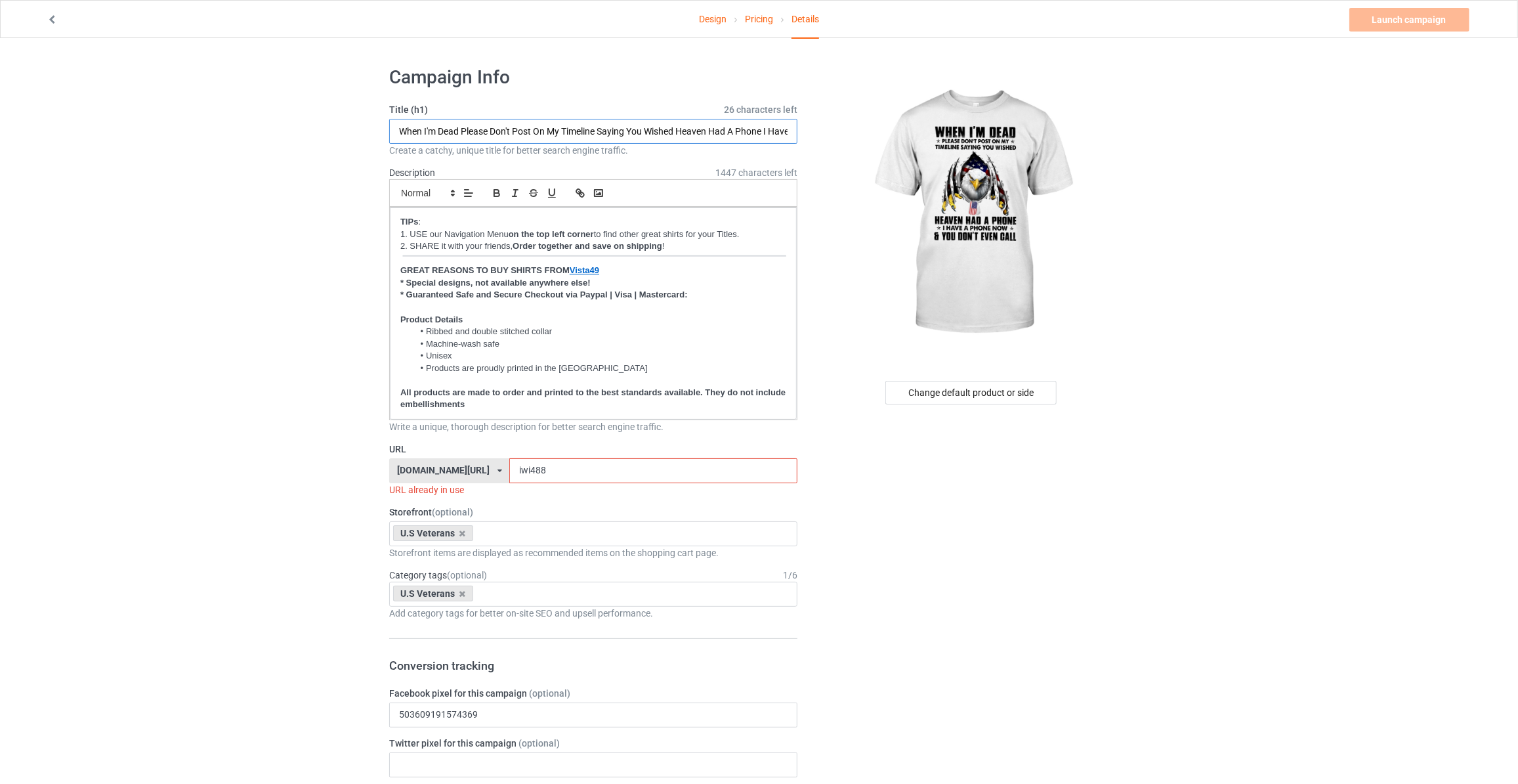
type input "When I'm Dead Please Don't Post On My Timeline Saying You Wished Heaven Had A P…"
drag, startPoint x: 530, startPoint y: 465, endPoint x: 252, endPoint y: 439, distance: 279.2
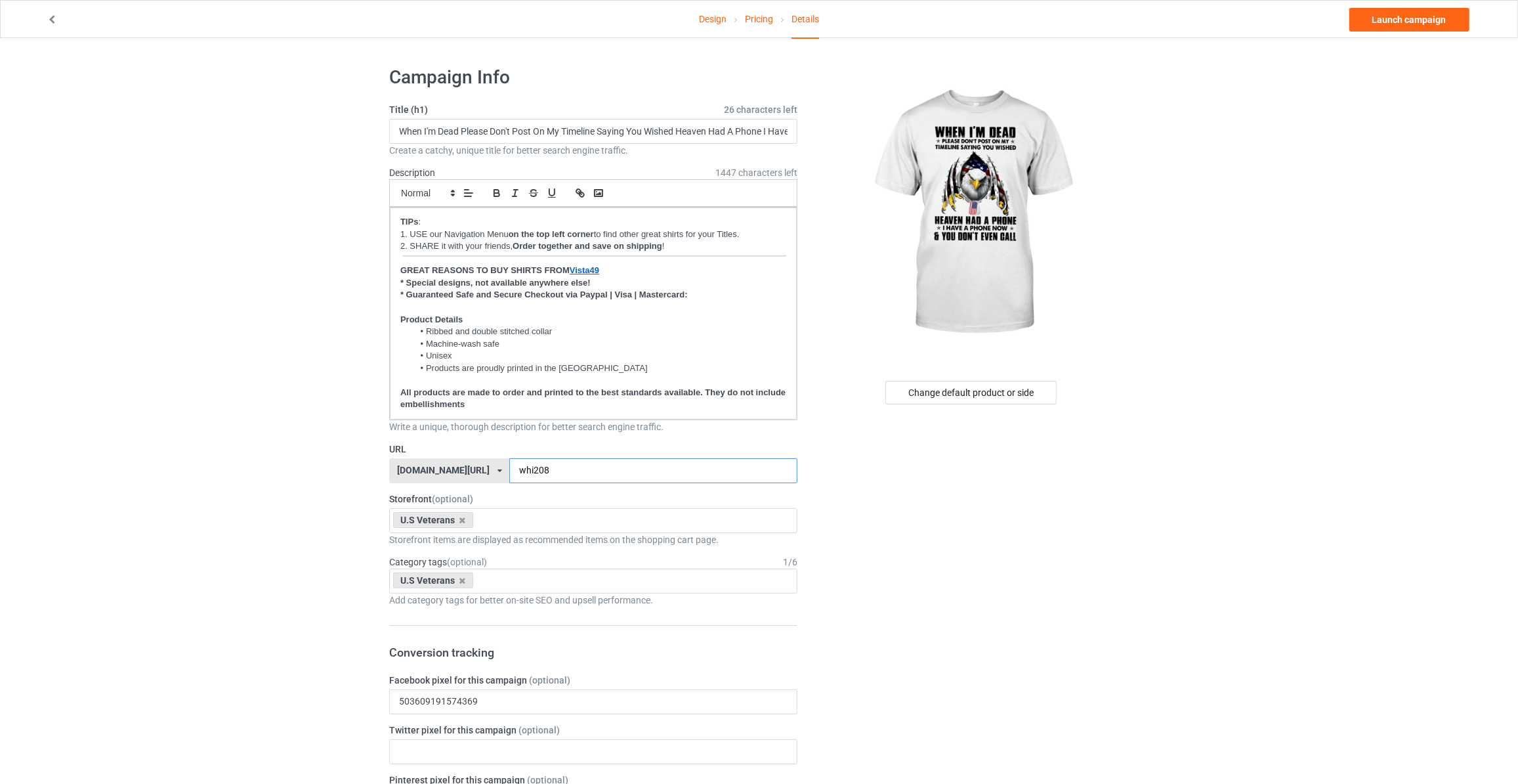
type input "whi208"
click at [1407, 25] on link "Launch campaign" at bounding box center [1409, 19] width 120 height 24
